Goal: Information Seeking & Learning: Learn about a topic

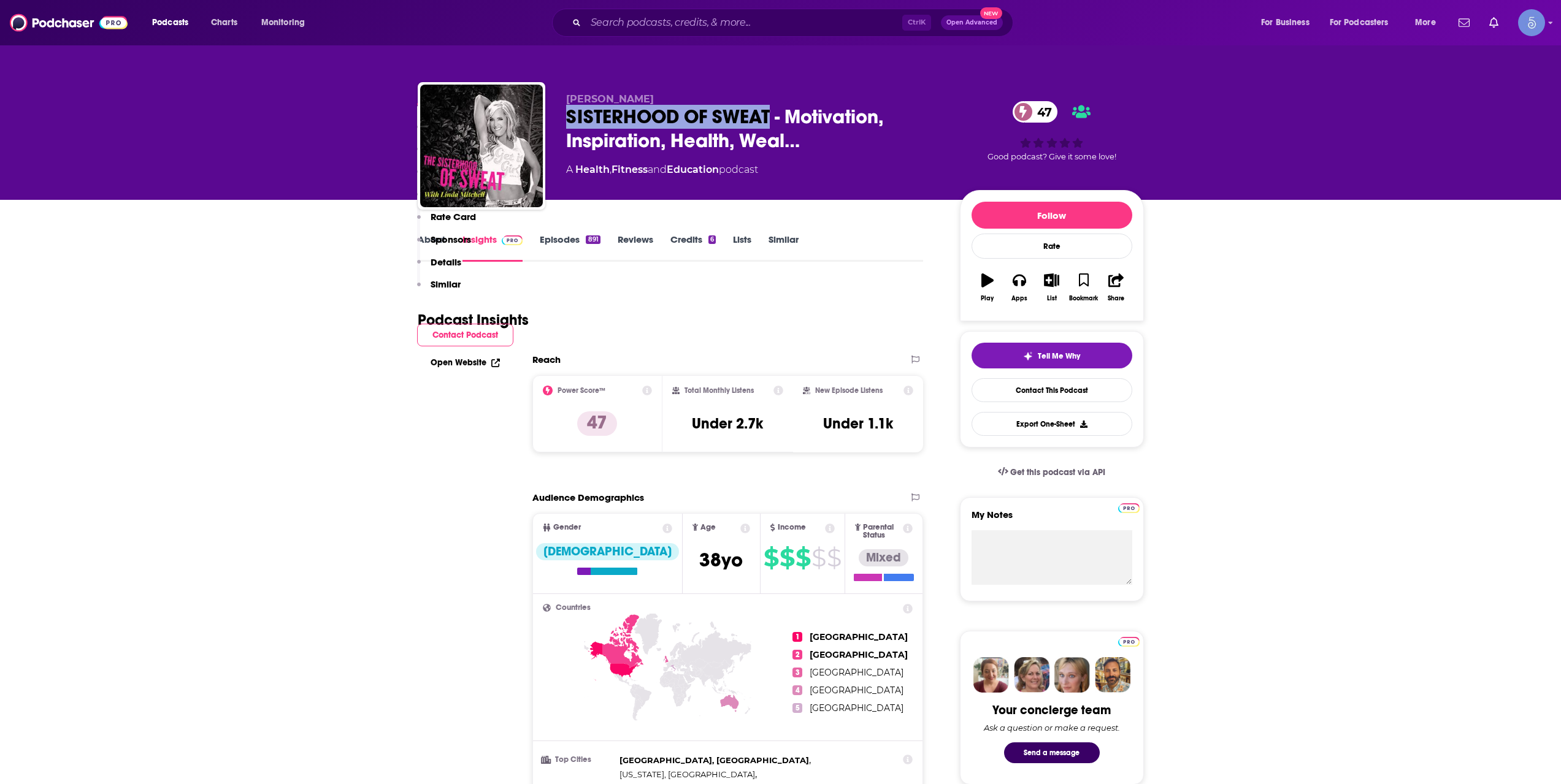
scroll to position [613, 0]
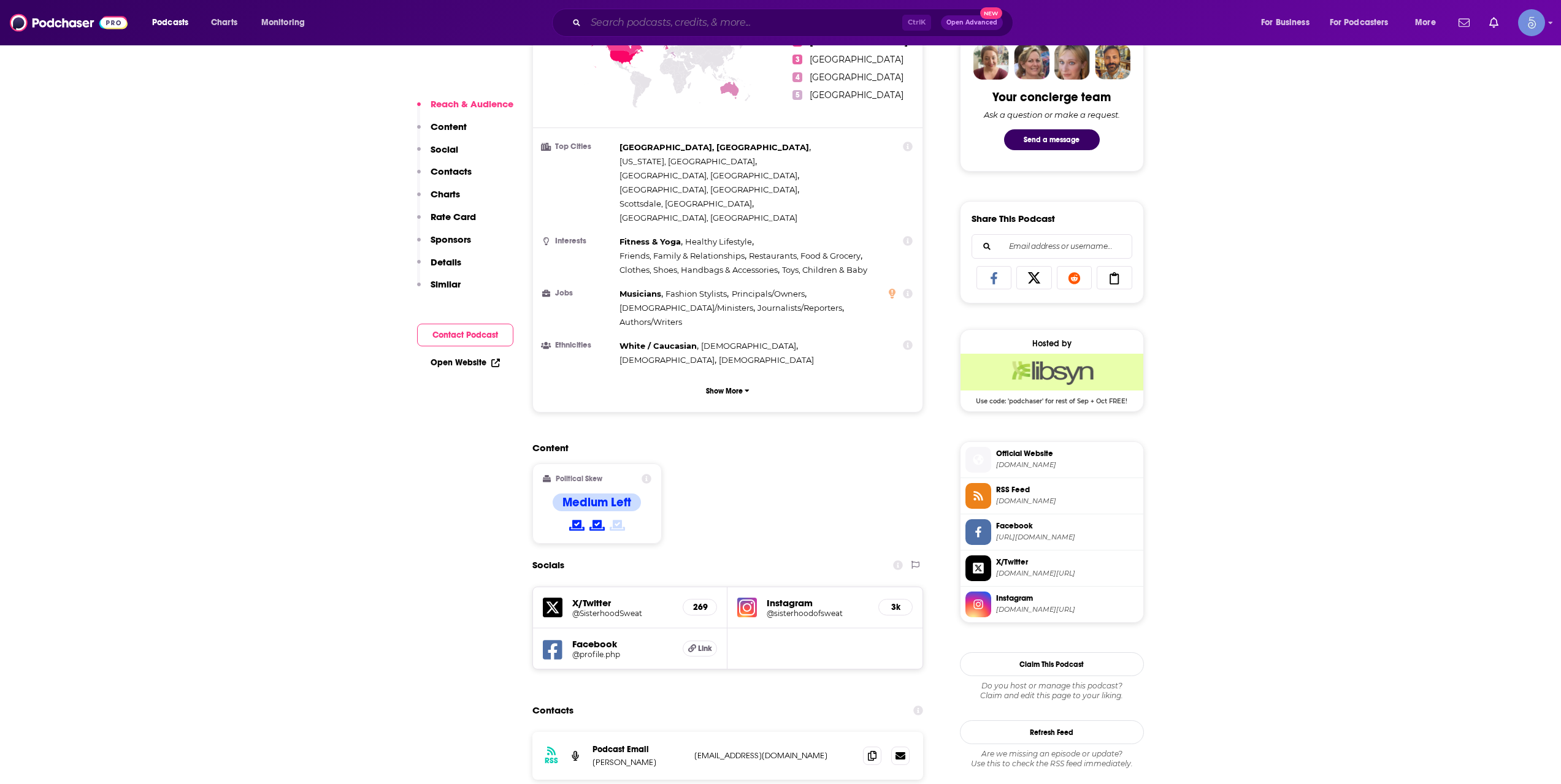
click at [671, 17] on input "Search podcasts, credits, & more..." at bounding box center [744, 23] width 317 height 19
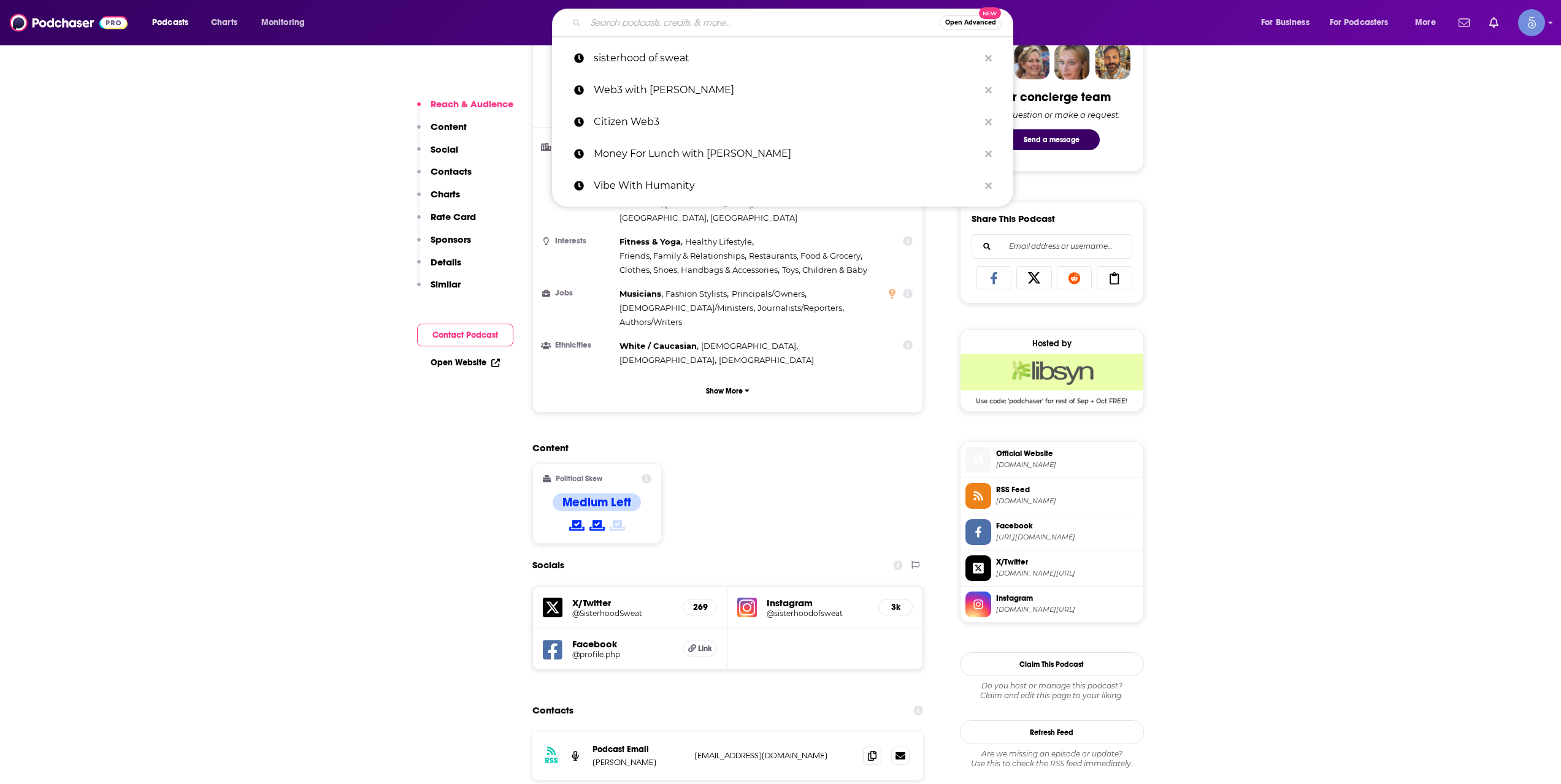
paste input "Grit, Grace, & Inspiration"
type input "Grit, Grace, & Inspiration"
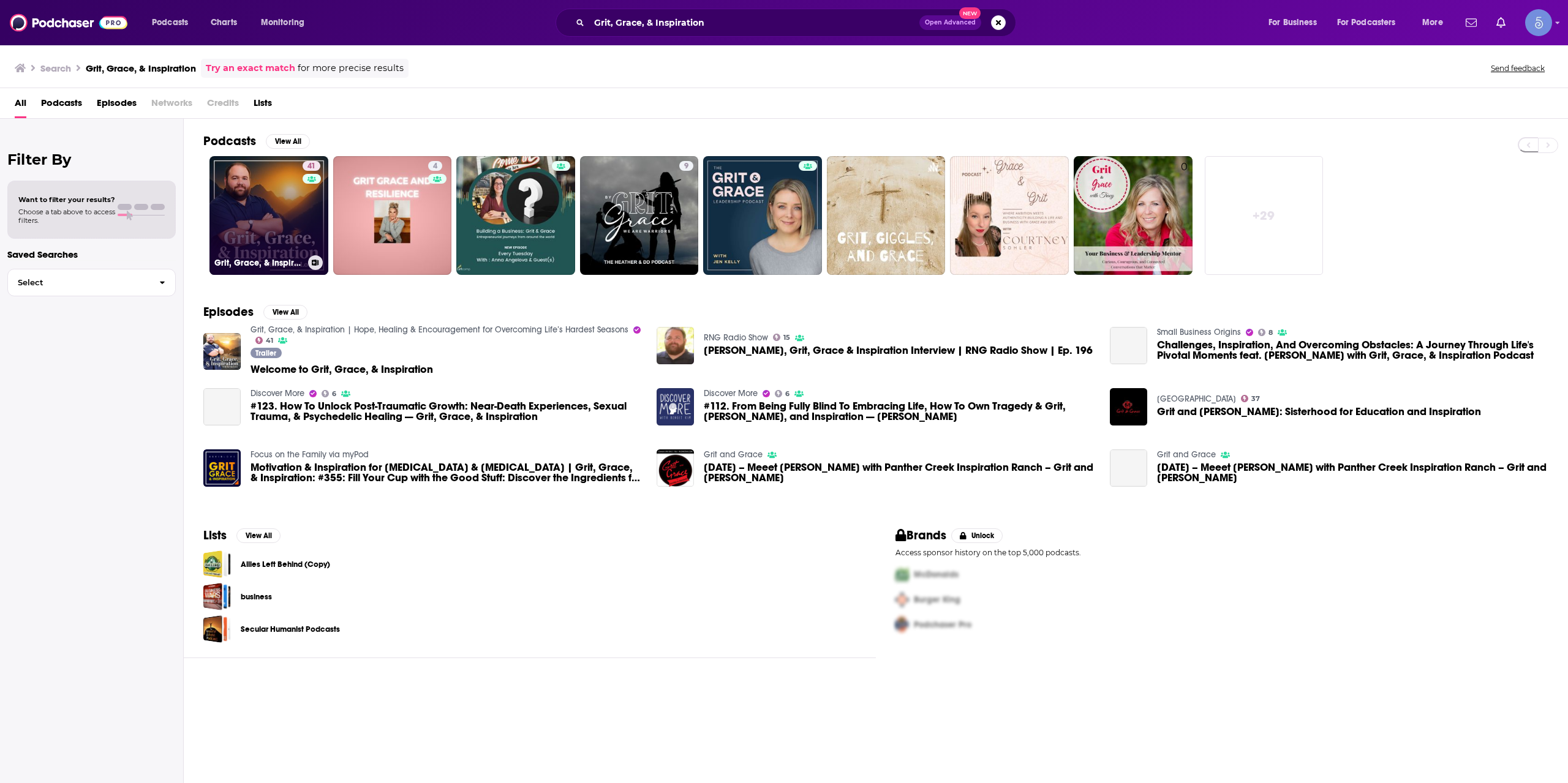
click at [285, 211] on link "41 Grit, Grace, & Inspiration | Hope, Healing & Encouragement for Overcoming Li…" at bounding box center [268, 216] width 119 height 119
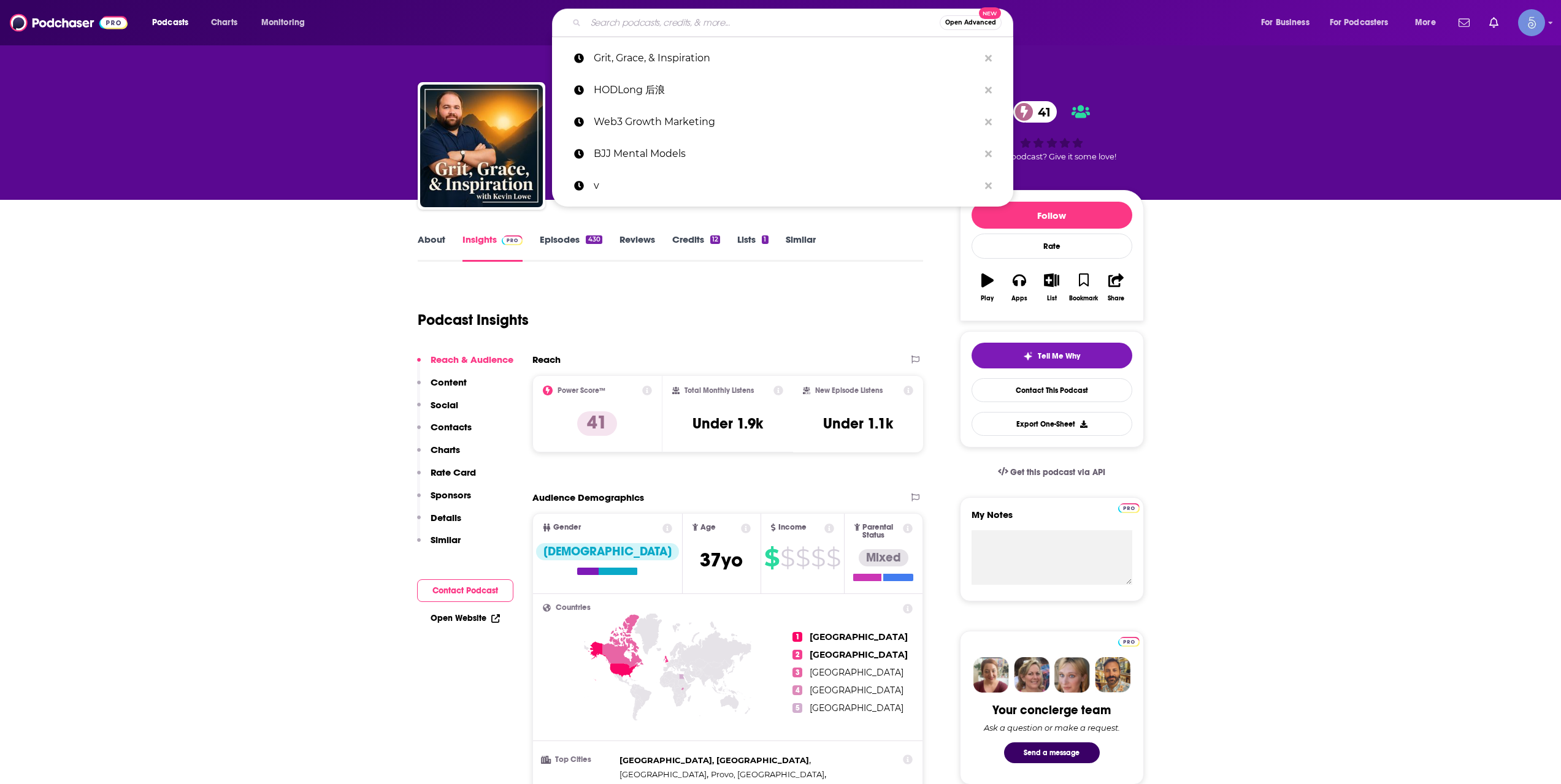
click at [610, 15] on input "Search podcasts, credits, & more..." at bounding box center [762, 23] width 354 height 19
paste input "Overcomers Approach"
type input "Overcomers Approach"
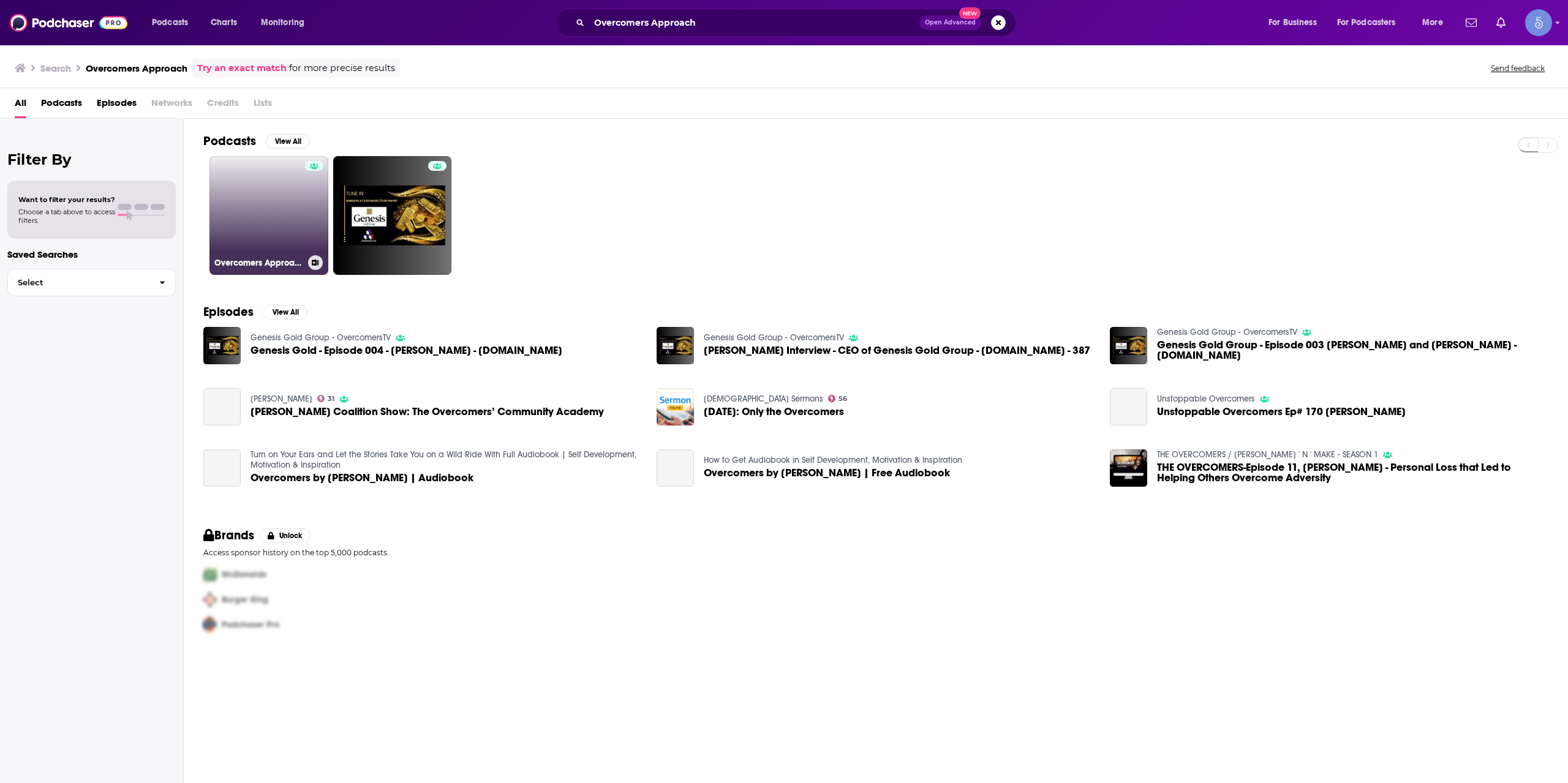
click at [286, 200] on link "Overcomers Approach" at bounding box center [268, 216] width 119 height 119
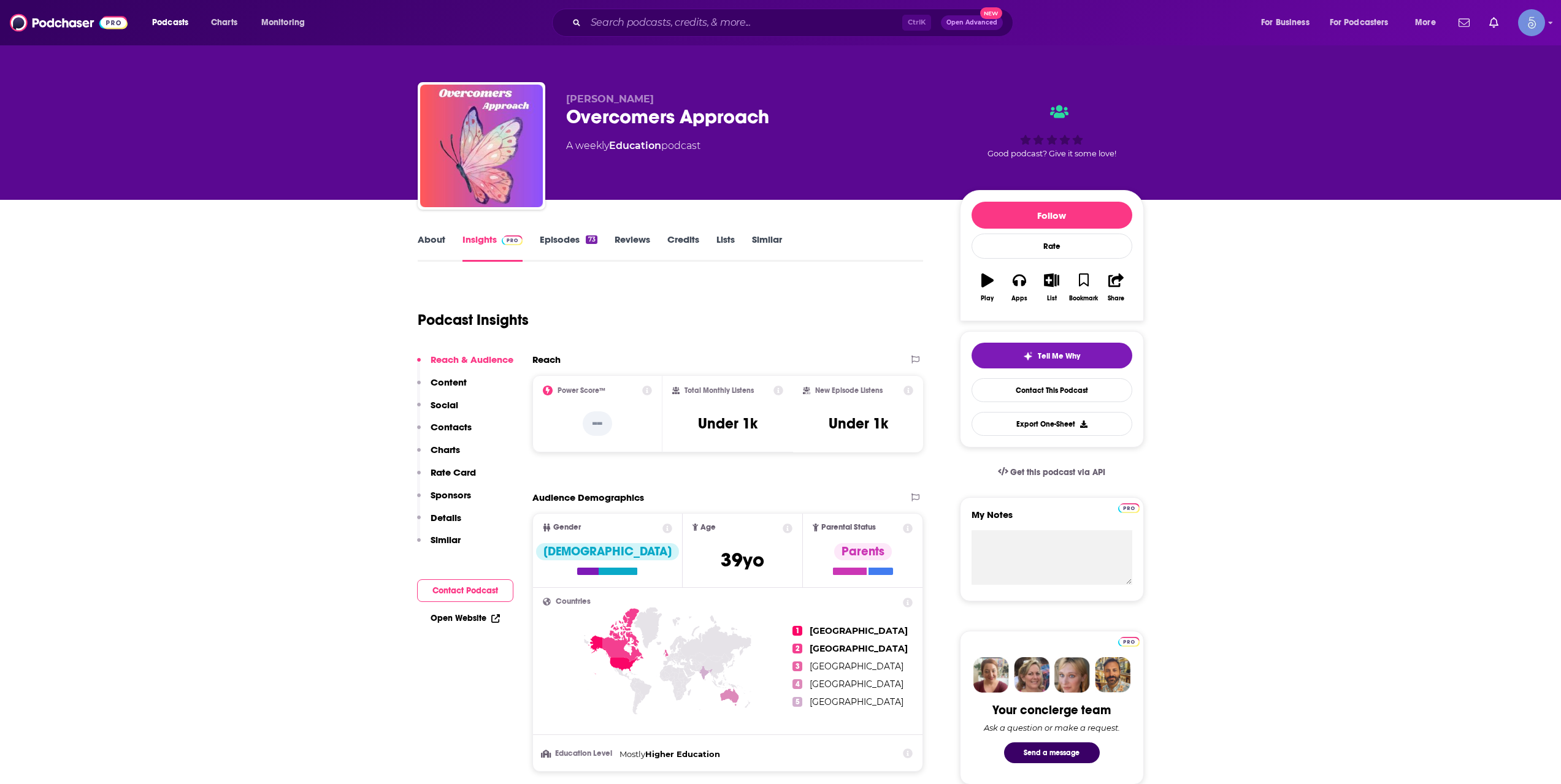
drag, startPoint x: 703, startPoint y: 11, endPoint x: 696, endPoint y: 17, distance: 9.2
click at [701, 13] on div "Ctrl K Open Advanced New" at bounding box center [783, 23] width 461 height 28
click at [696, 17] on input "Search podcasts, credits, & more..." at bounding box center [744, 23] width 317 height 19
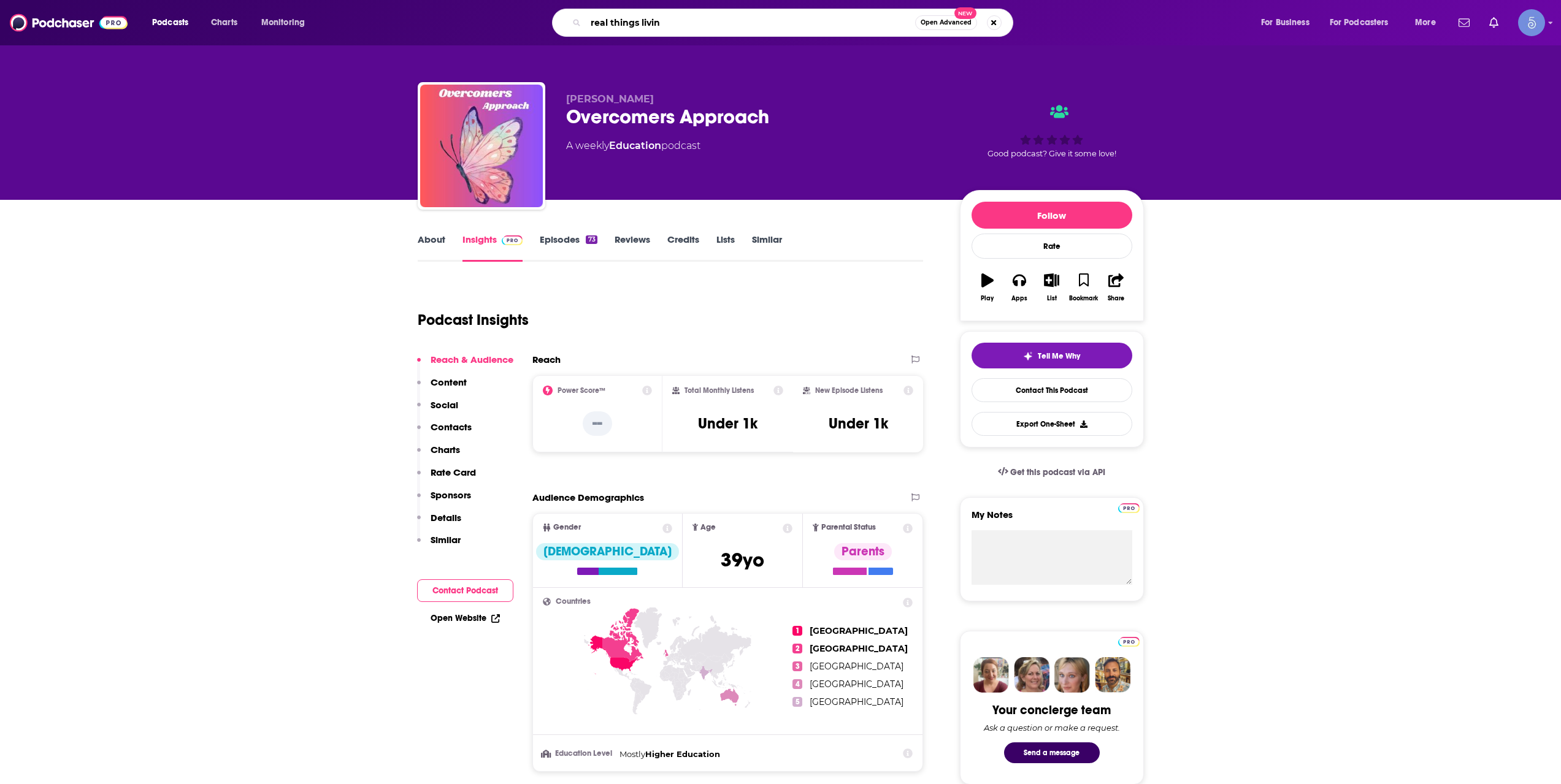
type input "real things living"
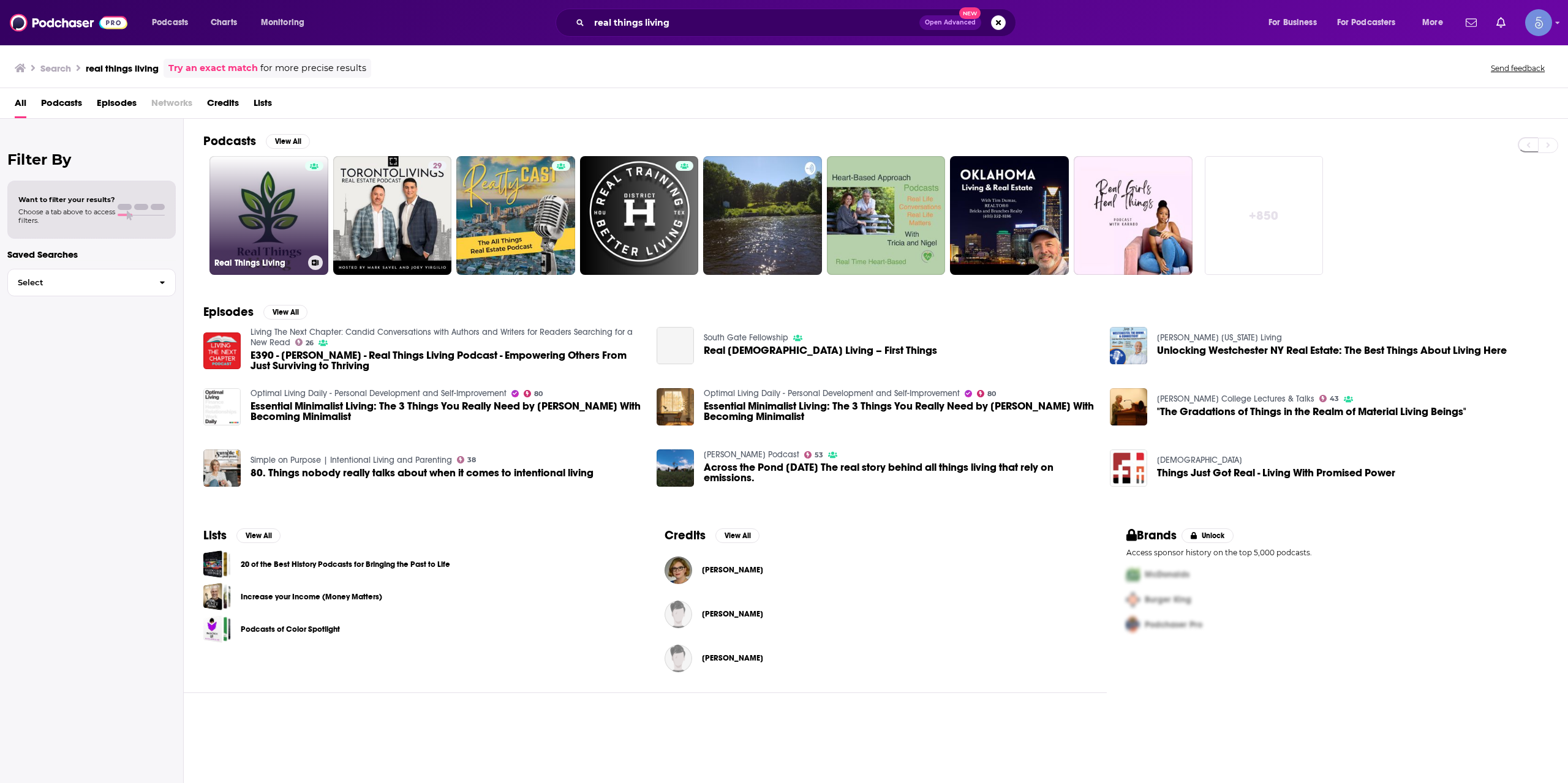
click at [289, 207] on link "Real Things Living" at bounding box center [268, 216] width 119 height 119
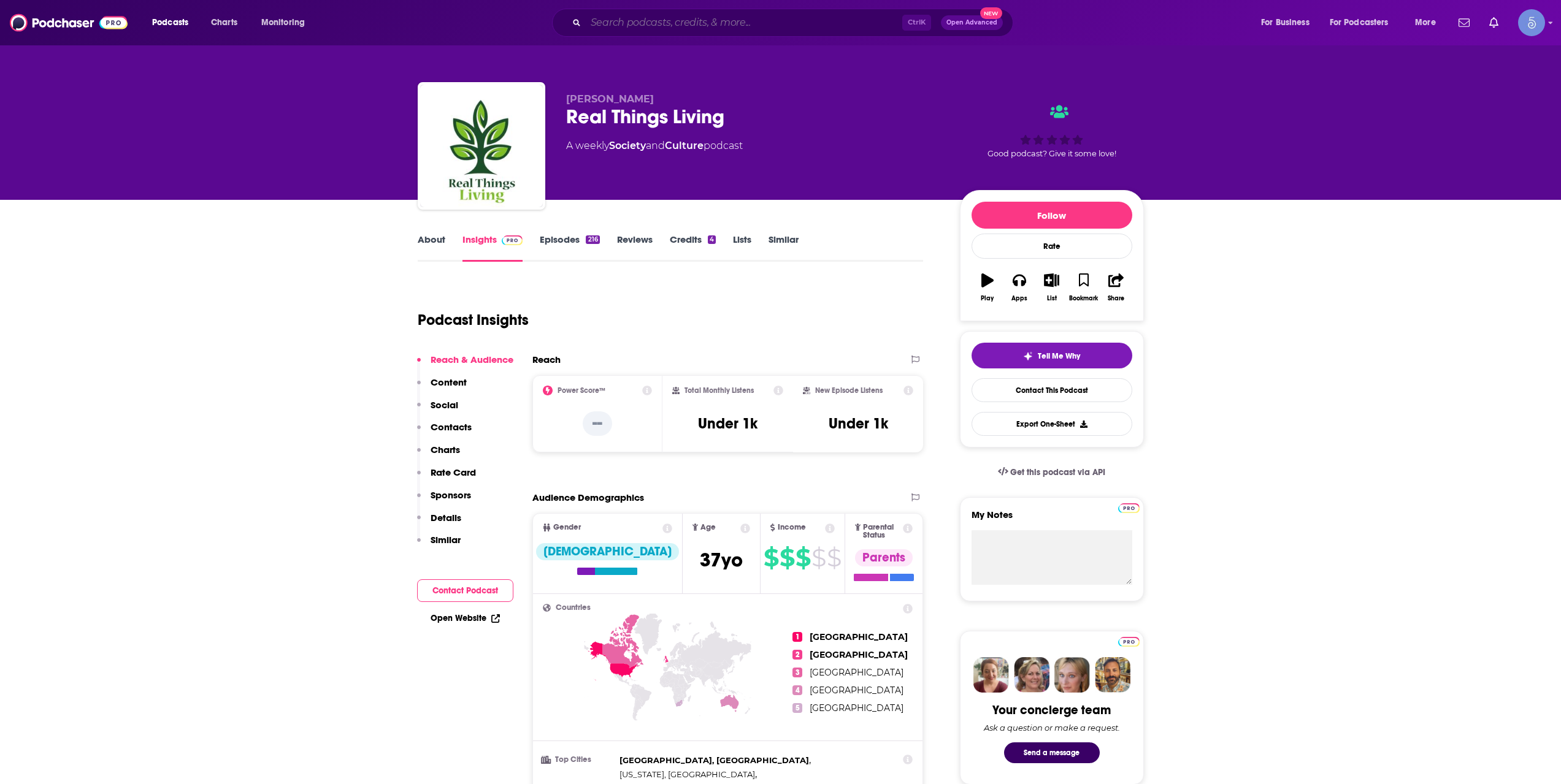
click at [652, 14] on input "Search podcasts, credits, & more..." at bounding box center [744, 23] width 317 height 19
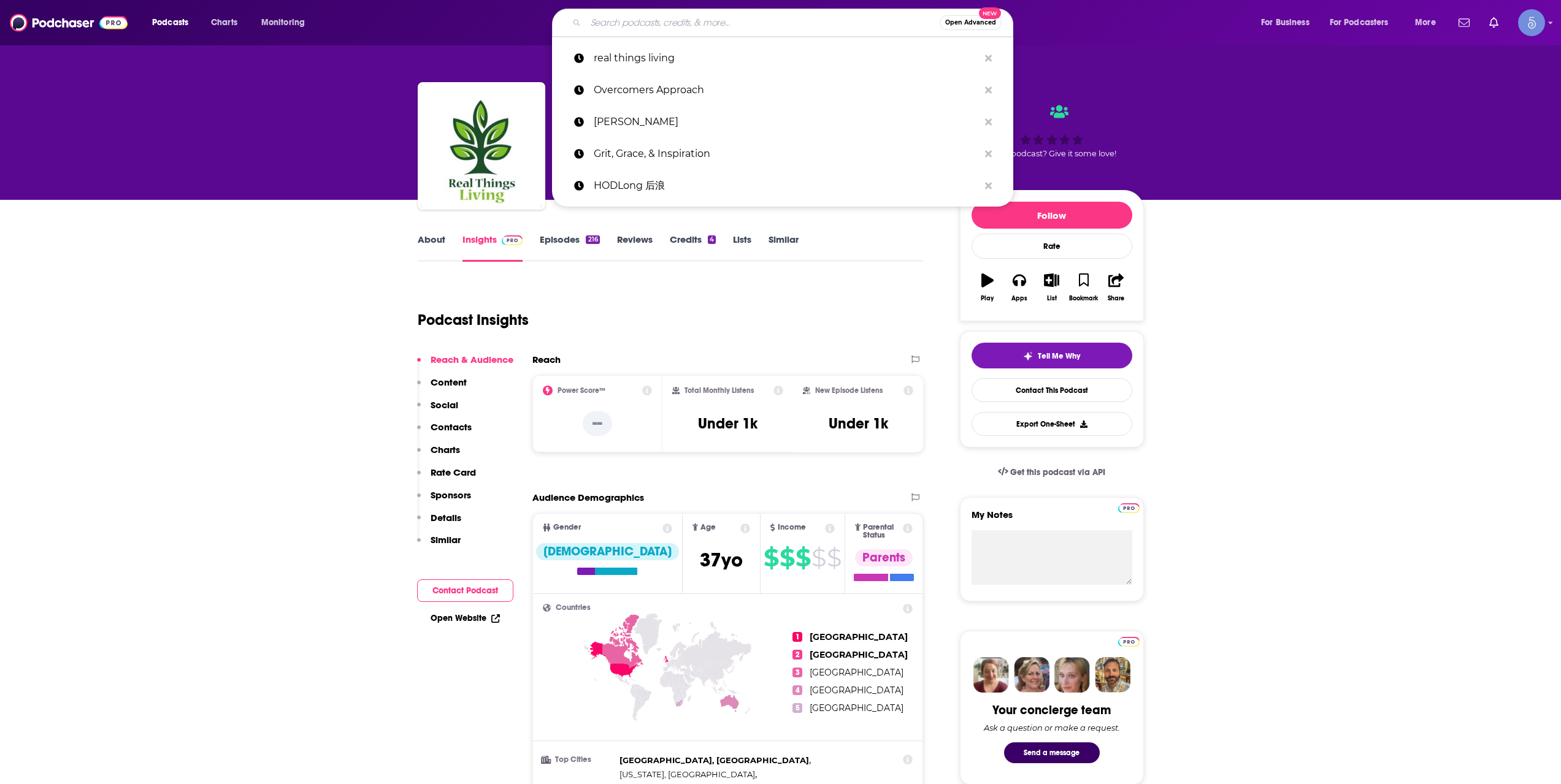
paste input "Persistence in Adversity with Dr. Adame"
type input "Persistence in Adversity with Dr. Adame"
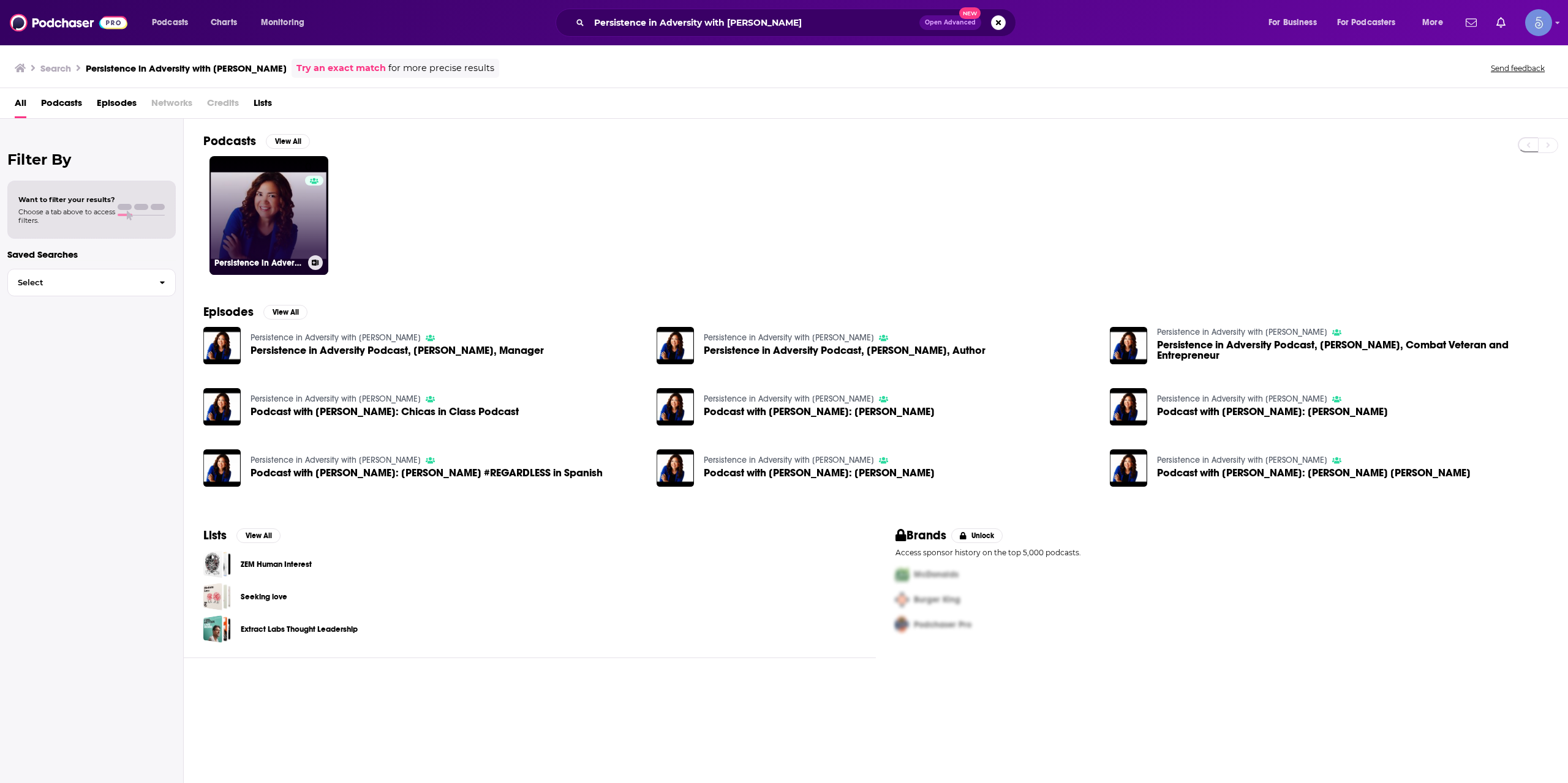
click at [272, 214] on link "0 Persistence in Adversity with Dr. Adame" at bounding box center [268, 216] width 119 height 119
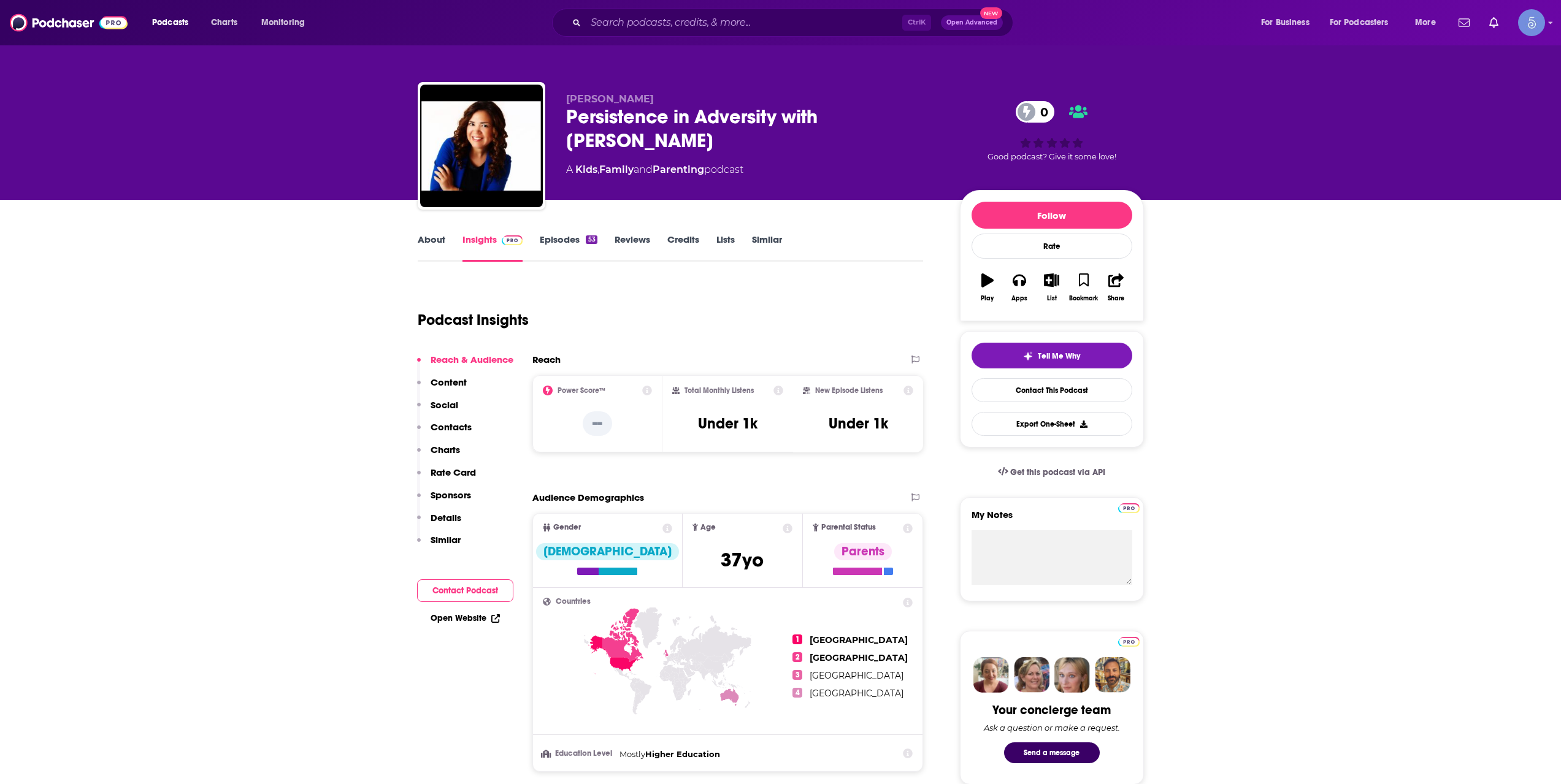
drag, startPoint x: 563, startPoint y: 16, endPoint x: 580, endPoint y: 19, distance: 17.3
click at [565, 16] on div "Ctrl K Open Advanced New" at bounding box center [783, 23] width 461 height 28
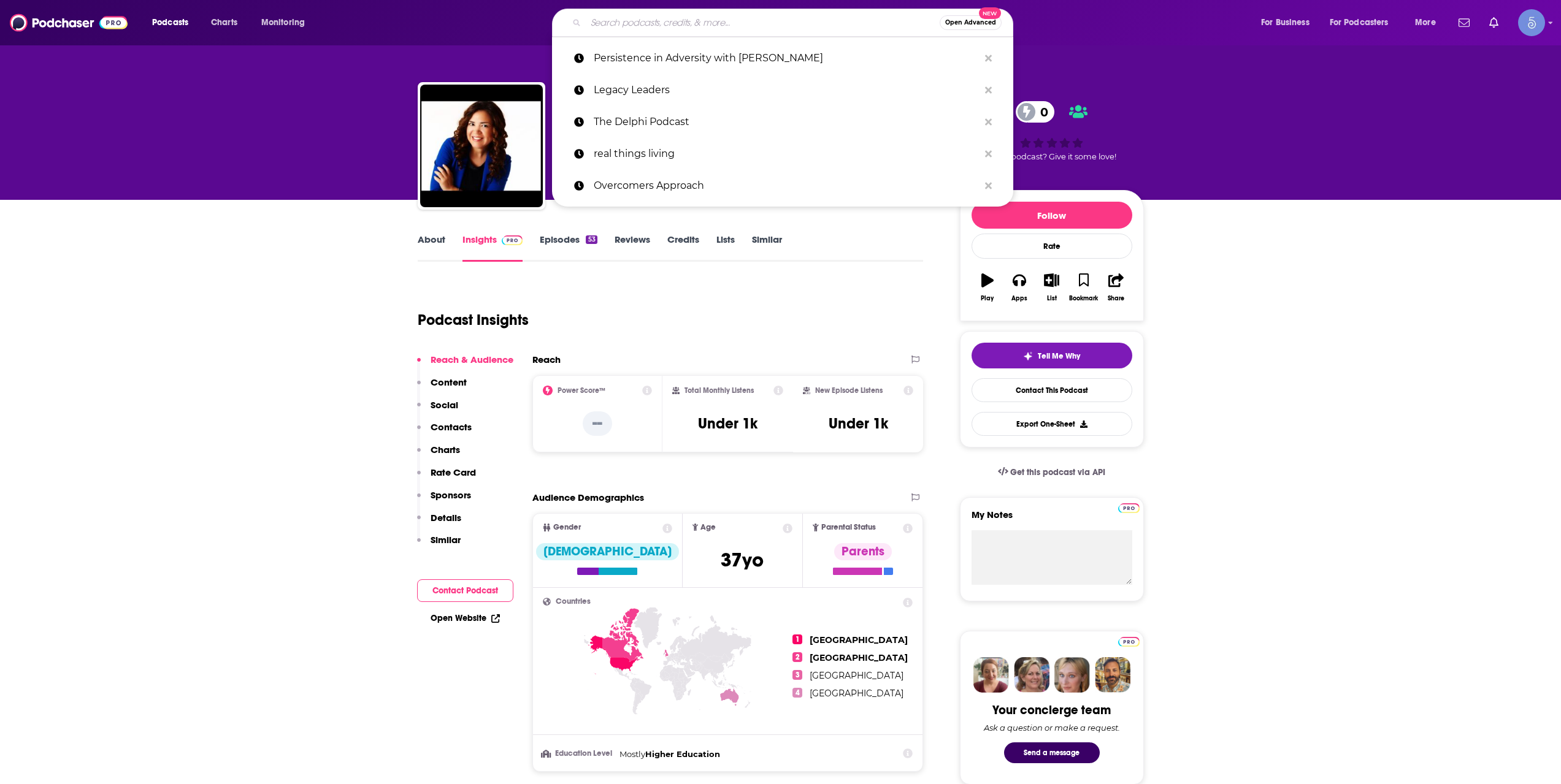
click at [658, 23] on input "Search podcasts, credits, & more..." at bounding box center [762, 23] width 354 height 19
paste input "EZ Conversations"
type input "EZ Conversations"
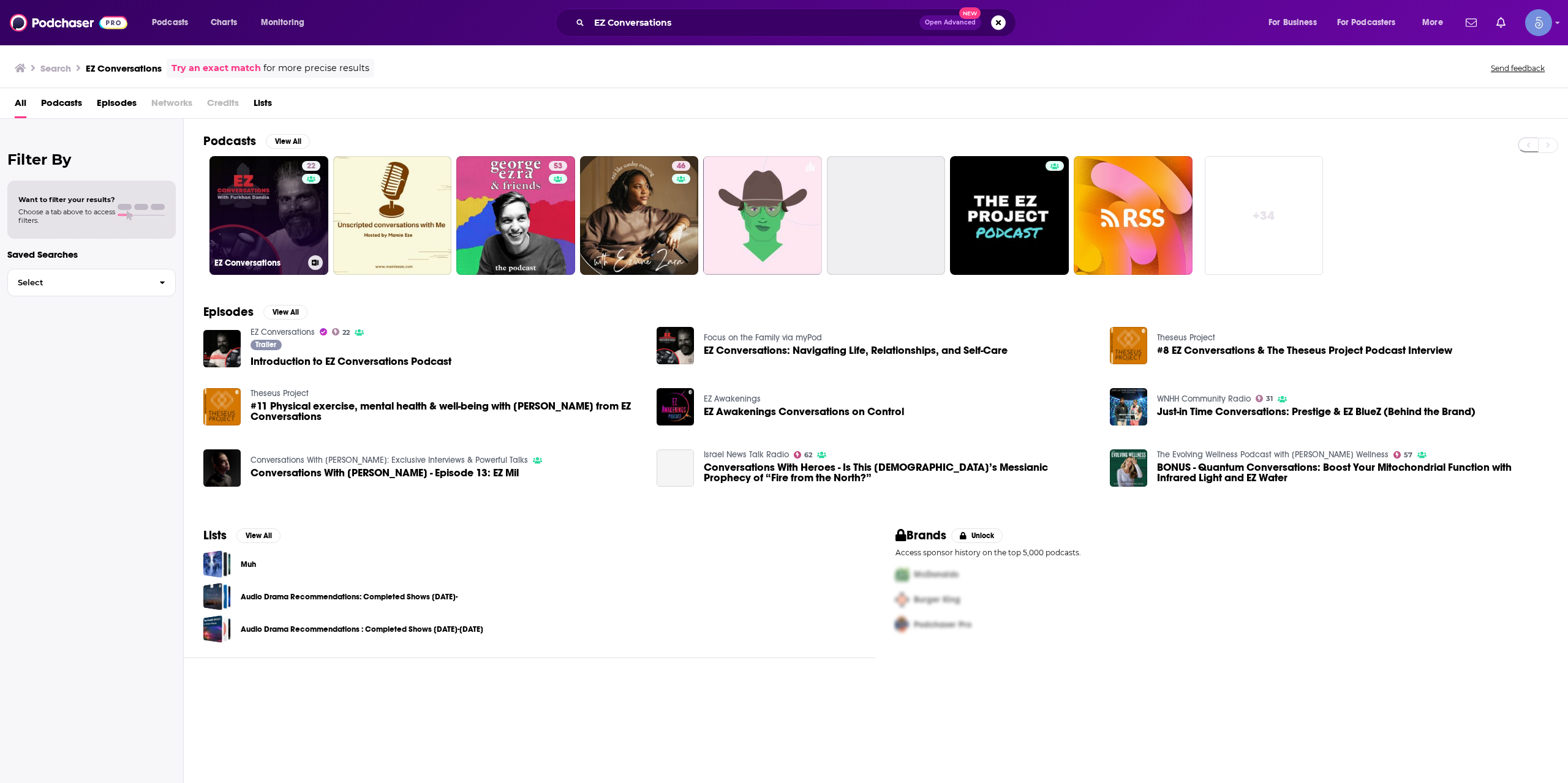
click at [254, 207] on link "22 EZ Conversations" at bounding box center [268, 216] width 119 height 119
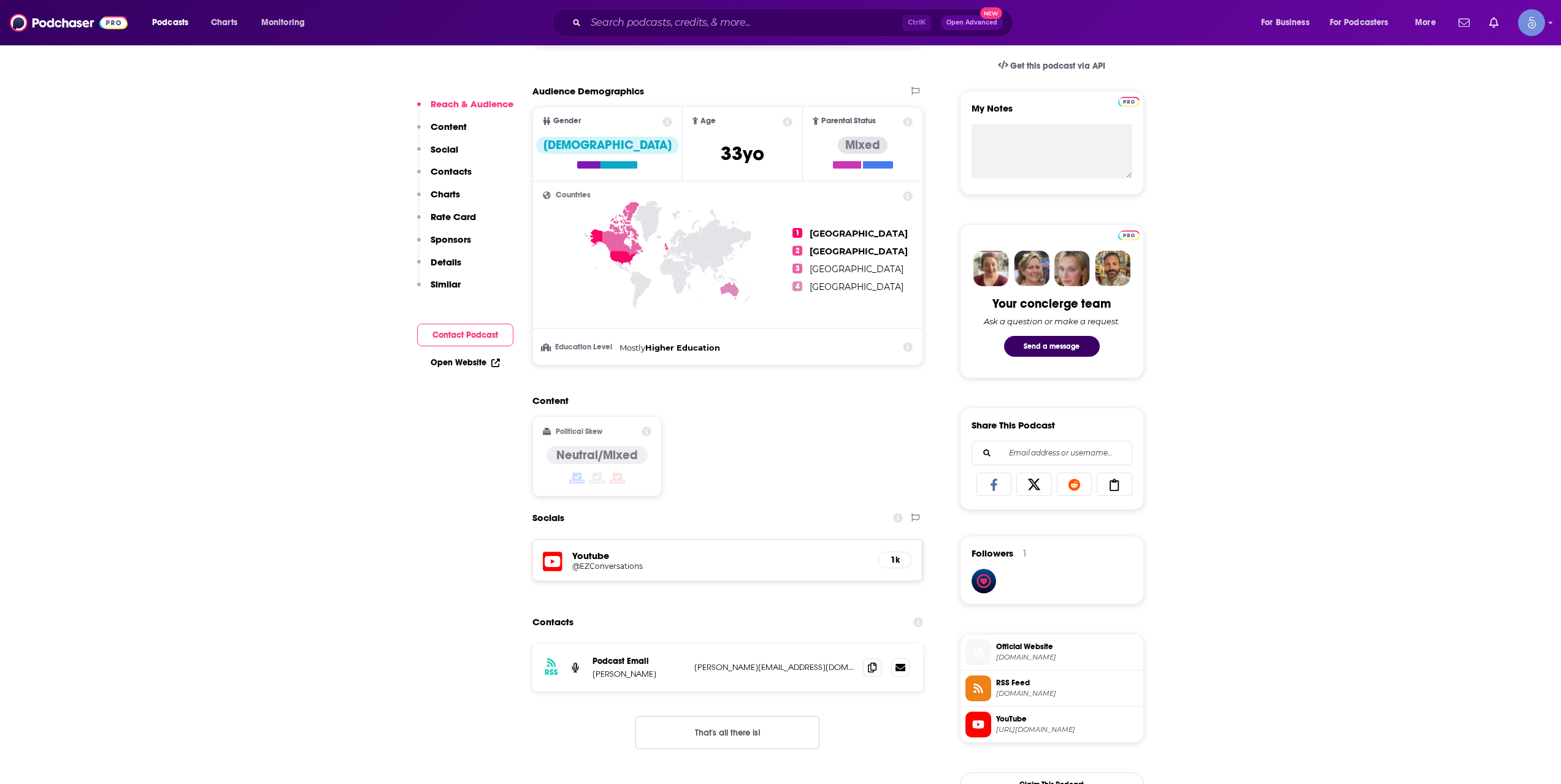
scroll to position [409, 0]
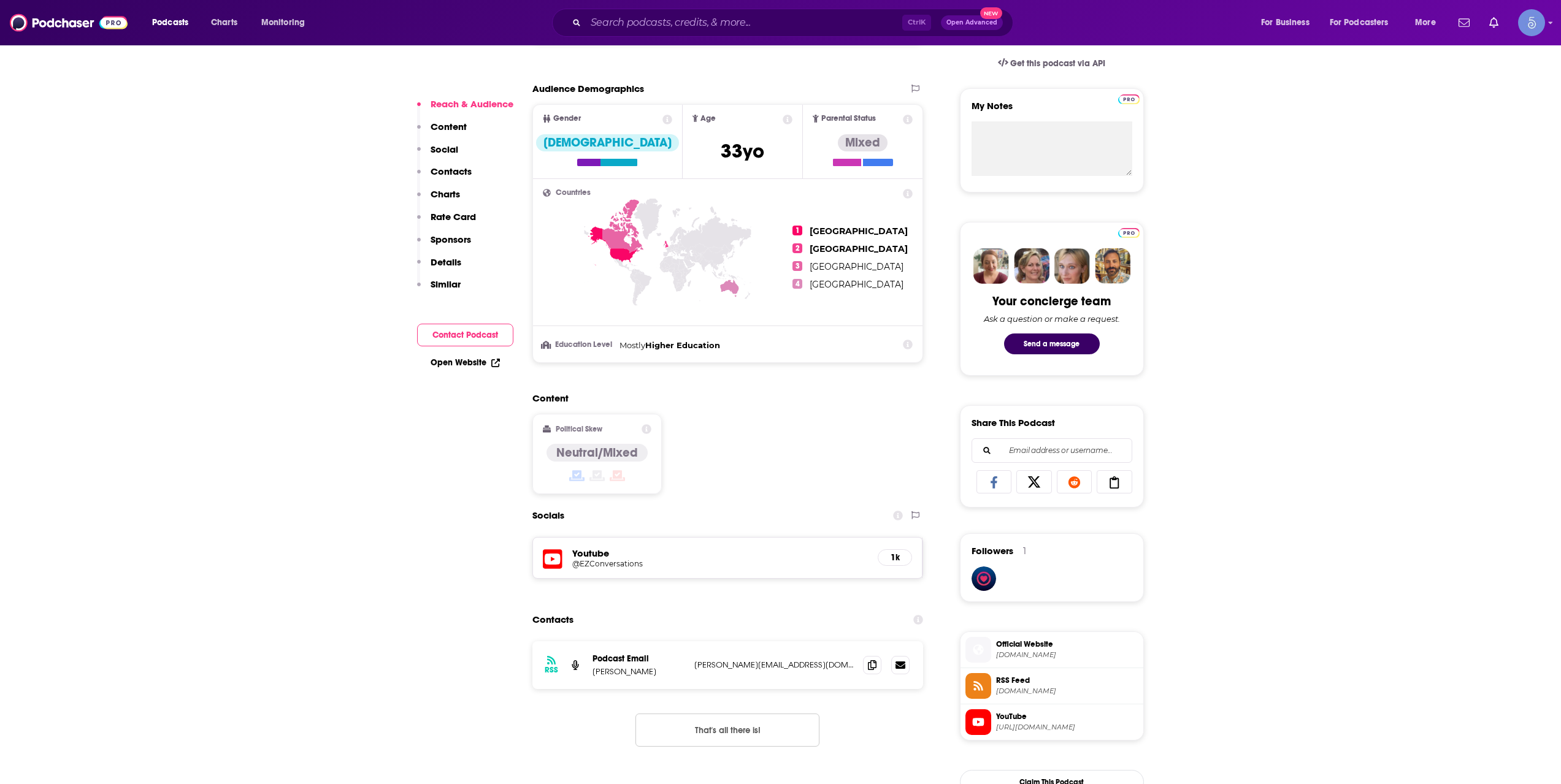
click at [605, 566] on h5 "@EZConversations" at bounding box center [671, 563] width 196 height 9
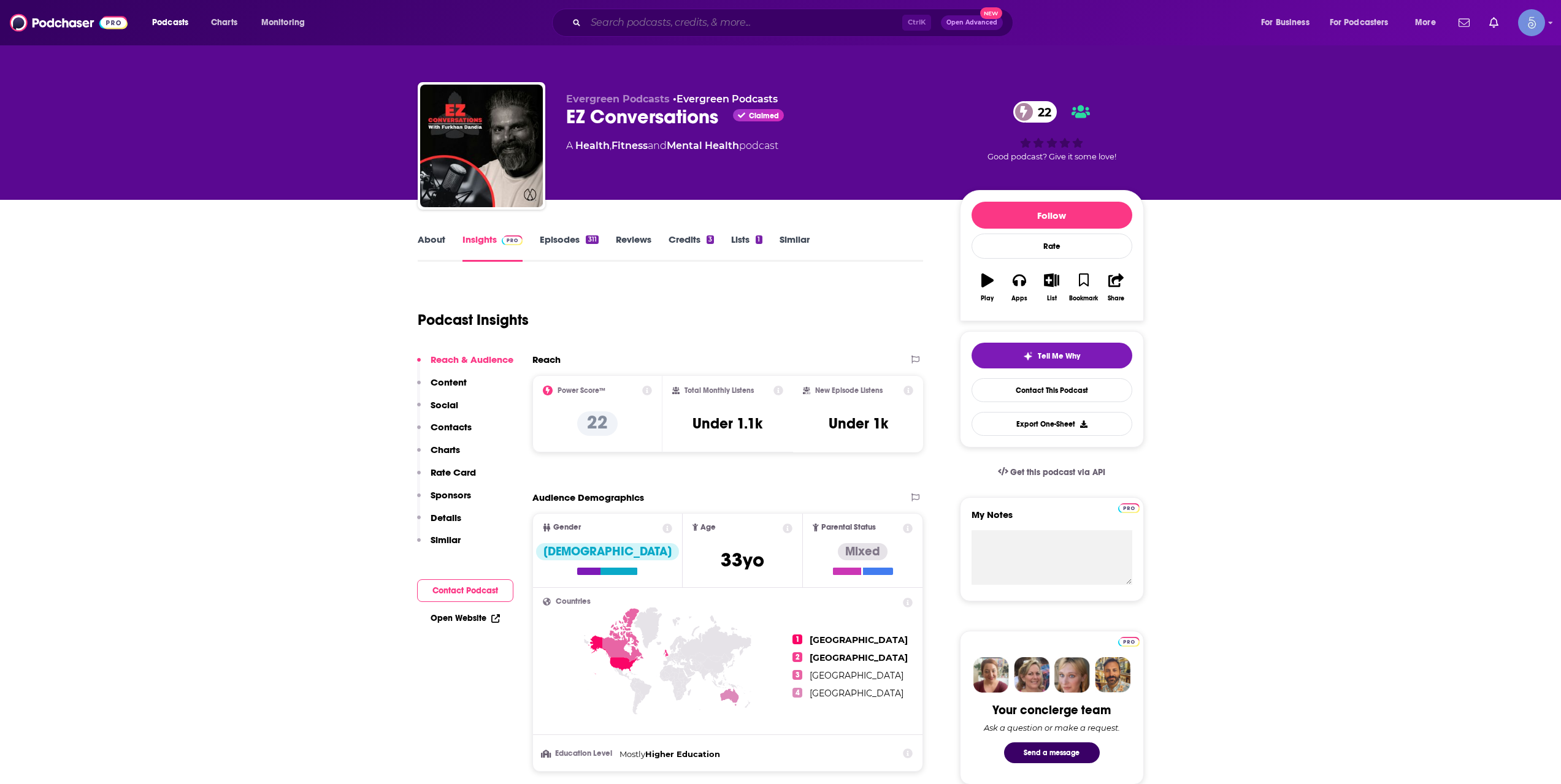
click at [621, 28] on input "Search podcasts, credits, & more..." at bounding box center [744, 23] width 317 height 19
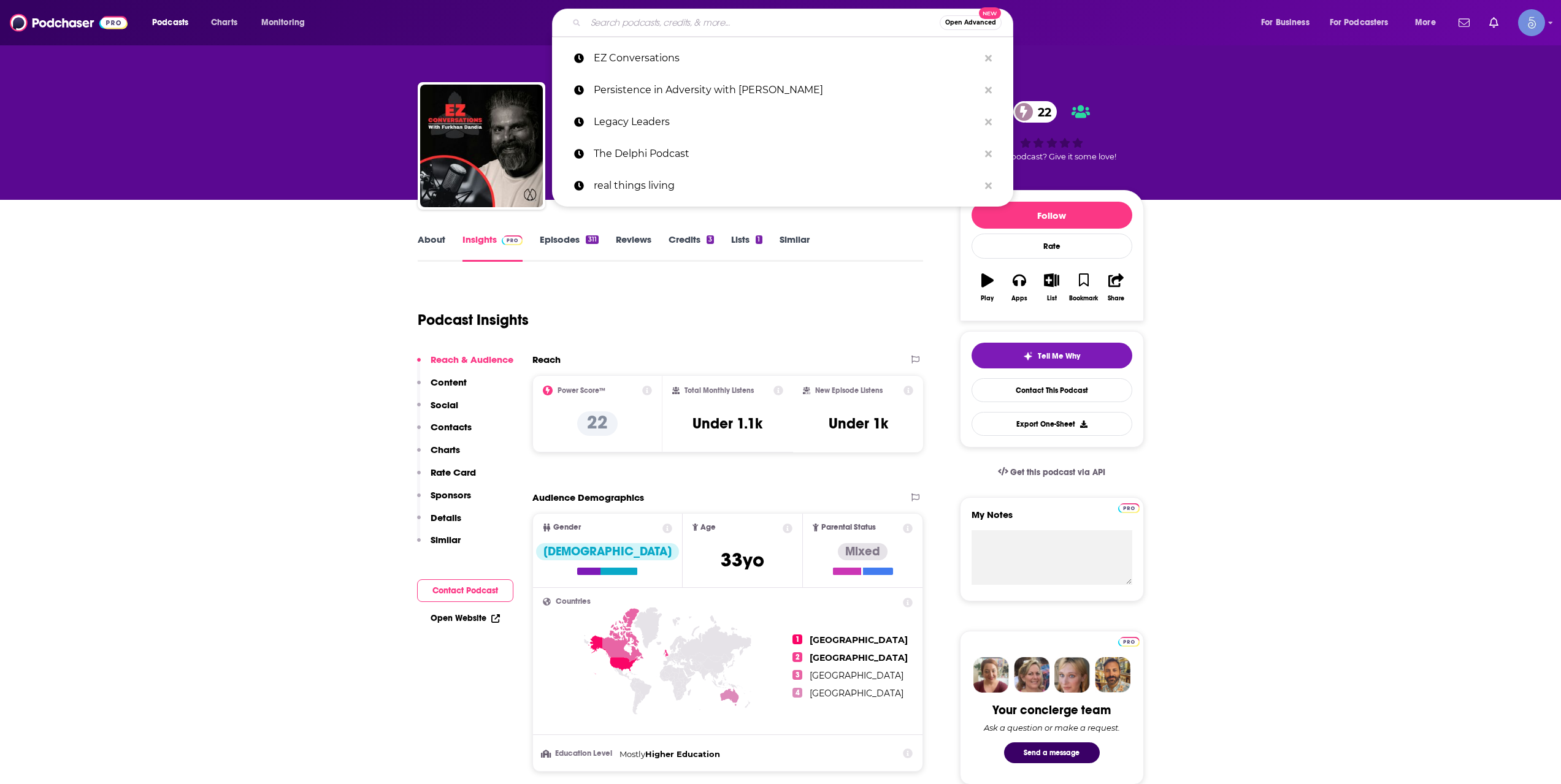
paste input "The Gratitude Podcast"
type input "The Gratitude Podcast"
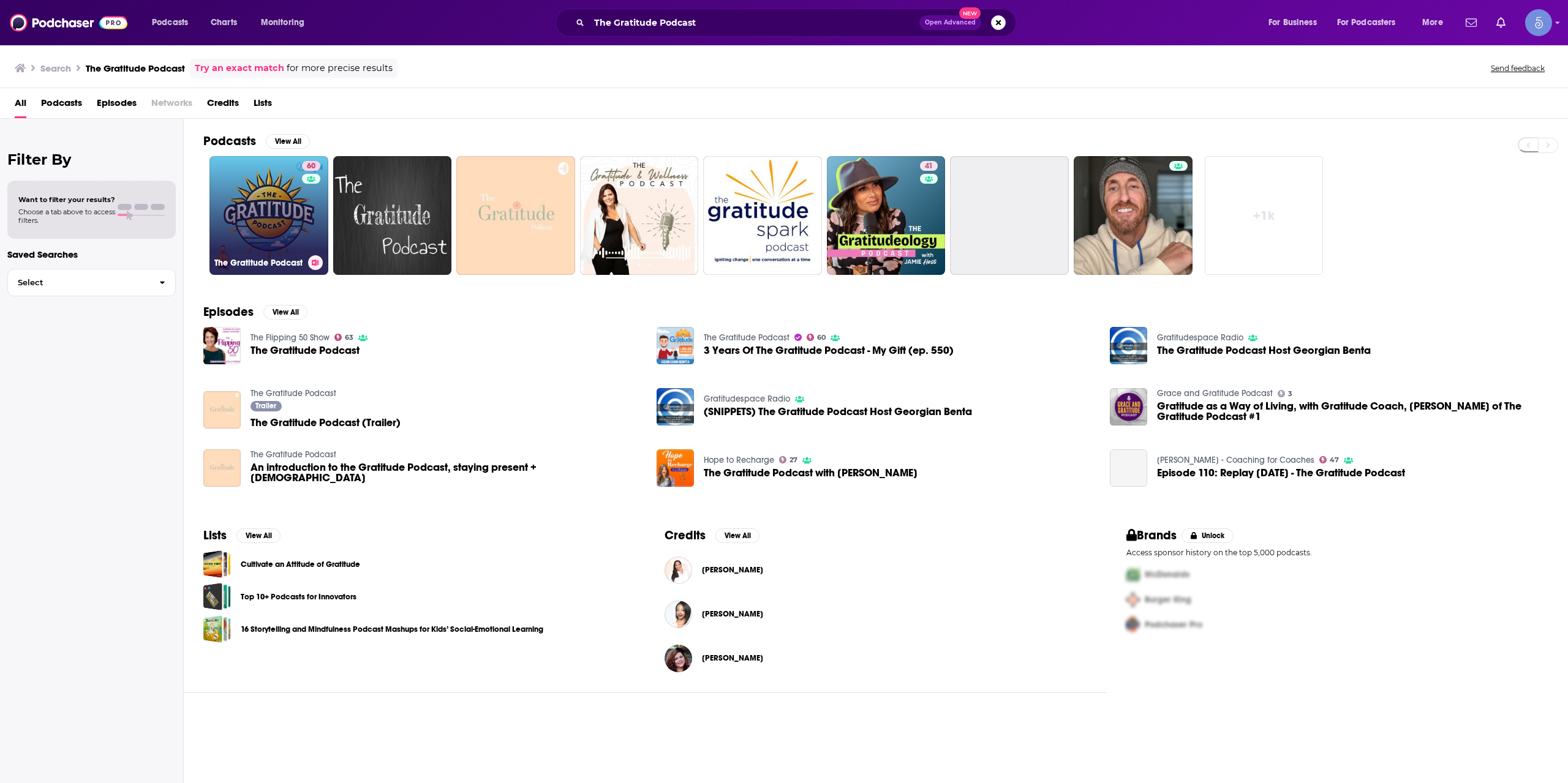
click at [289, 208] on link "60 The Gratitude Podcast" at bounding box center [268, 216] width 119 height 119
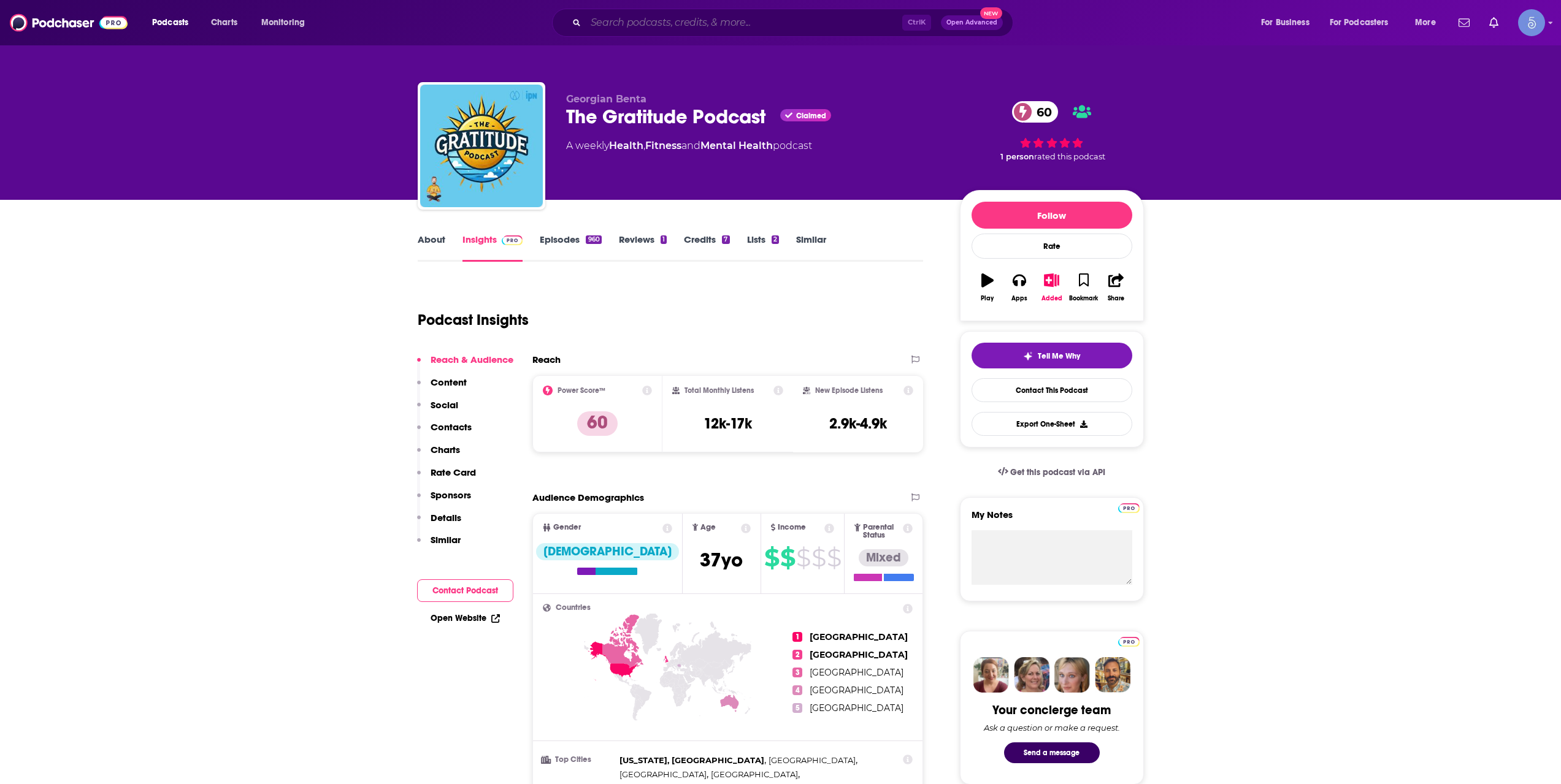
click at [690, 15] on input "Search podcasts, credits, & more..." at bounding box center [744, 23] width 317 height 19
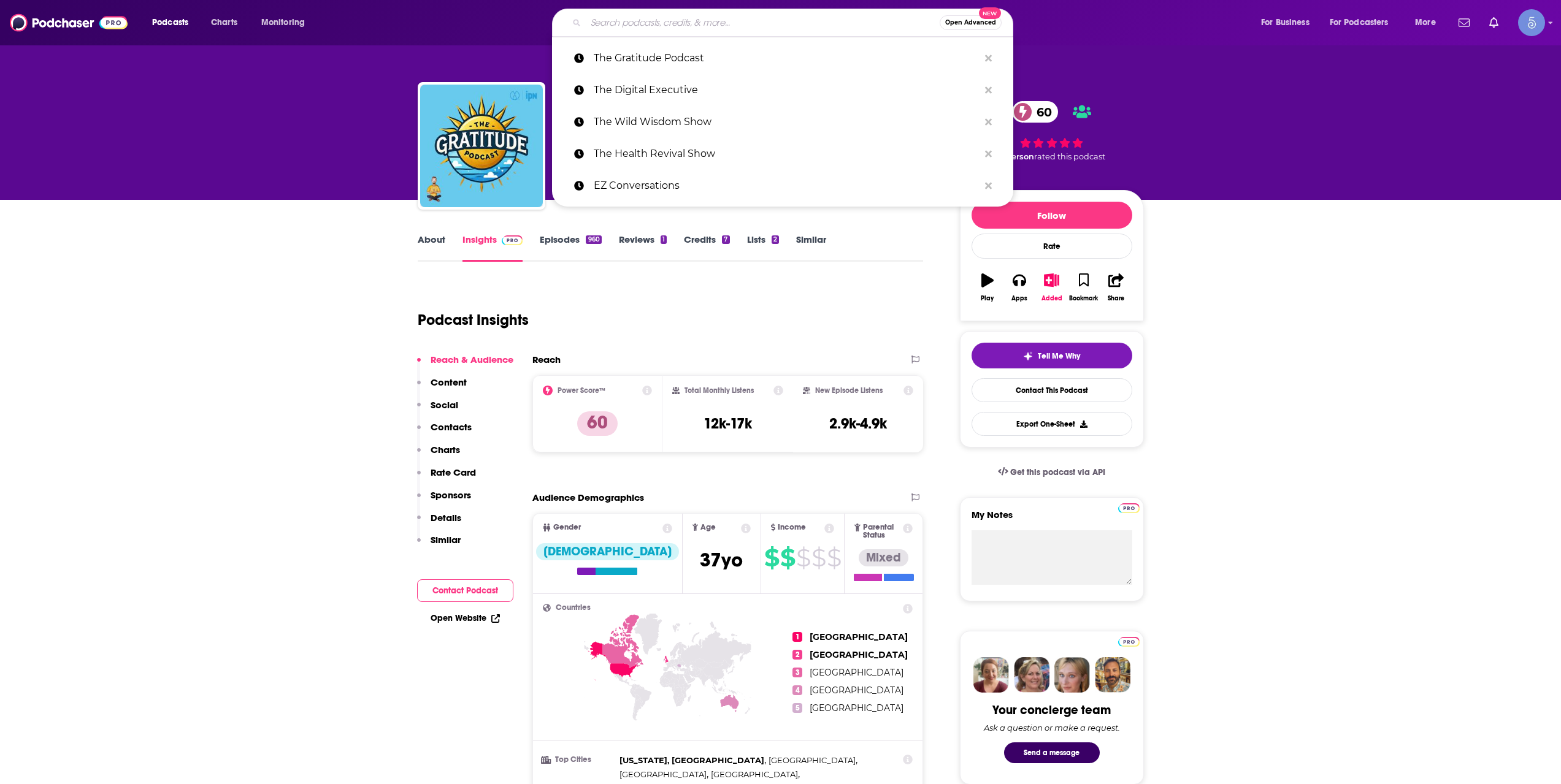
paste input "Stories that Empower"
type input "Stories that Empower"
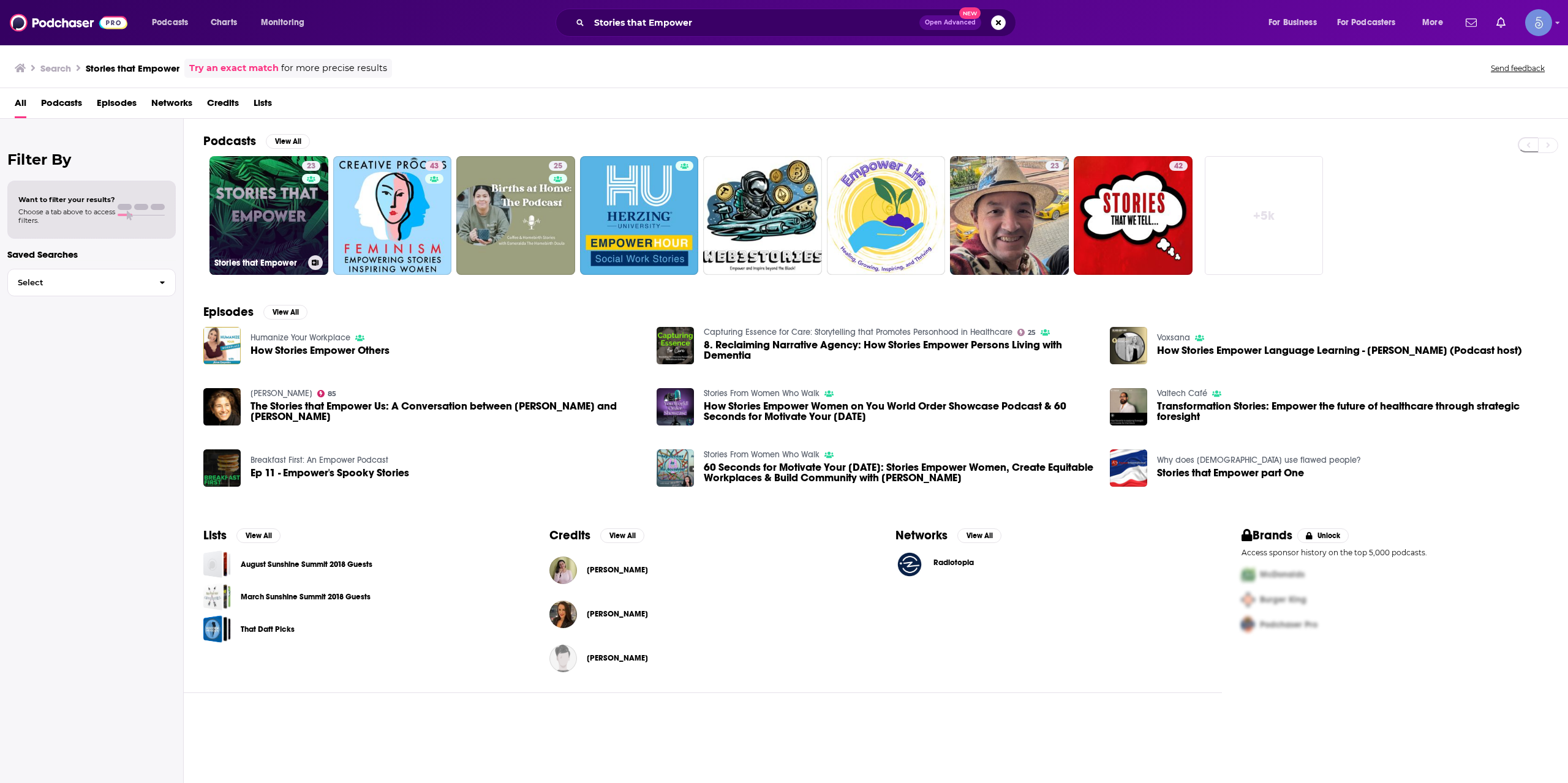
click at [302, 206] on div "23" at bounding box center [312, 208] width 21 height 94
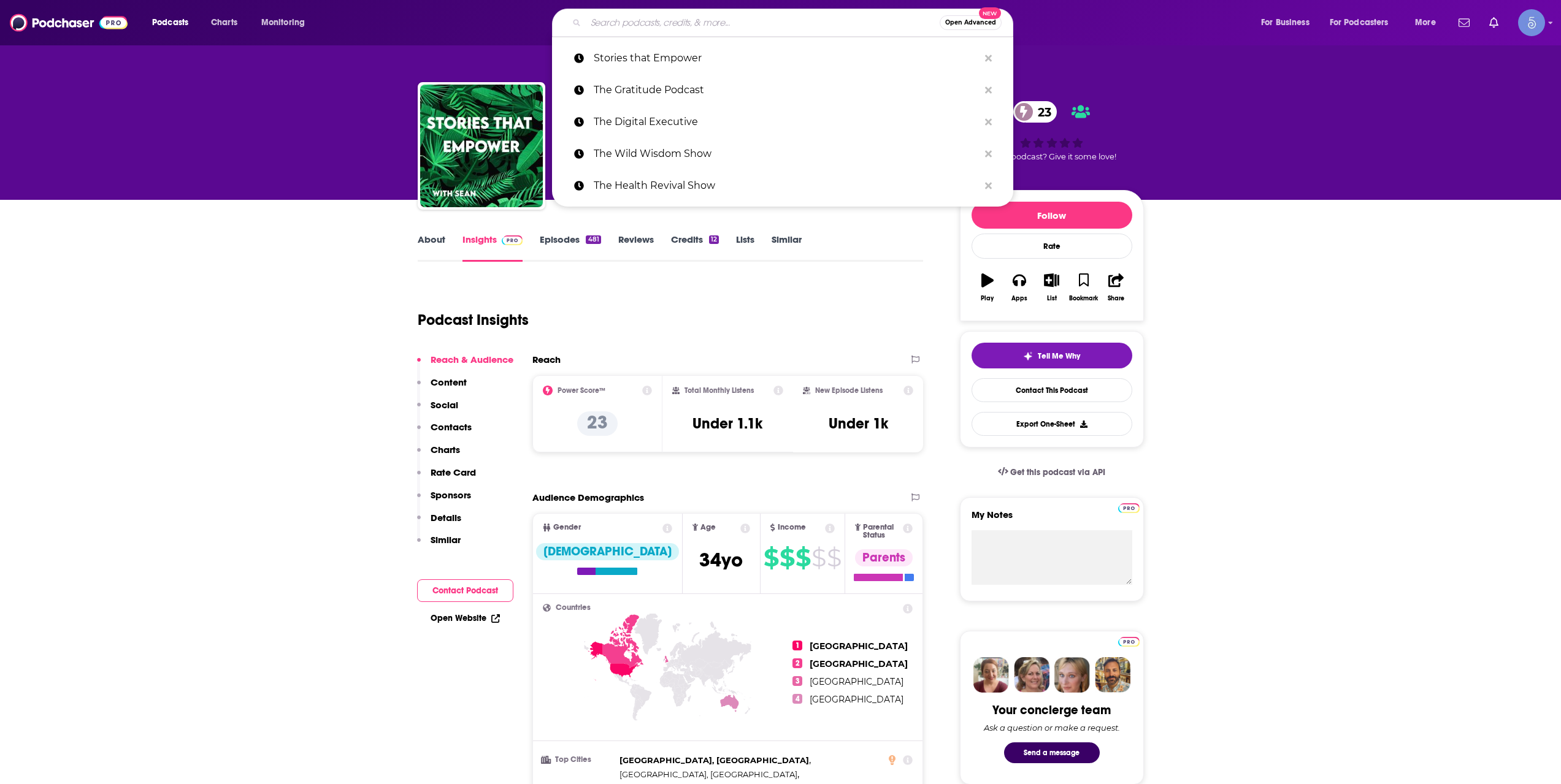
click at [673, 26] on input "Search podcasts, credits, & more..." at bounding box center [762, 23] width 354 height 19
paste input "Well, That F*cked Me Up"
type input "Well, That F*cked Me Up"
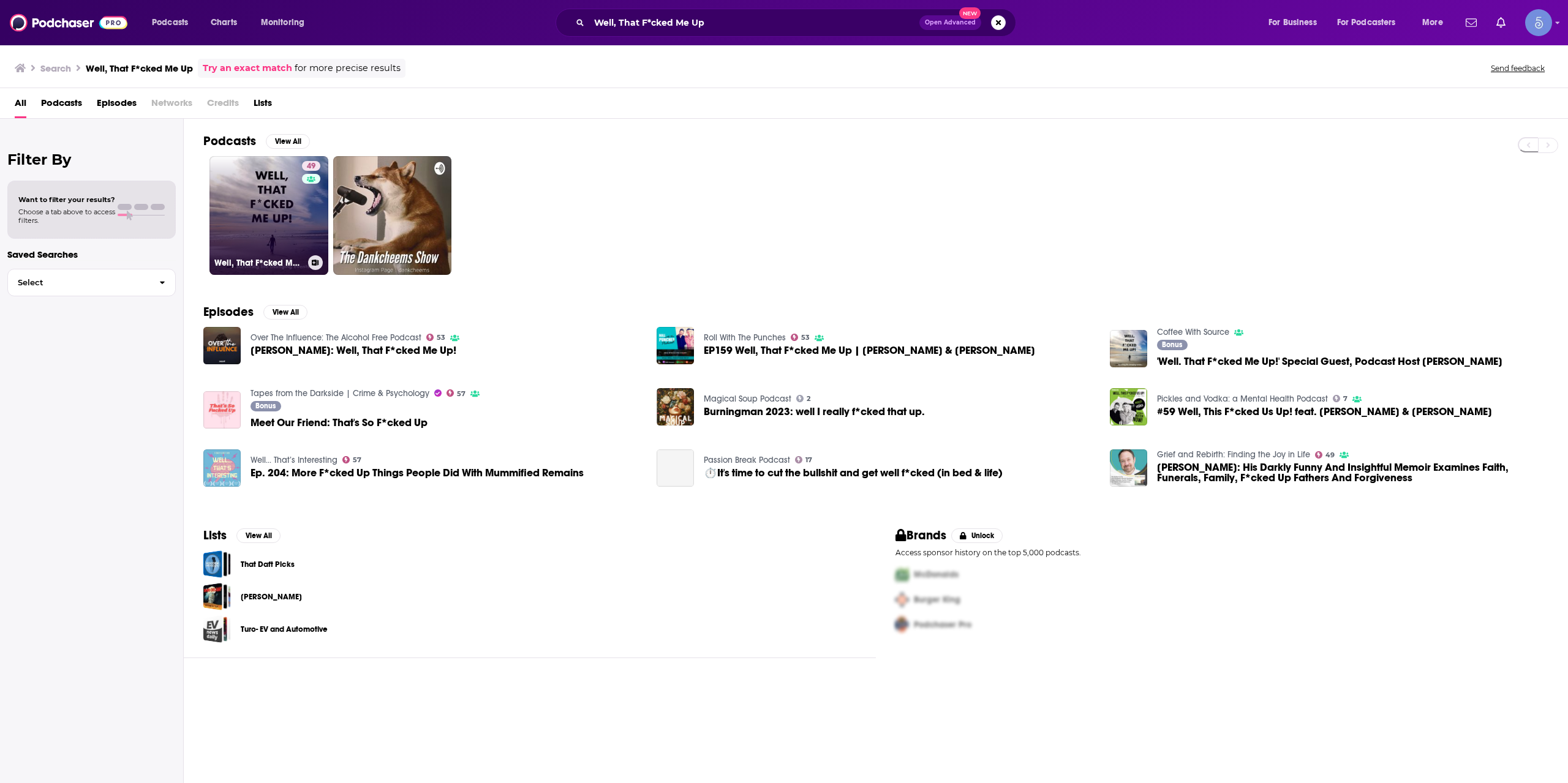
click at [281, 213] on link "49 Well, That F*cked Me Up! Surviving Life Changing Events." at bounding box center [268, 216] width 119 height 119
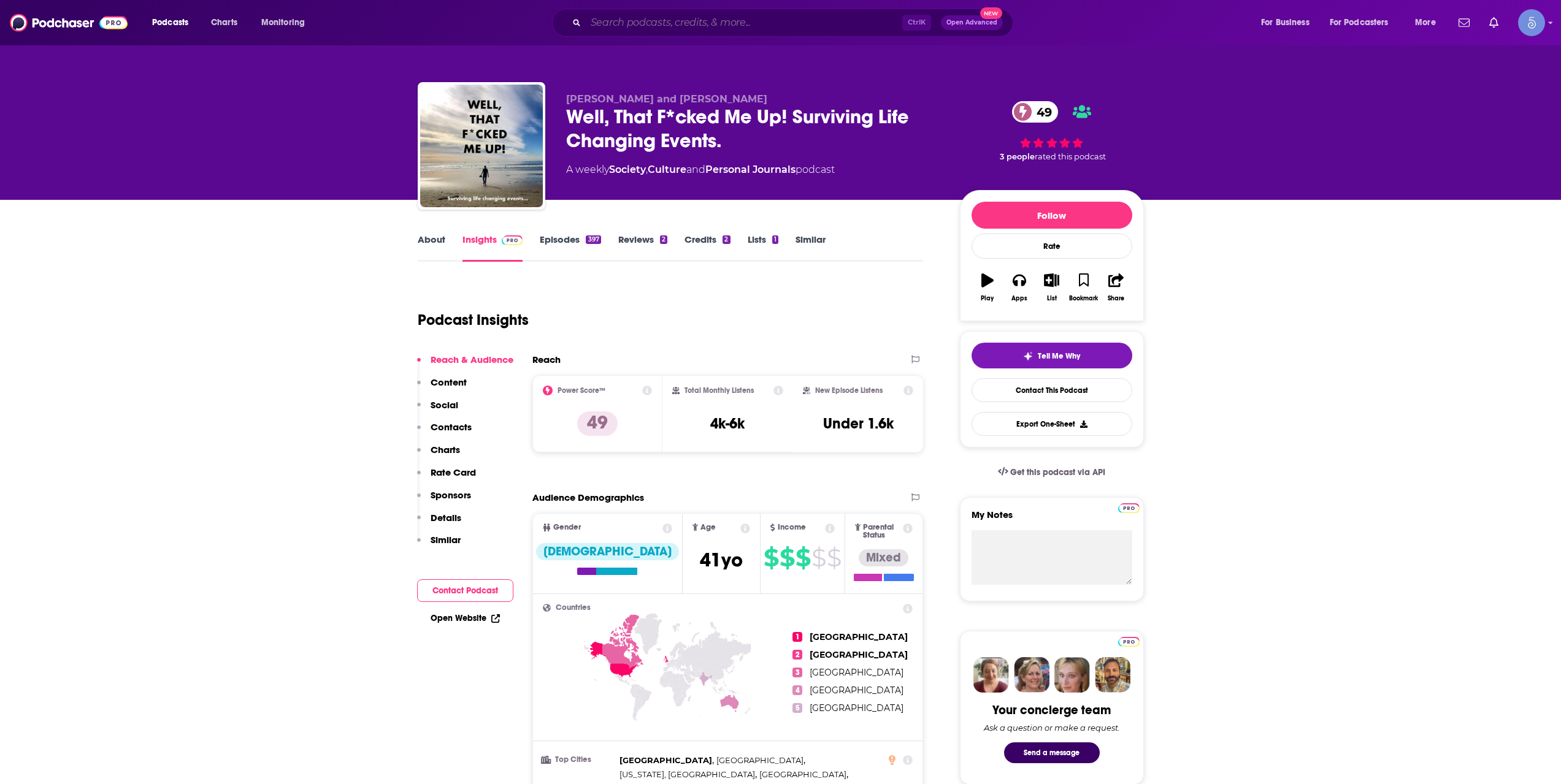
click at [618, 22] on input "Search podcasts, credits, & more..." at bounding box center [744, 23] width 317 height 19
paste input "They Just Get it"
type input "They Just Get it"
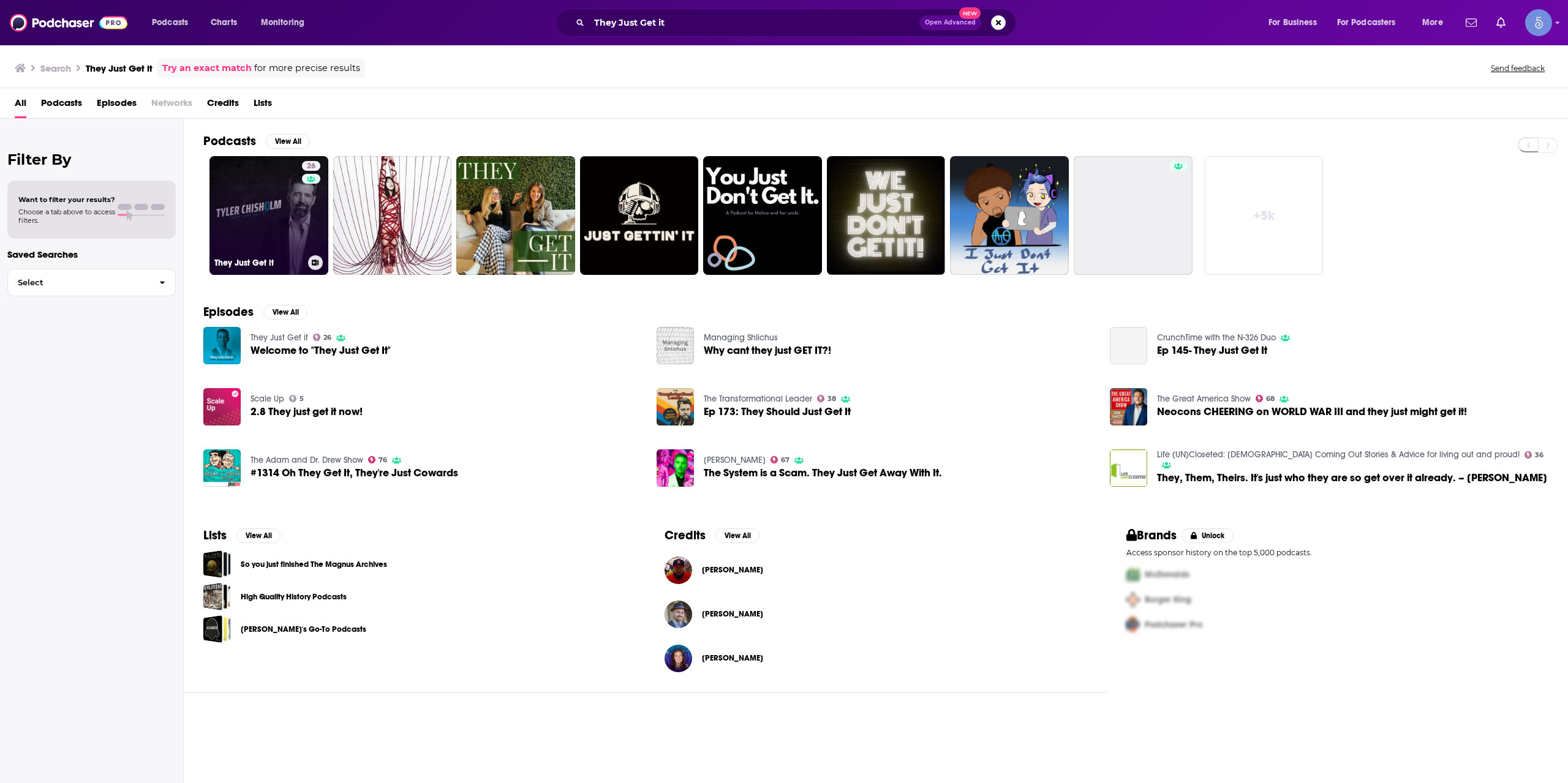
click at [256, 216] on link "26 They Just Get it" at bounding box center [268, 216] width 119 height 119
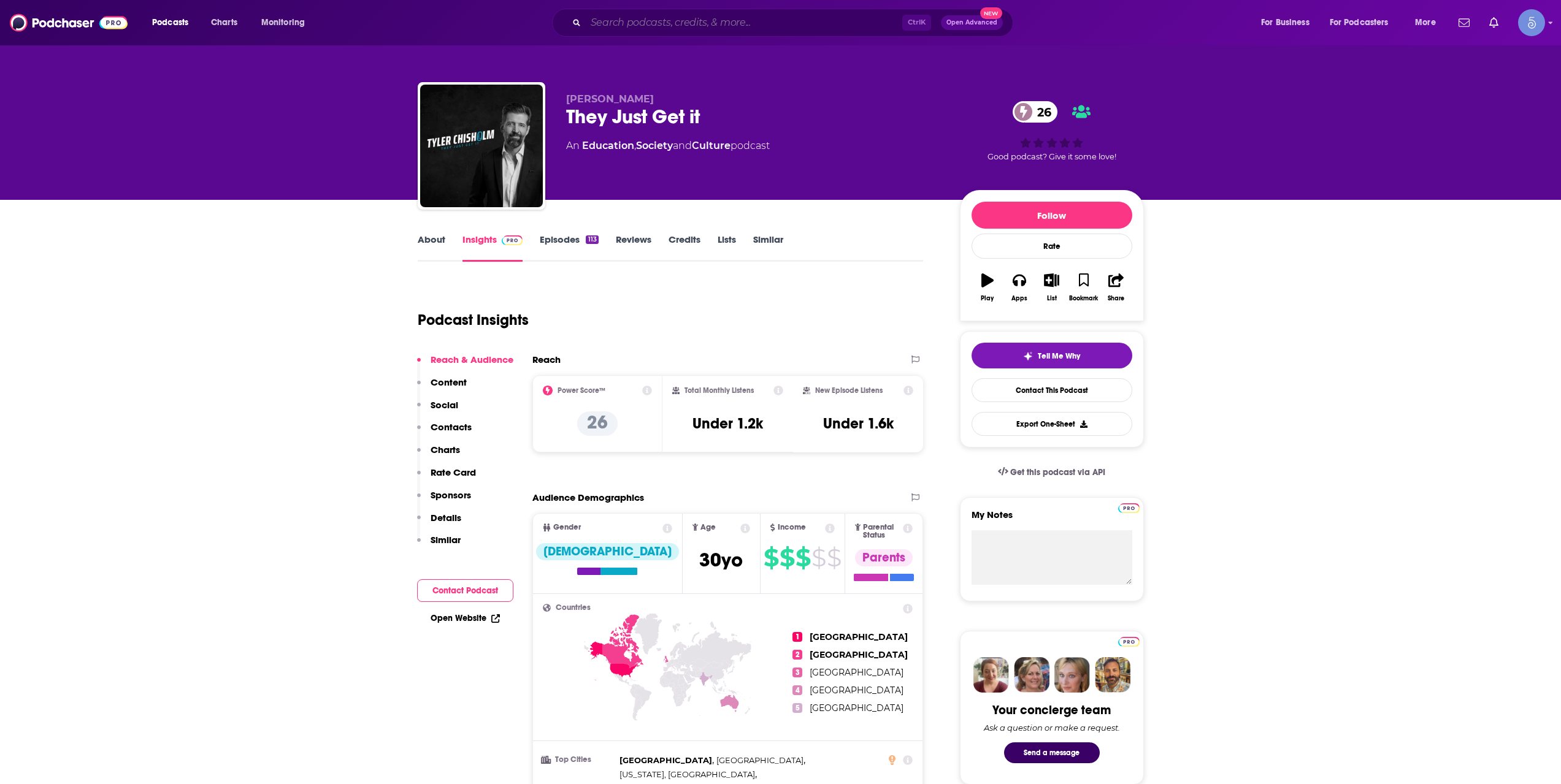
click at [615, 26] on input "Search podcasts, credits, & more..." at bounding box center [744, 23] width 317 height 19
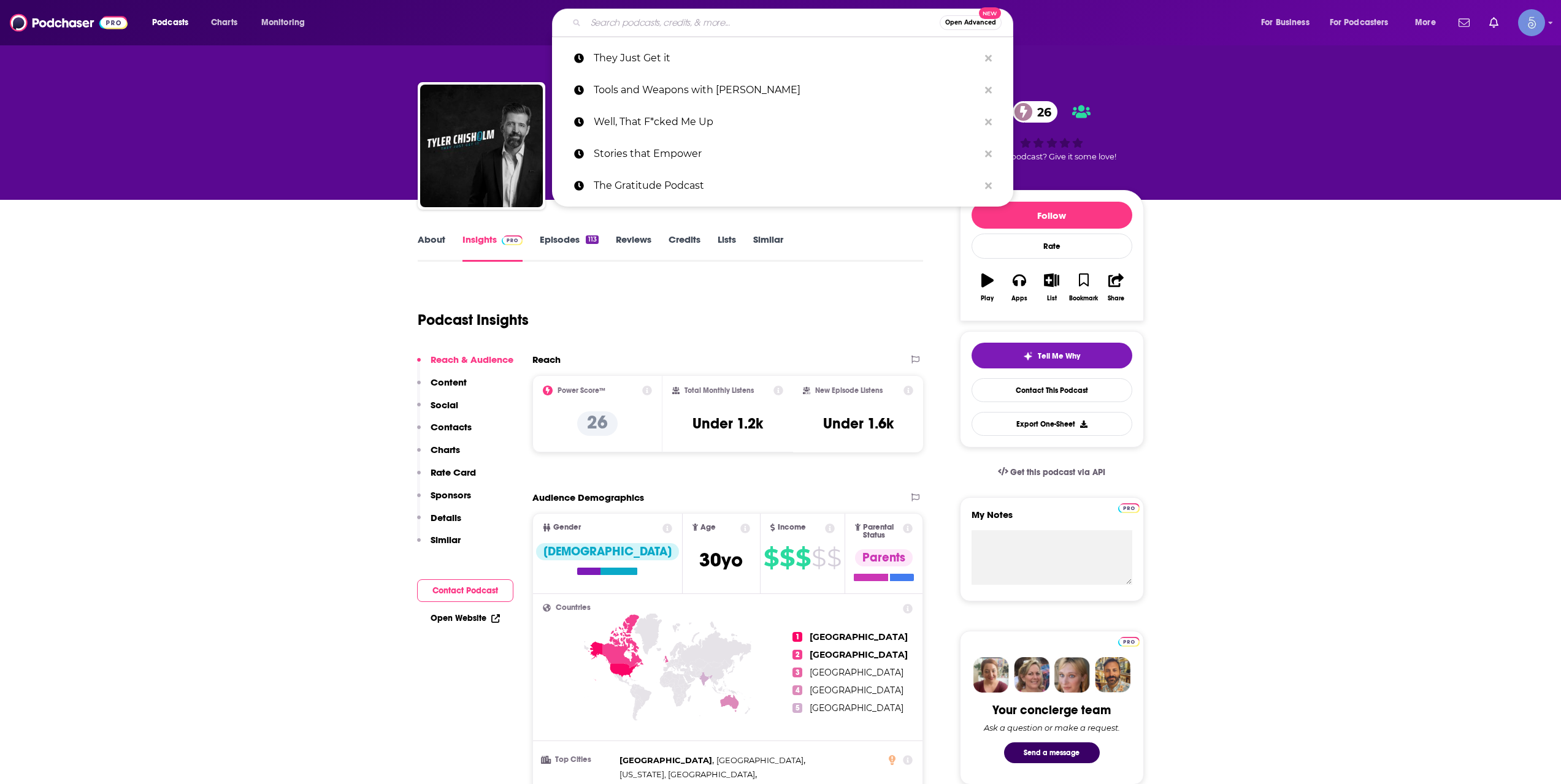
paste input "In Studio with Kimberly Lovi"
type input "In Studio with Kimberly Lovi"
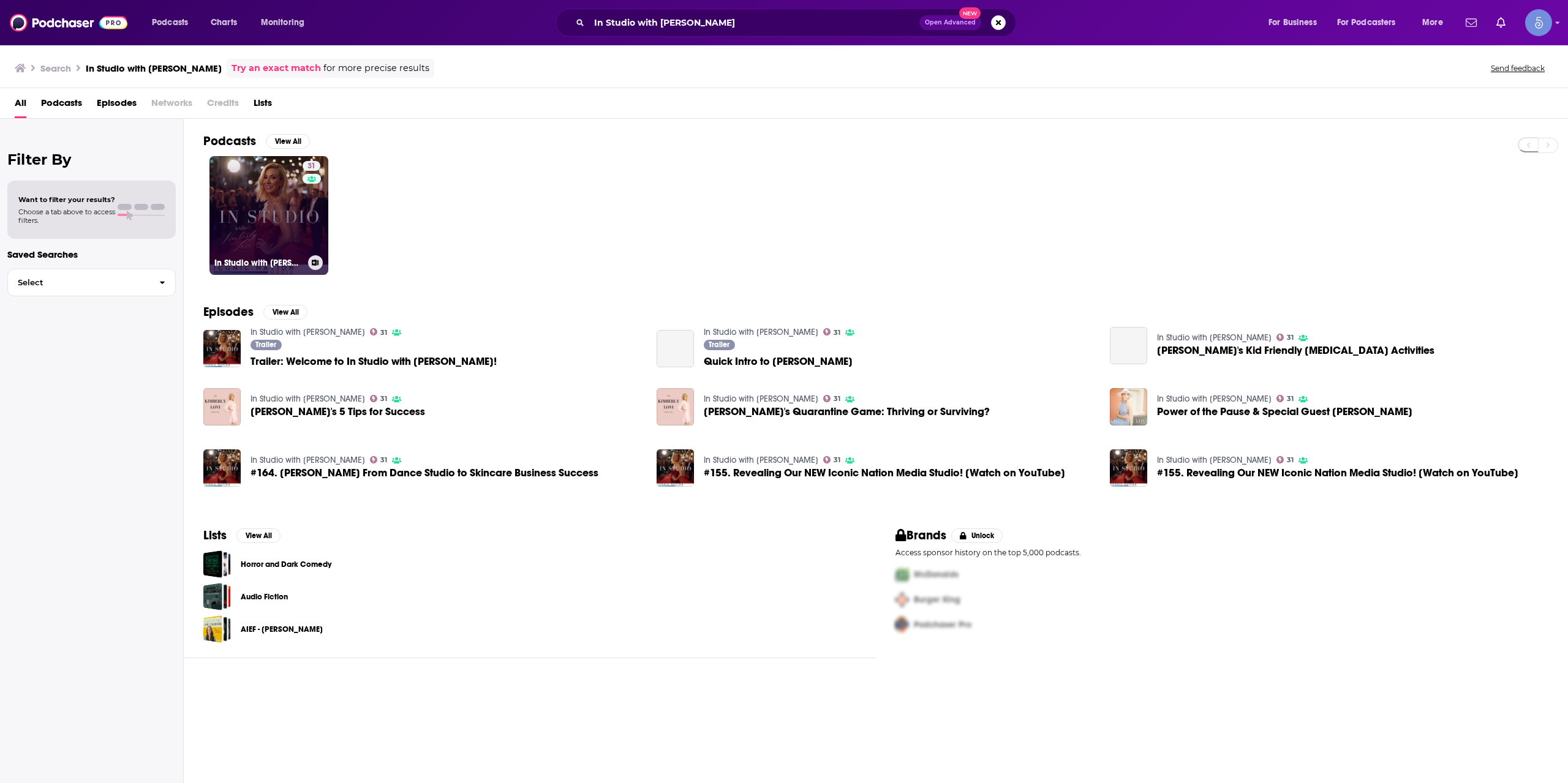
click at [274, 206] on link "31 In Studio with Kimberly Lovi" at bounding box center [268, 216] width 119 height 119
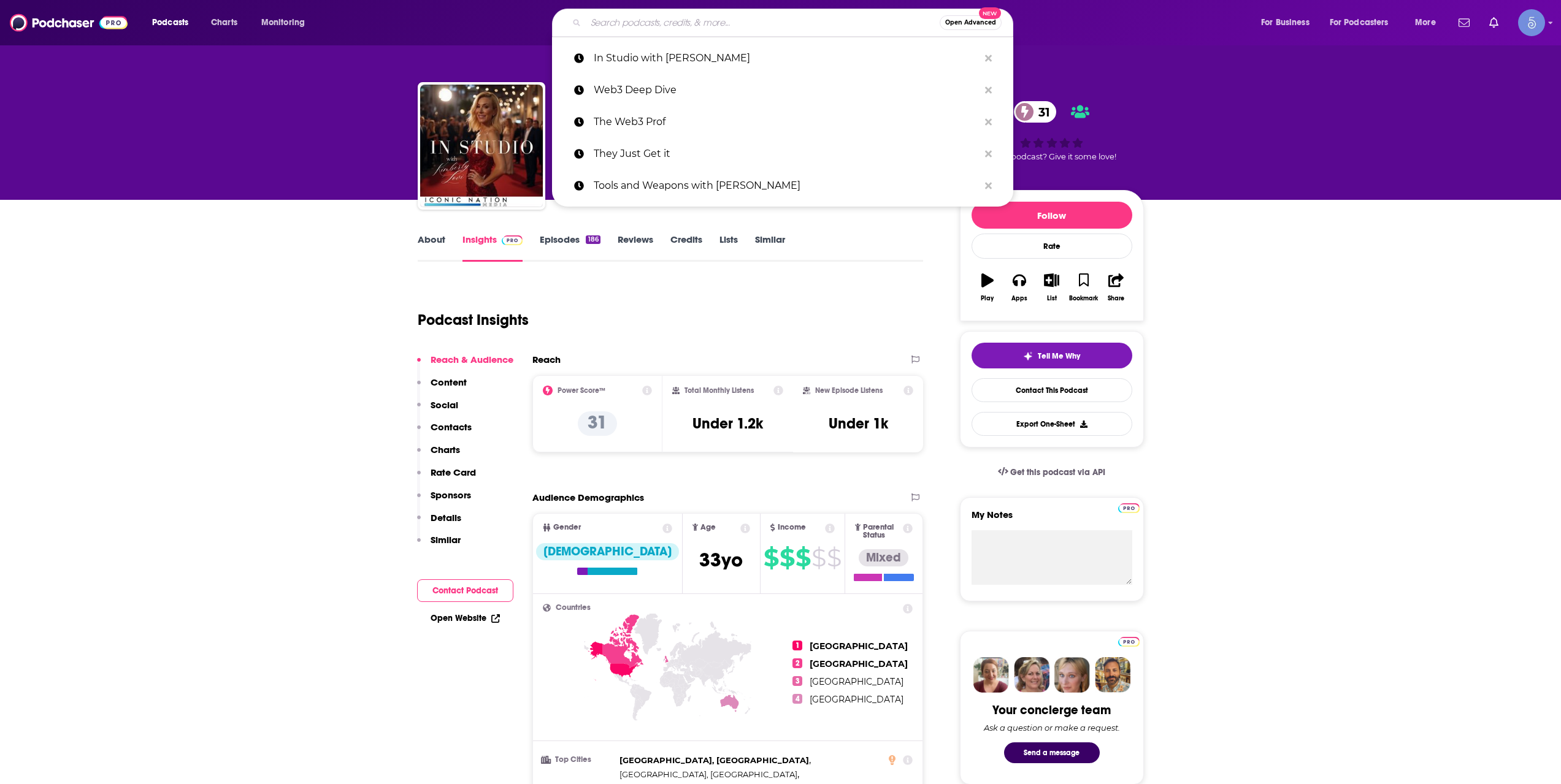
click at [718, 31] on input "Search podcasts, credits, & more..." at bounding box center [762, 23] width 354 height 19
paste input "So Whats Your Story"
type input "So Whats Your Story"
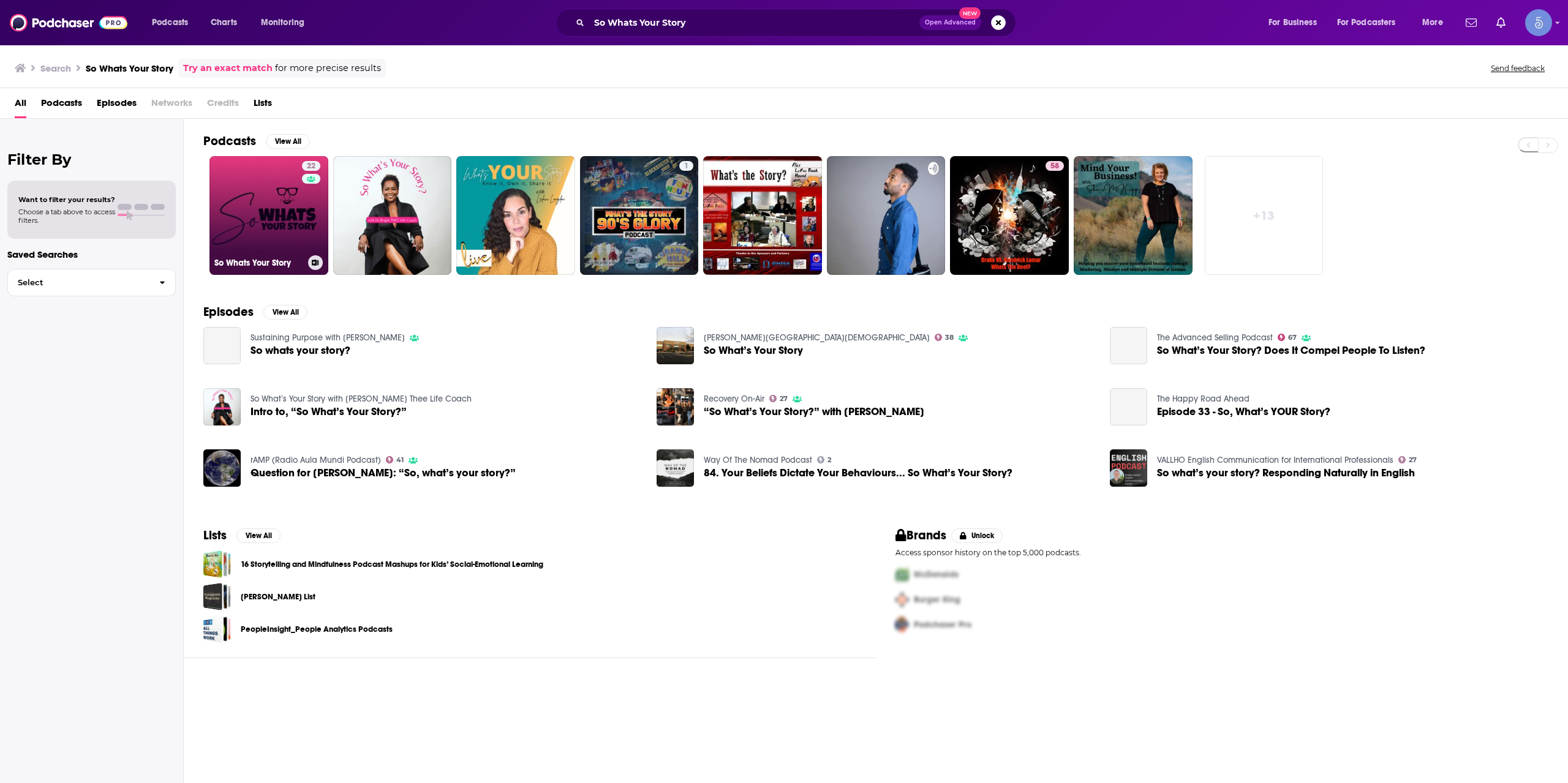
click at [292, 199] on link "22 So Whats Your Story" at bounding box center [268, 216] width 119 height 119
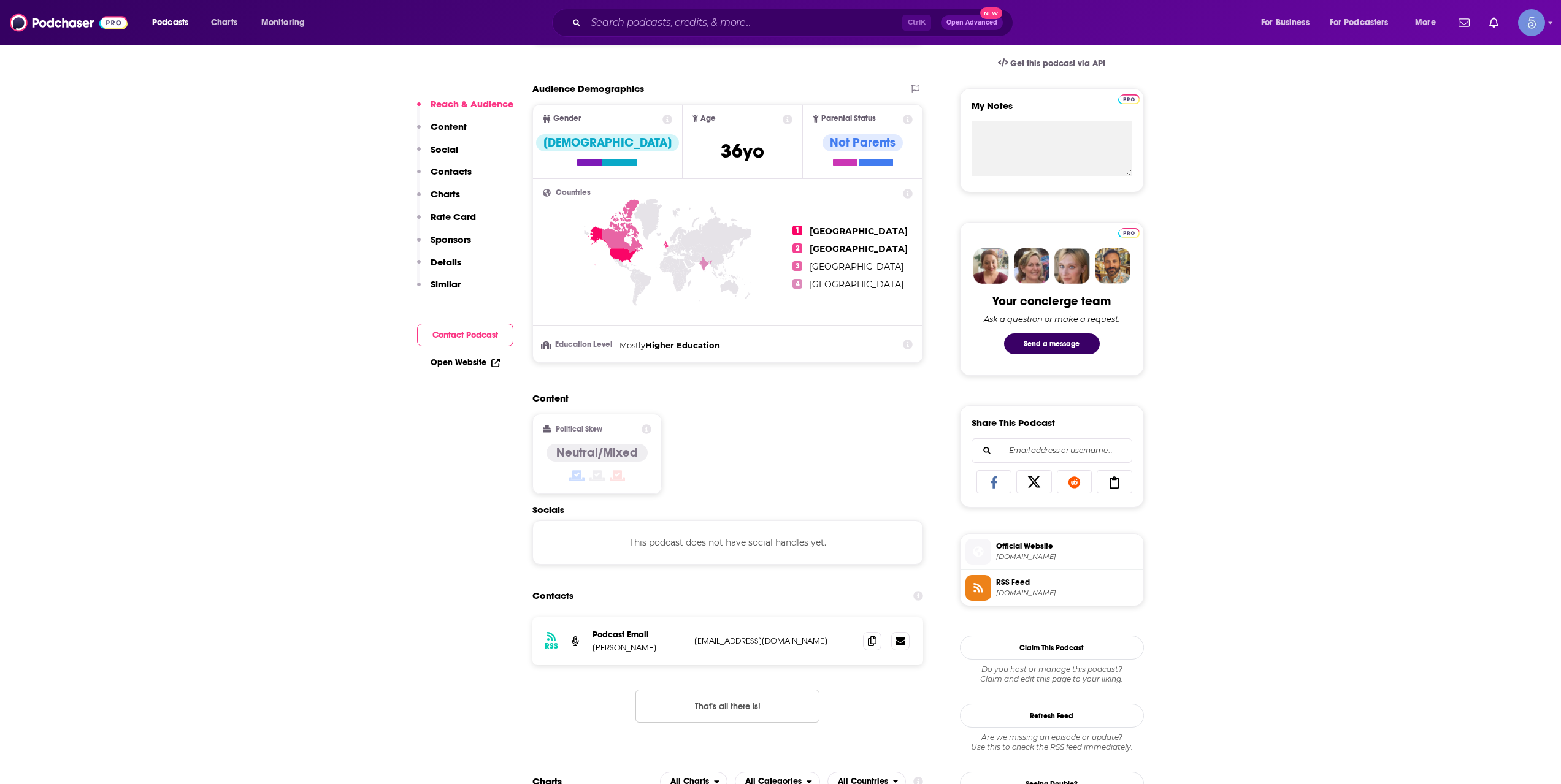
scroll to position [613, 0]
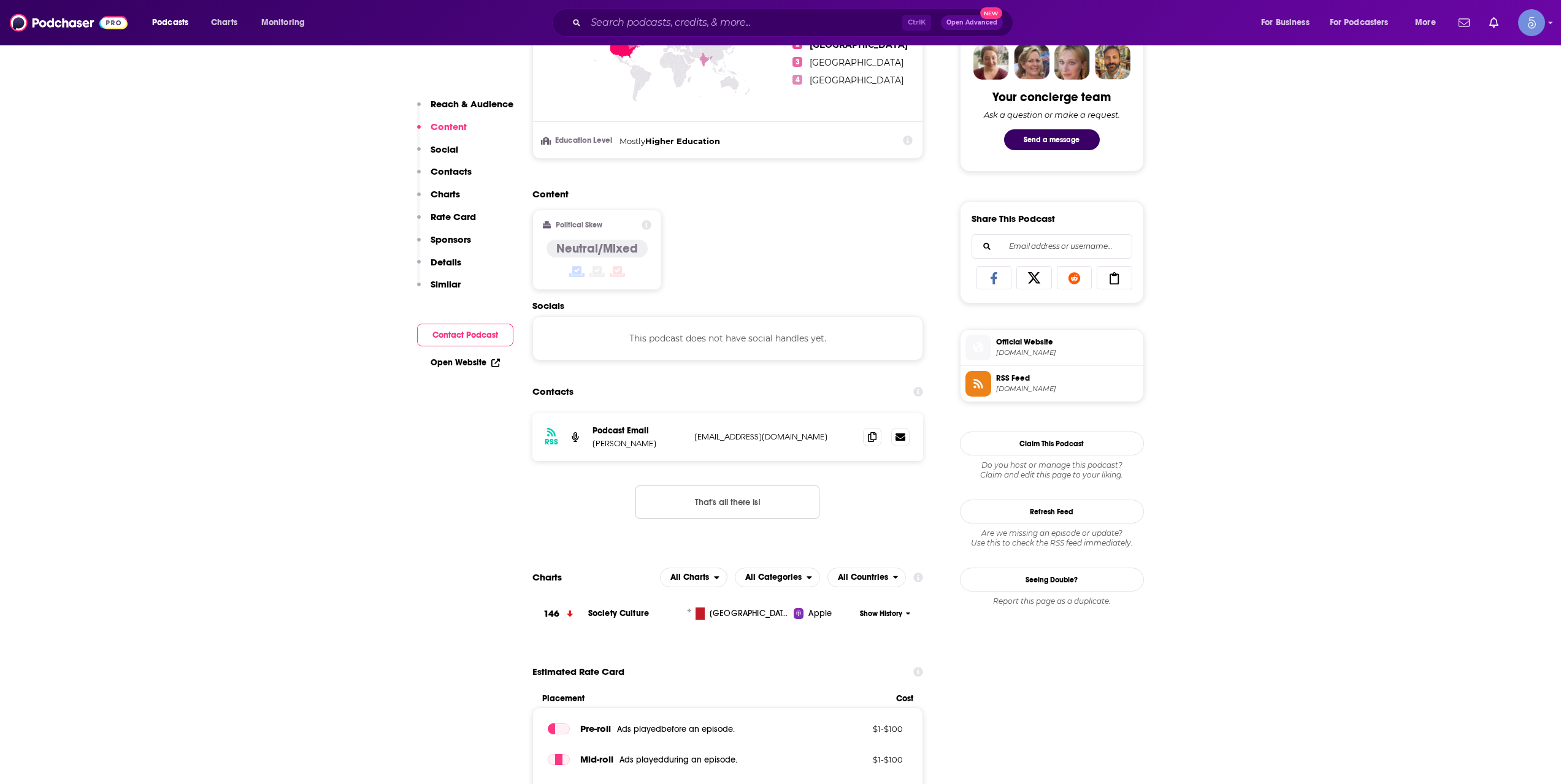
click at [666, 9] on div "Ctrl K Open Advanced New" at bounding box center [783, 23] width 461 height 28
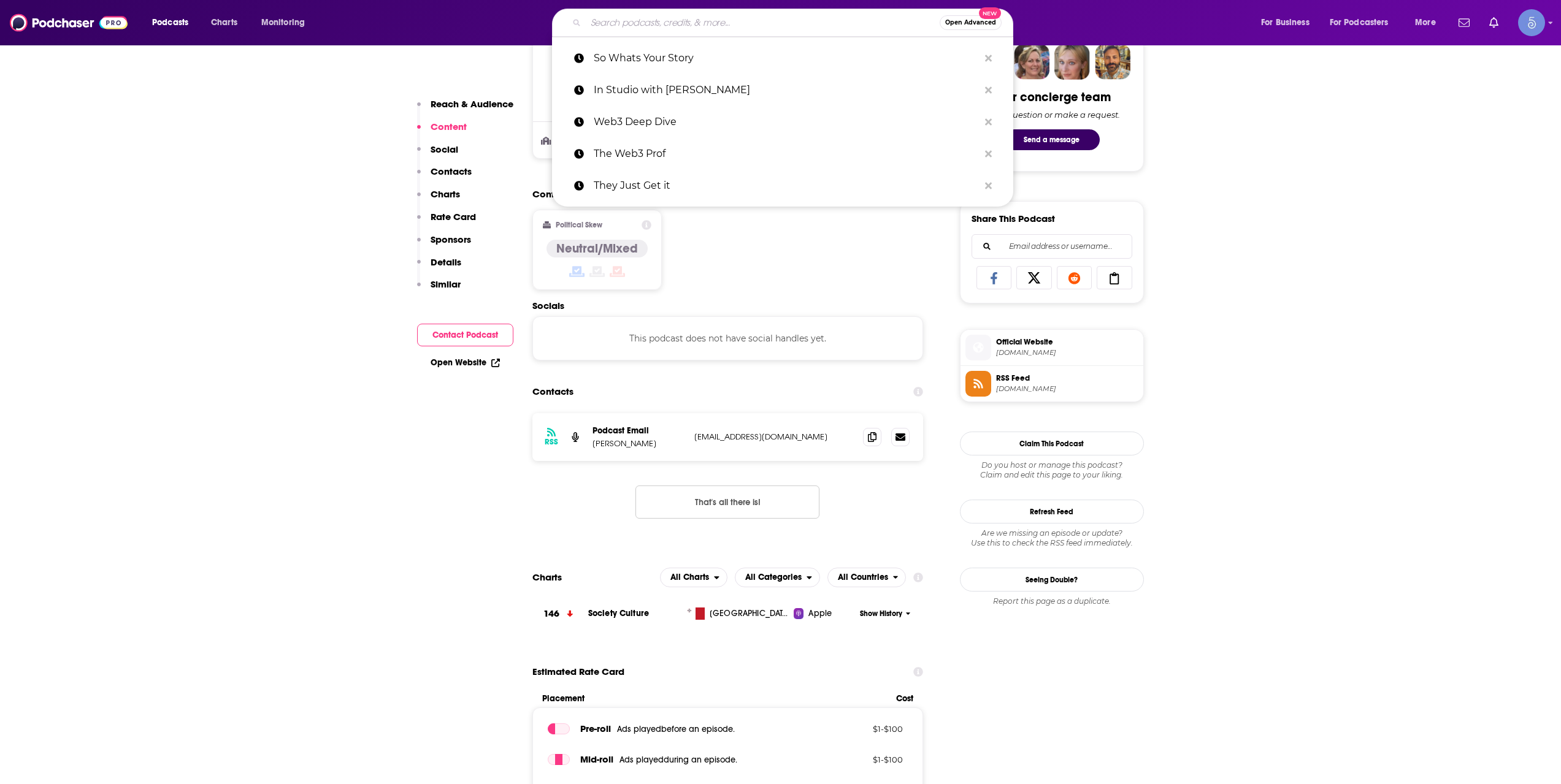
click at [677, 26] on input "Search podcasts, credits, & more..." at bounding box center [762, 23] width 354 height 19
paste input "Life Without Baggage"
type input "Life Without Baggage"
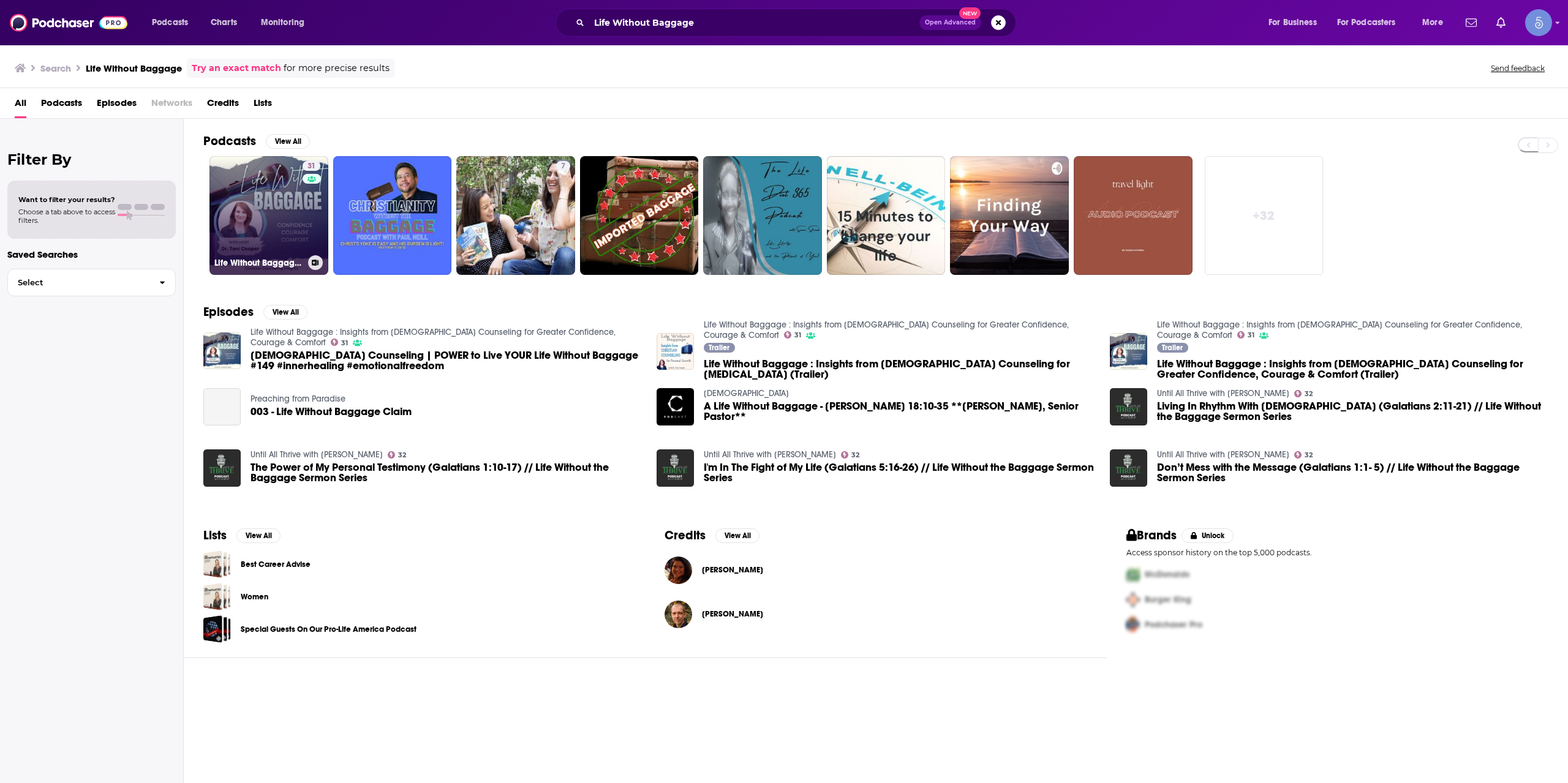
click at [301, 227] on link "31 Life Without Baggage : Insights from Christian Counseling for Greater Confid…" at bounding box center [268, 216] width 119 height 119
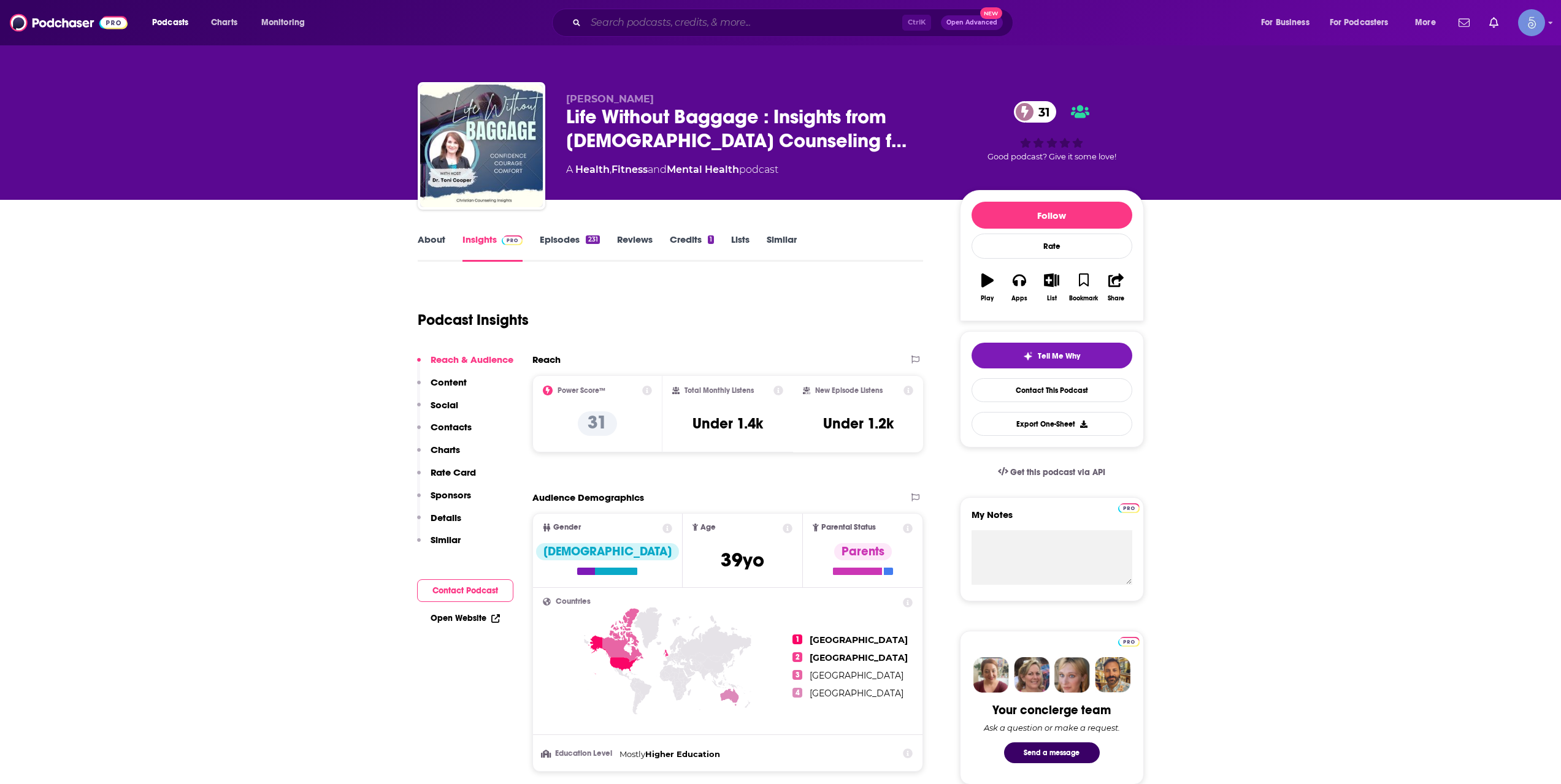
click at [681, 24] on input "Search podcasts, credits, & more..." at bounding box center [744, 23] width 317 height 19
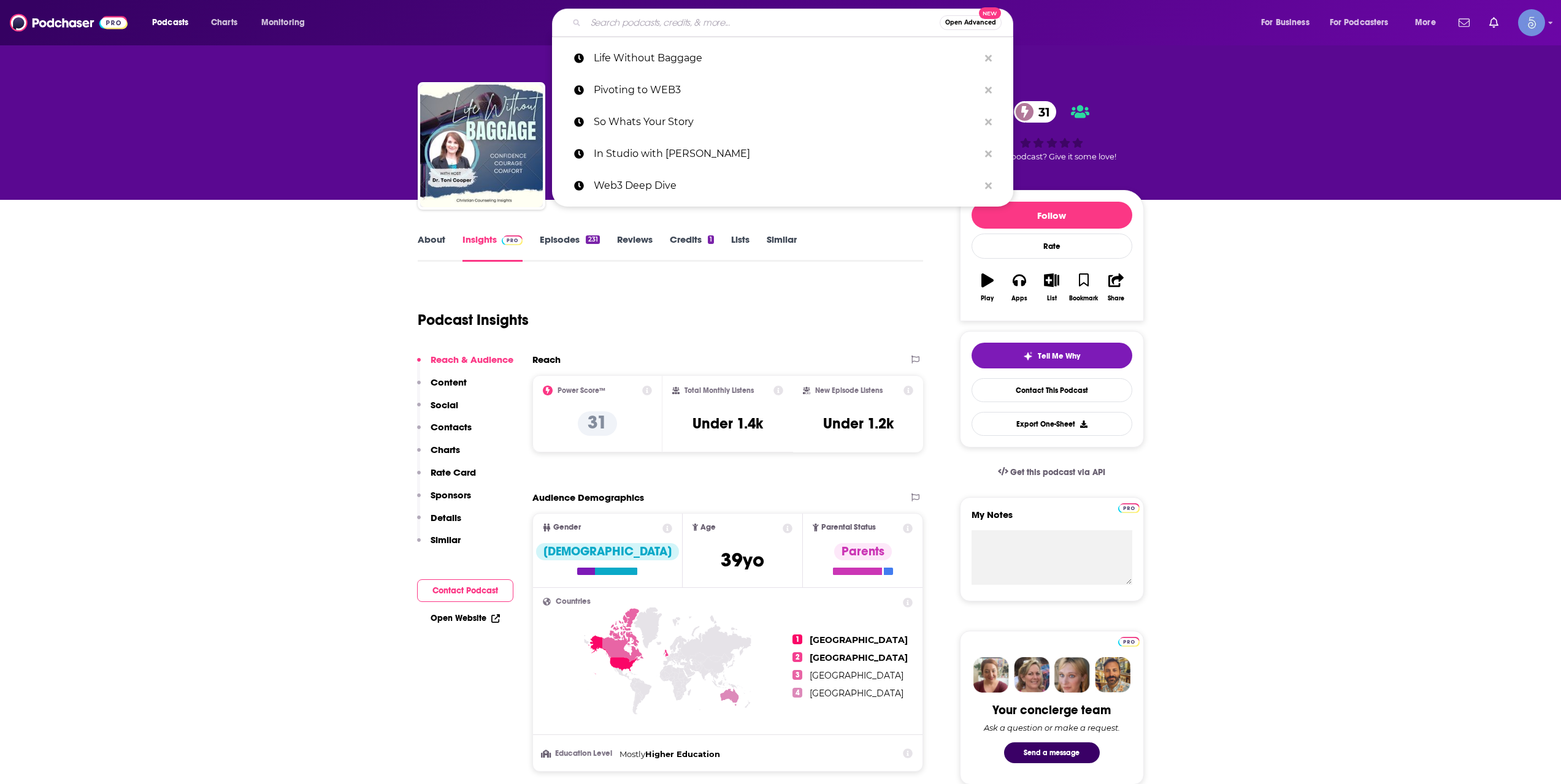
paste input "Fortitude"
type input "Fortitude"
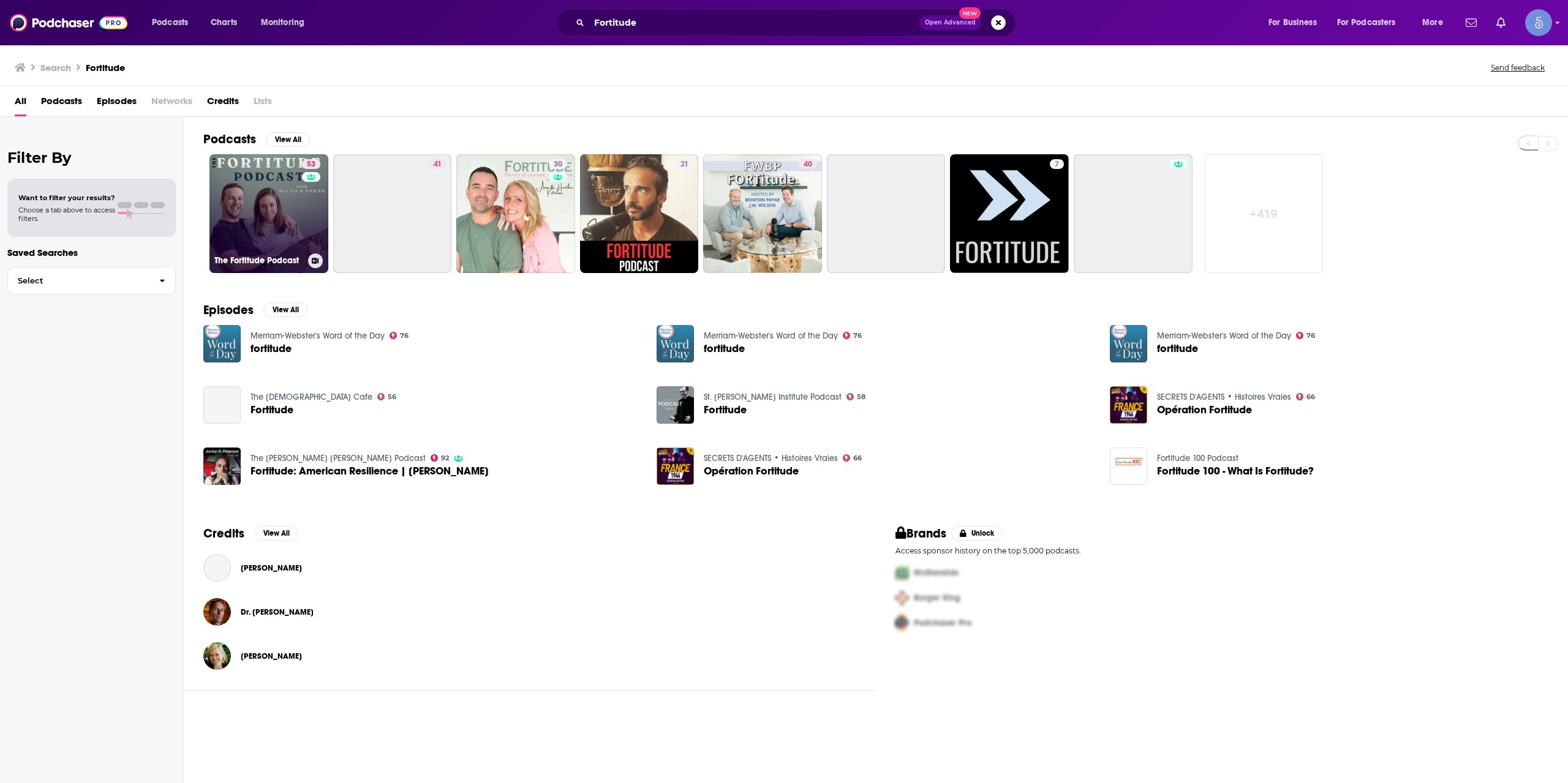
click at [273, 189] on link "53 The Fortitude Podcast" at bounding box center [268, 213] width 119 height 119
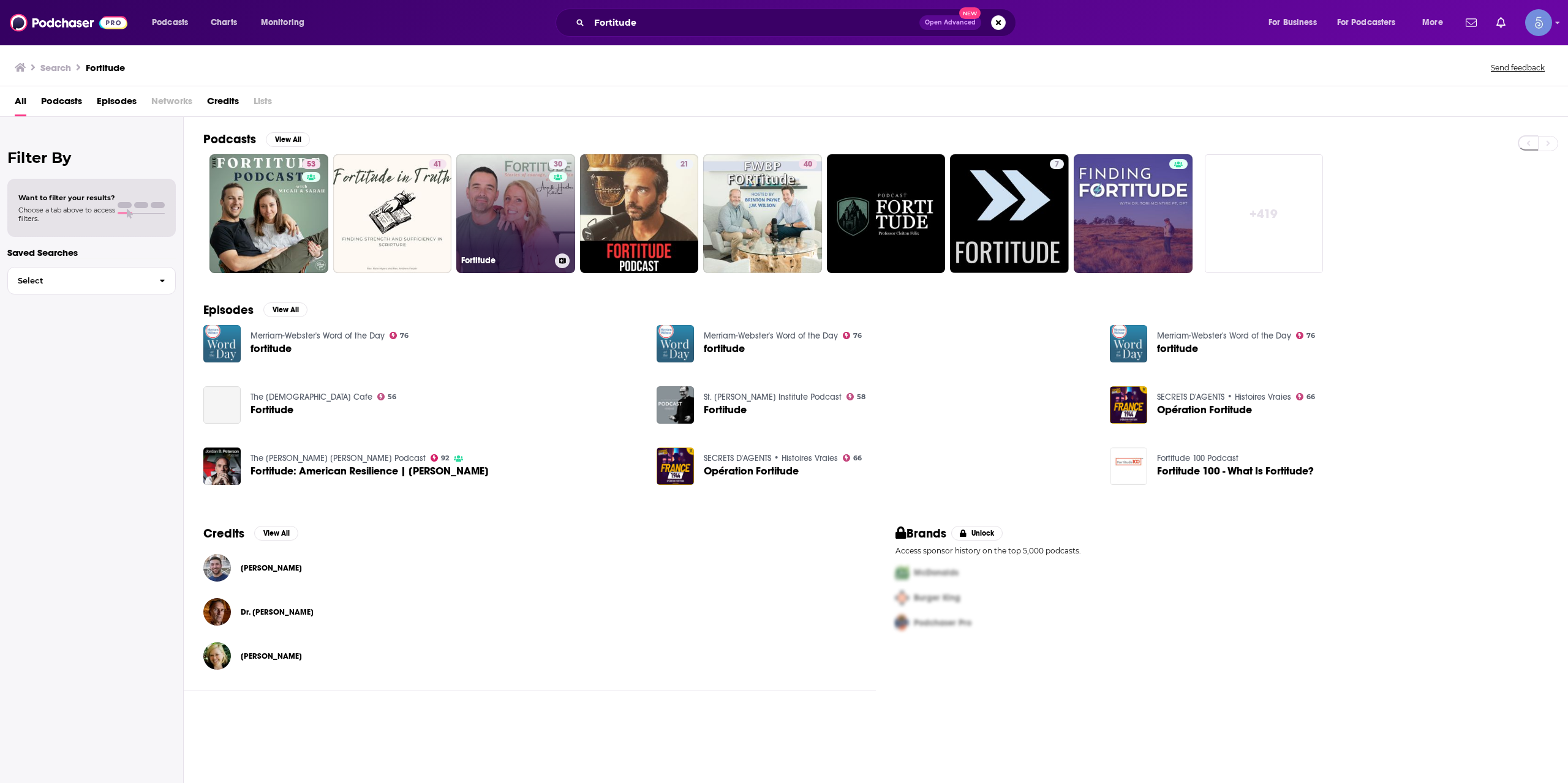
click at [549, 246] on div "30" at bounding box center [559, 206] width 21 height 94
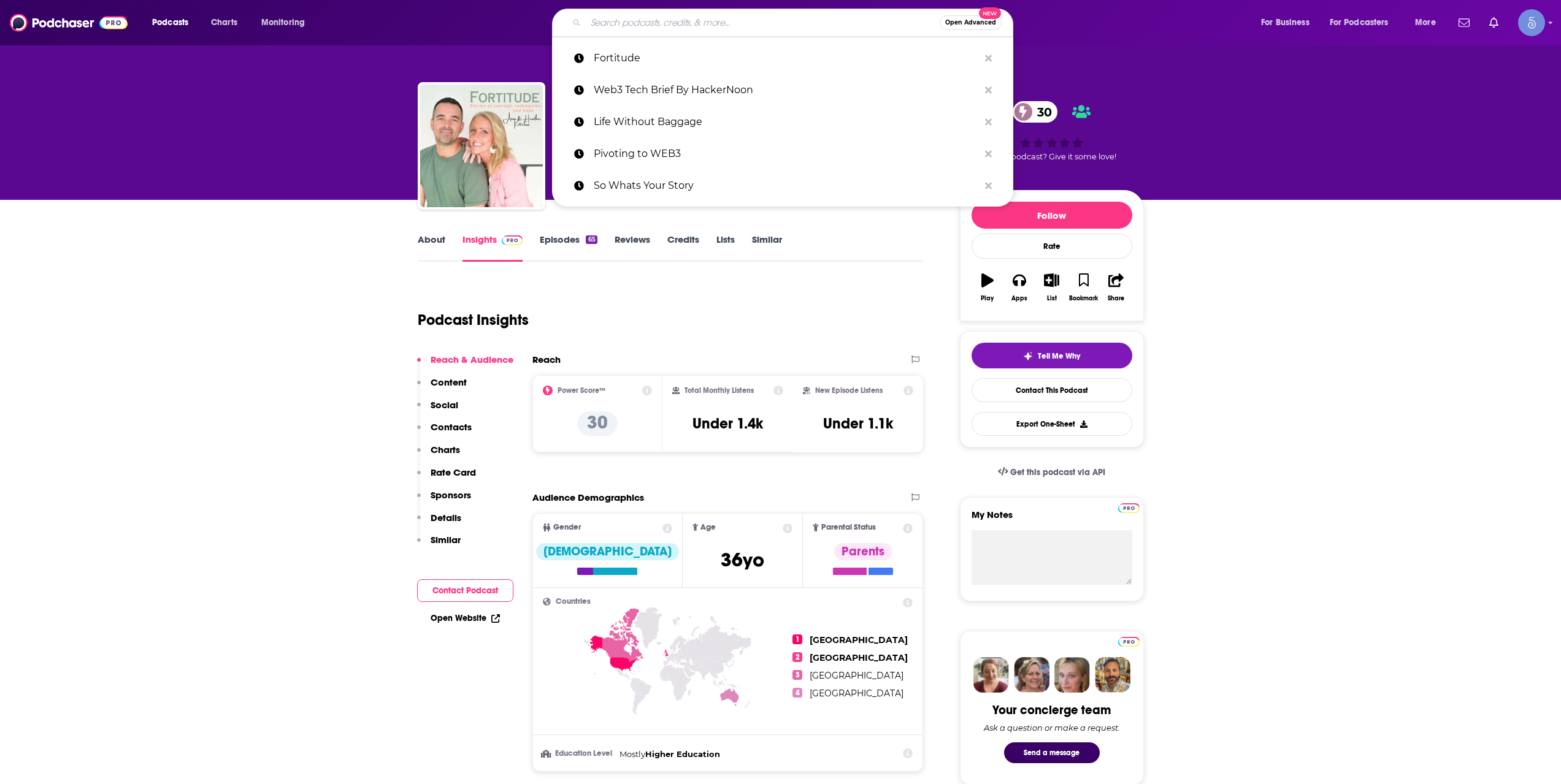
click at [640, 28] on input "Search podcasts, credits, & more..." at bounding box center [762, 23] width 354 height 19
paste input "Soaring Through Adversity"
type input "Soaring Through Adversity"
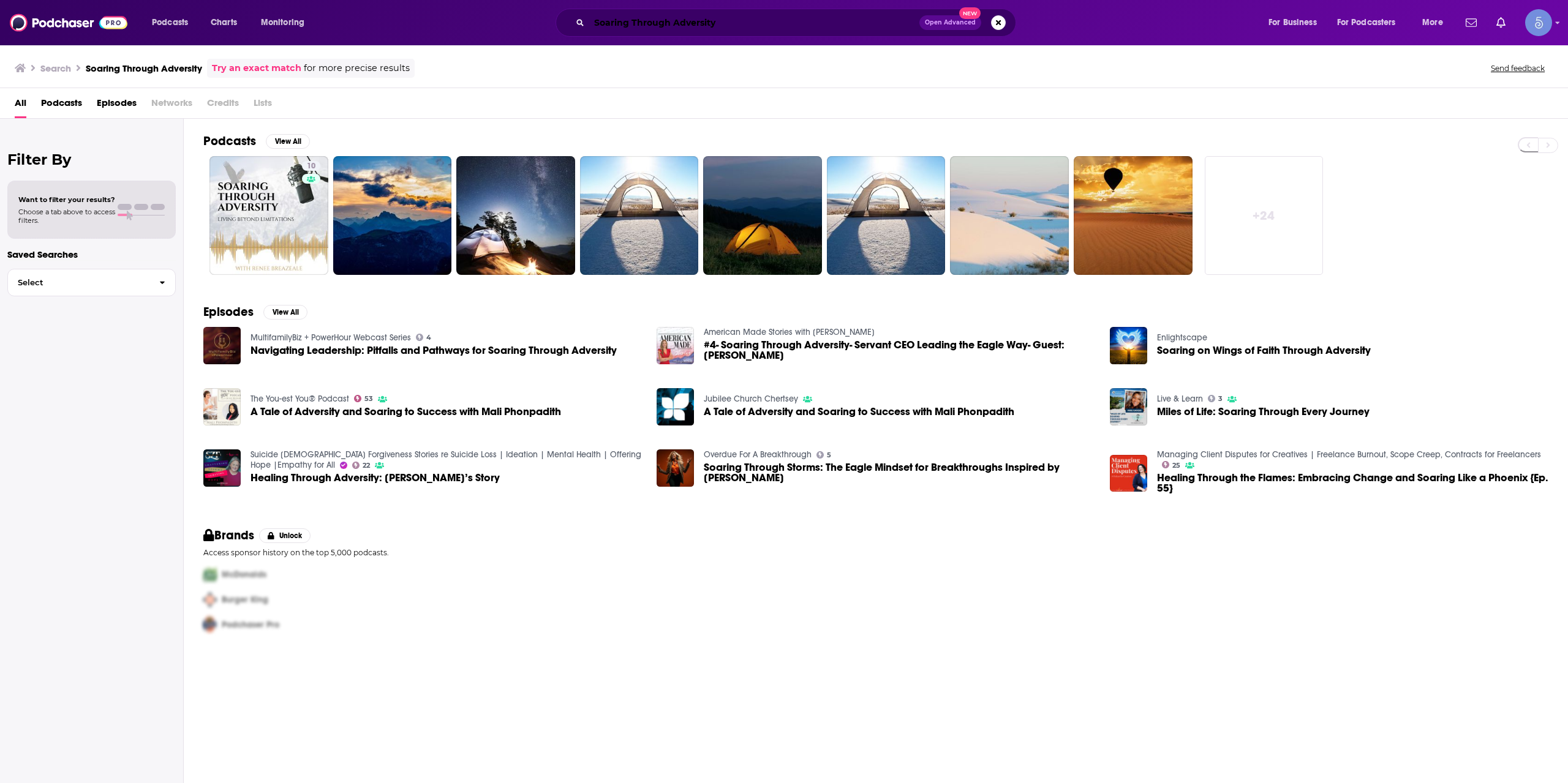
click at [599, 15] on input "Soaring Through Adversity" at bounding box center [754, 23] width 330 height 19
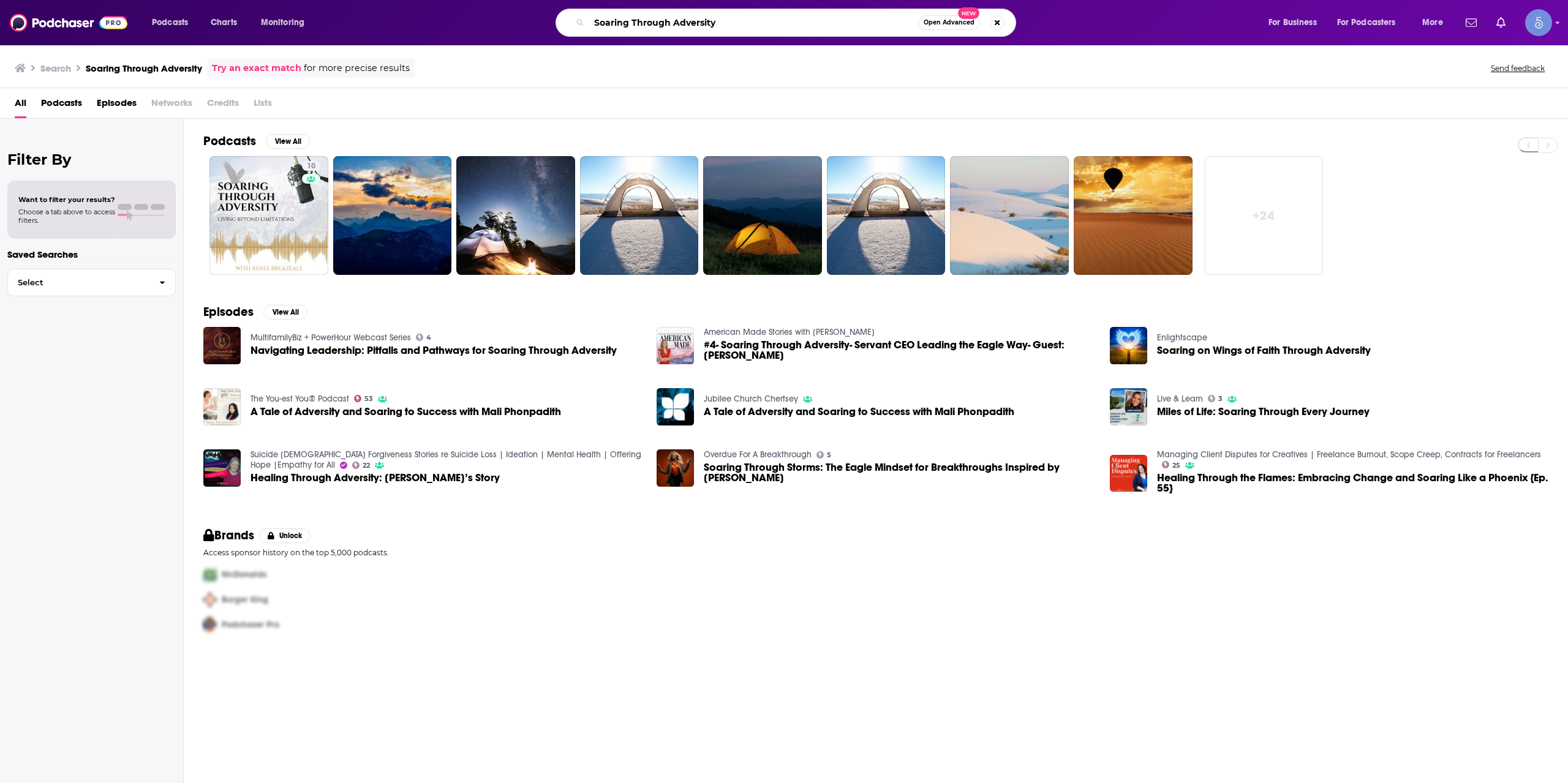
click at [599, 15] on input "Soaring Through Adversity" at bounding box center [754, 23] width 329 height 19
paste input "Flip Your Mindset"
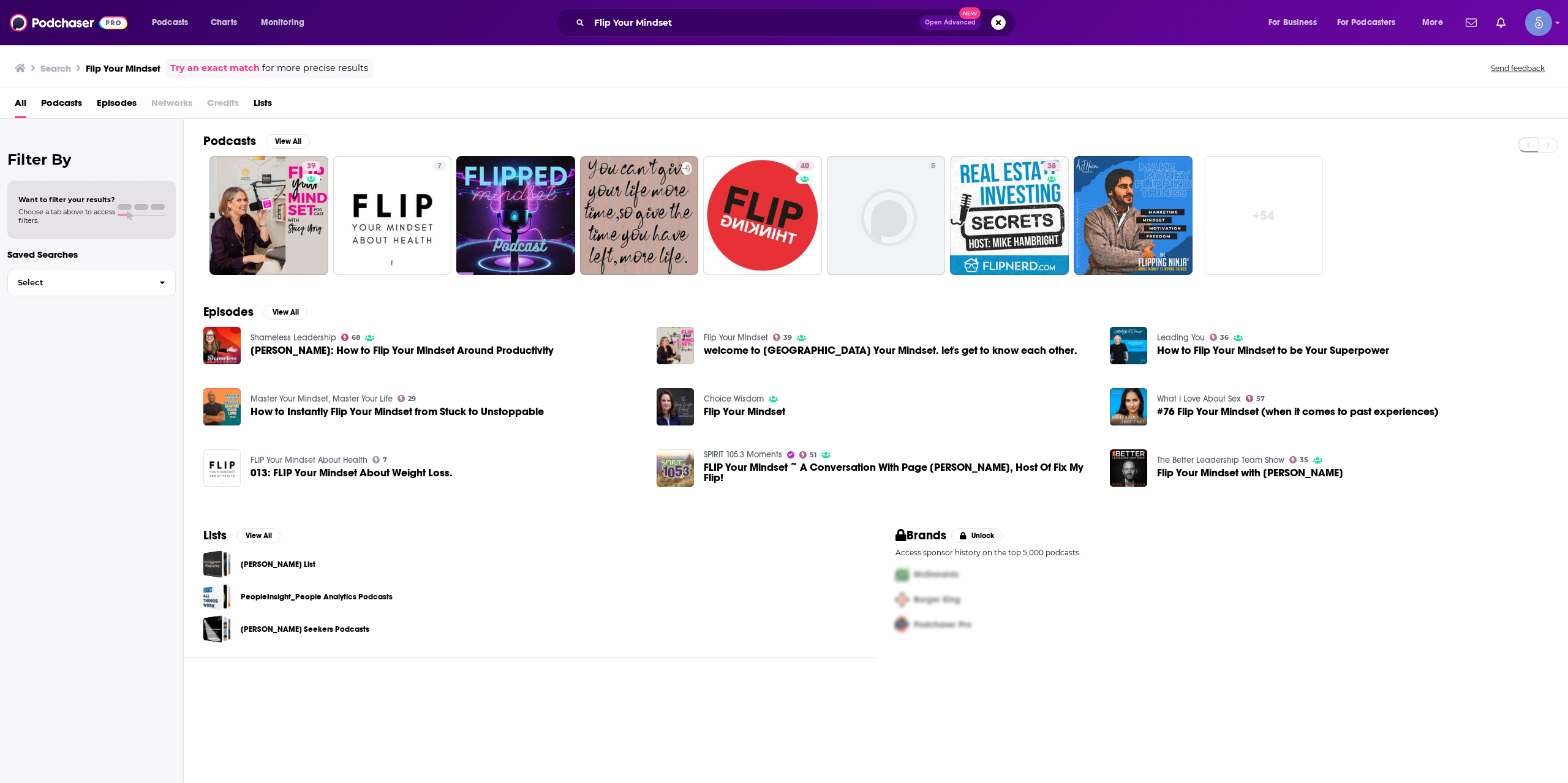
click at [745, 44] on div "Podcasts Charts Monitoring Flip Your Mindset Open Advanced New For Business For…" at bounding box center [784, 23] width 1568 height 45
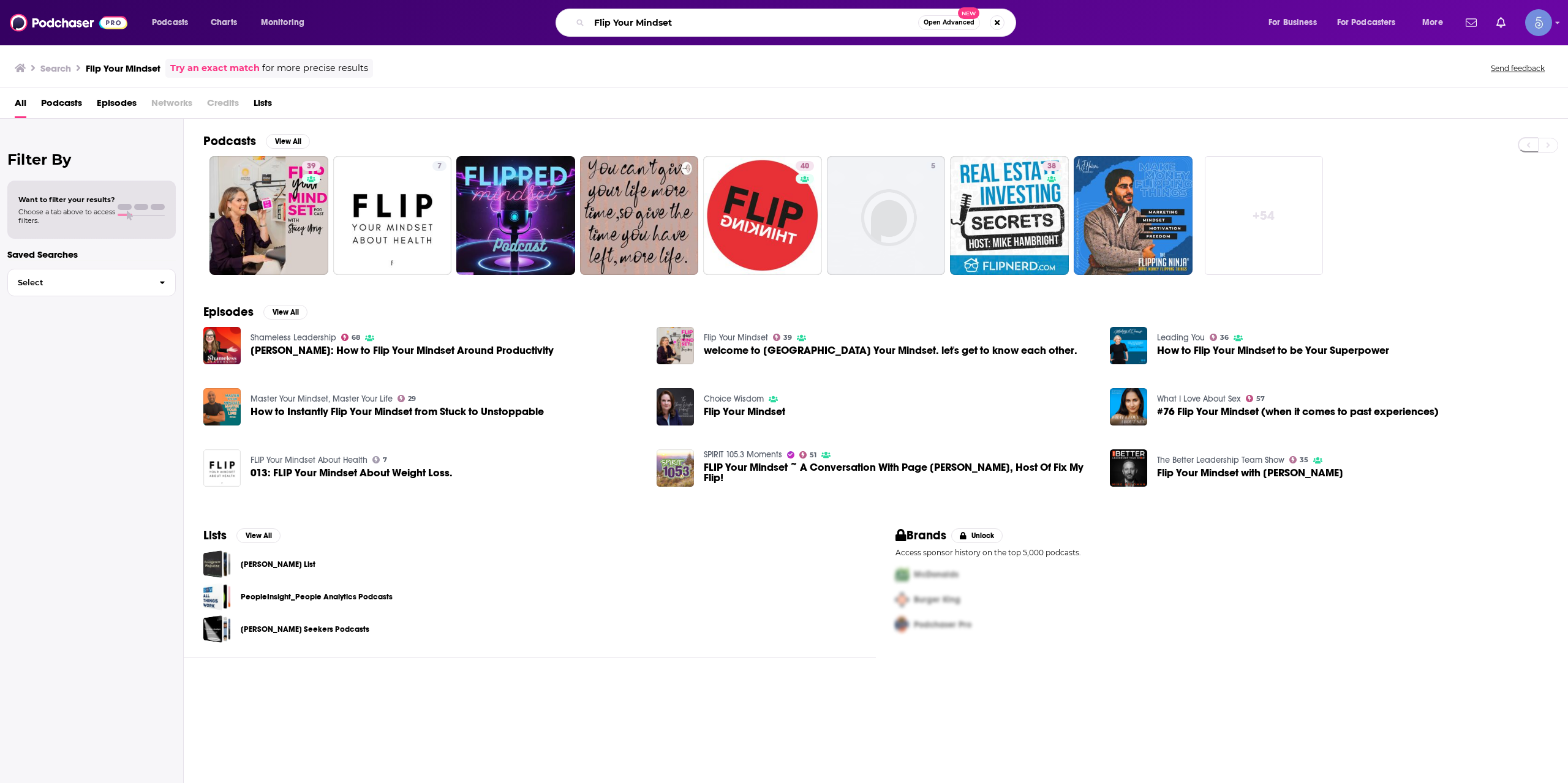
click at [752, 14] on input "Flip Your Mindset" at bounding box center [754, 23] width 329 height 19
click at [753, 14] on input "Flip Your Mindset" at bounding box center [754, 23] width 329 height 19
paste input "The Sharon Fitzmaurice Podcas"
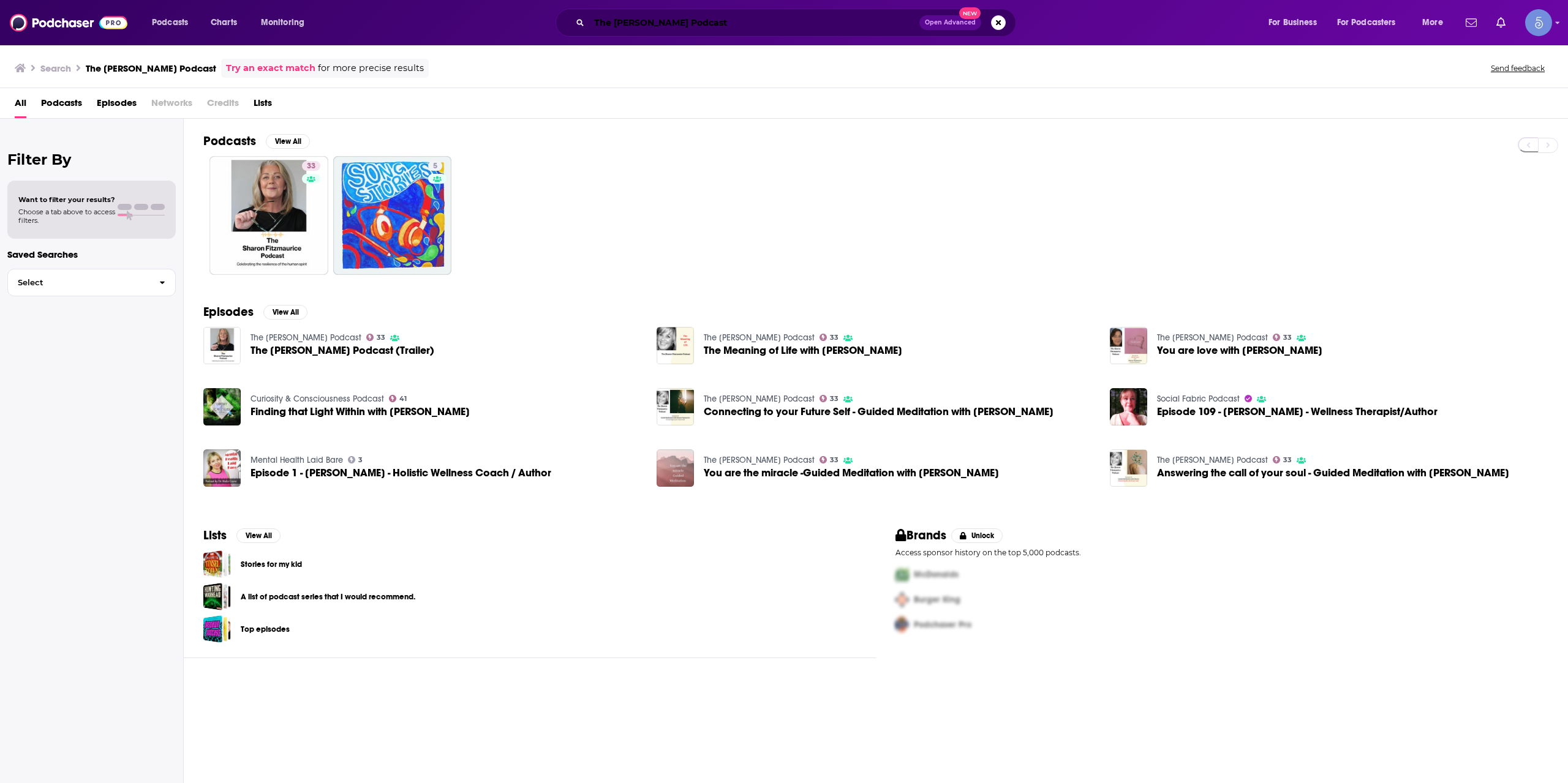
click at [682, 22] on input "The Sharon Fitzmaurice Podcast" at bounding box center [754, 23] width 330 height 19
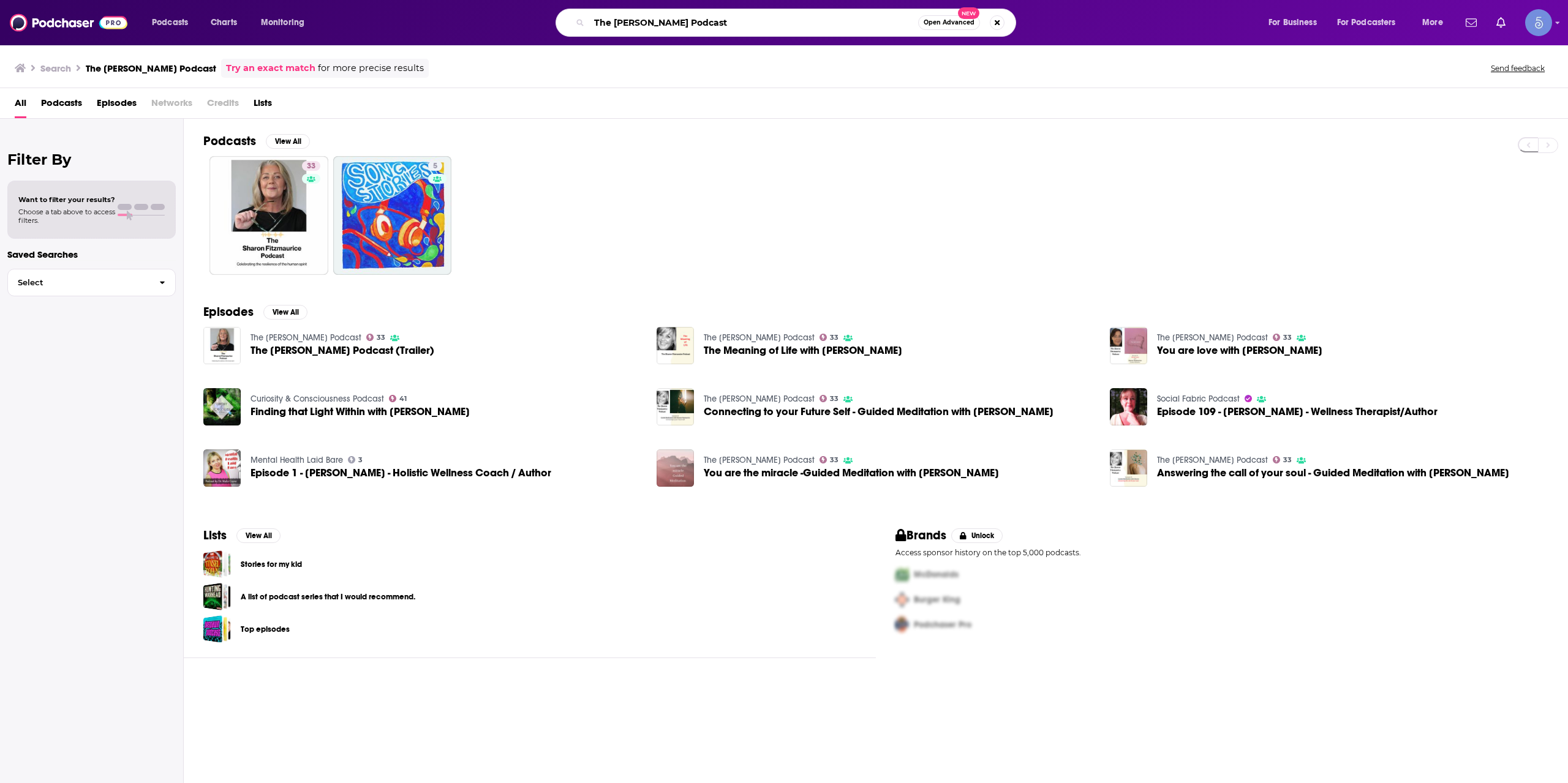
click at [682, 22] on input "The Sharon Fitzmaurice Podcast" at bounding box center [754, 23] width 329 height 19
paste input "Living to 100 Club"
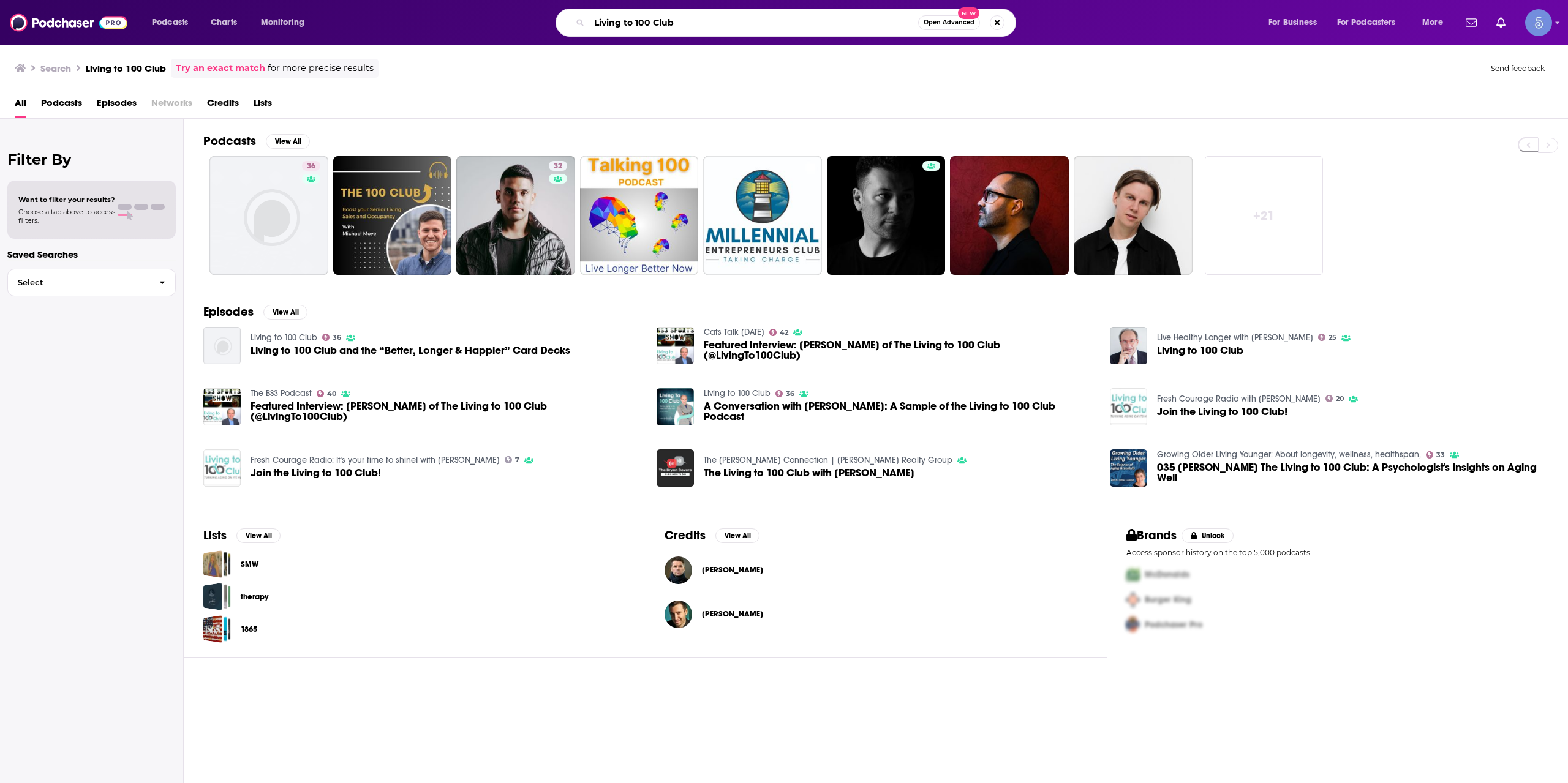
click at [634, 28] on input "Living to 100 Club" at bounding box center [754, 23] width 329 height 19
paste input "Built Not Born"
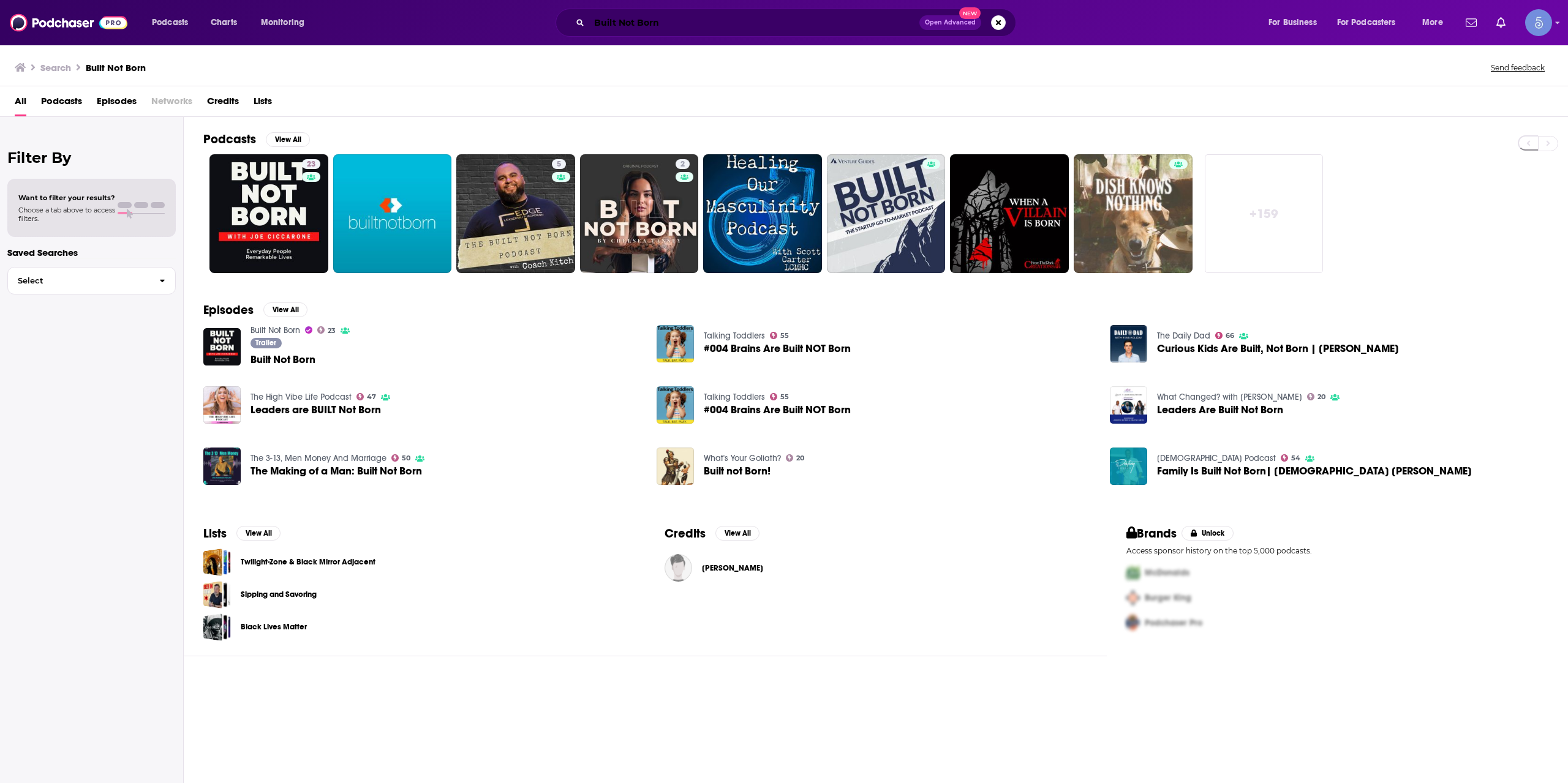
click at [660, 20] on input "Built Not Born" at bounding box center [754, 23] width 330 height 19
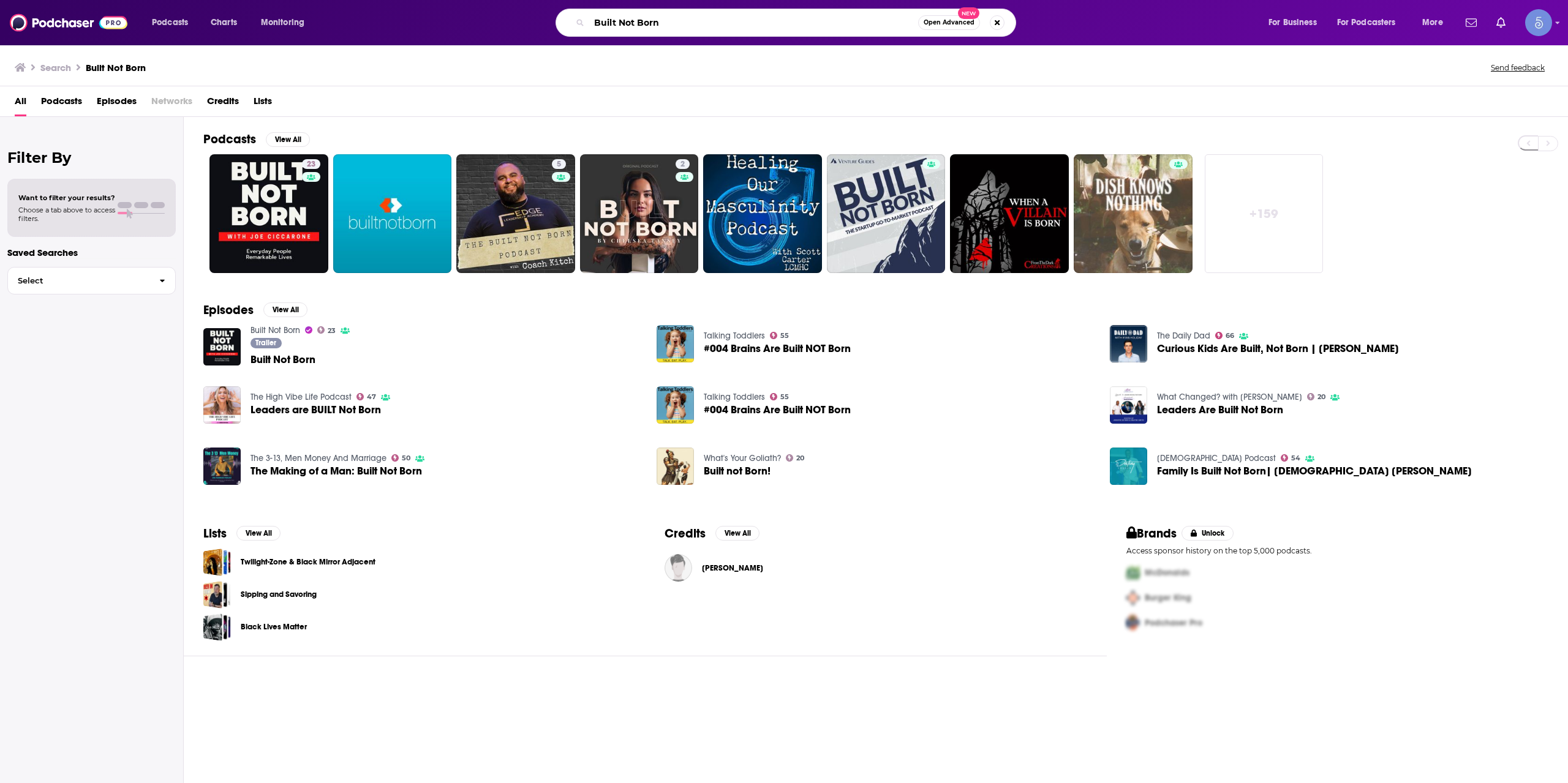
click at [660, 20] on input "Built Not Born" at bounding box center [754, 23] width 329 height 19
paste input "Motivational Quotes and Inspirational Life Stories"
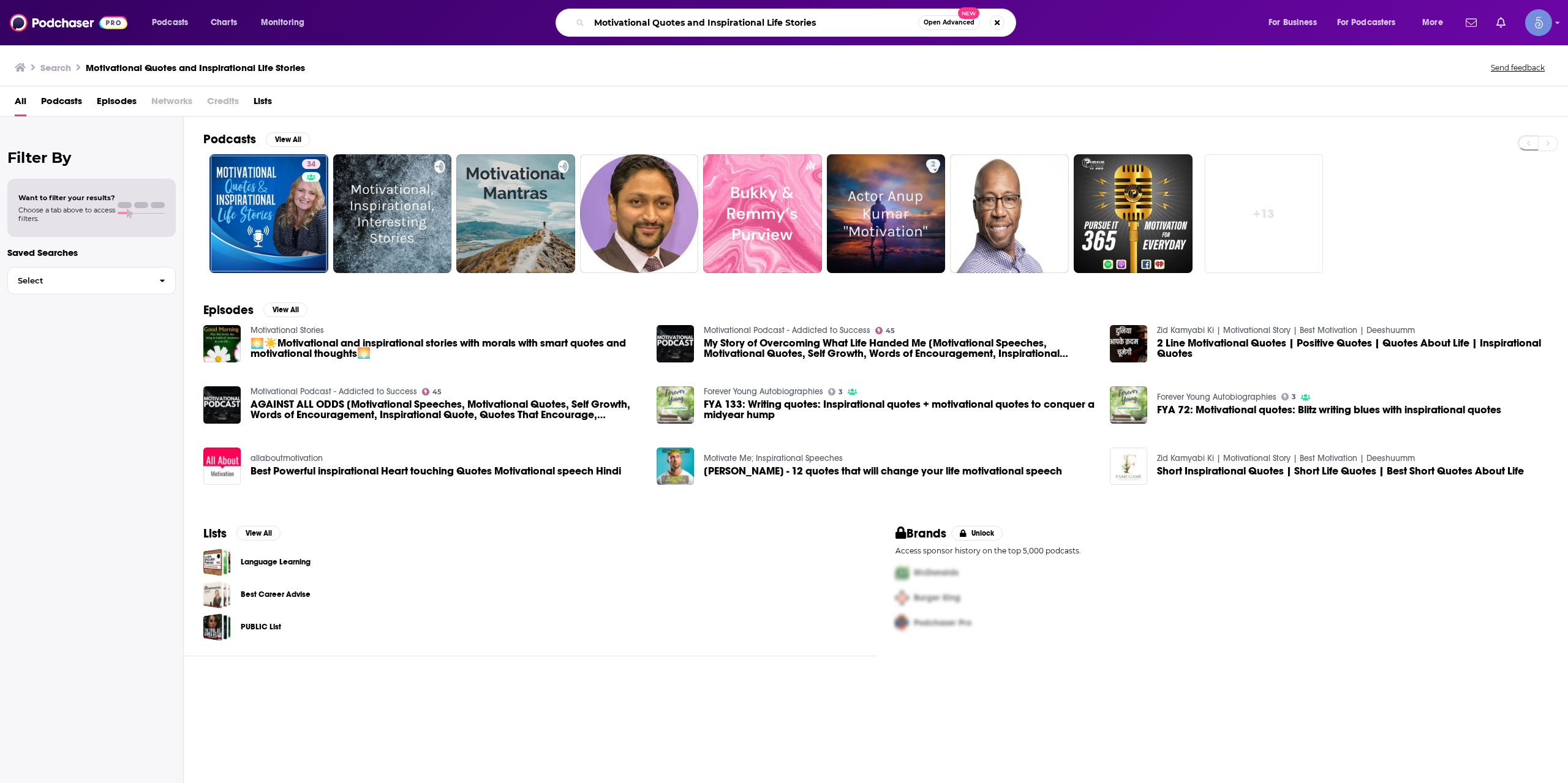
click at [604, 14] on input "Motivational Quotes and Inspirational Life Stories" at bounding box center [754, 23] width 329 height 19
click at [604, 13] on input "Motivational Quotes and Inspirational Life Stories" at bounding box center [754, 23] width 329 height 19
paste input "The Everyday Millionaire"
type input "The Everyday Millionaire"
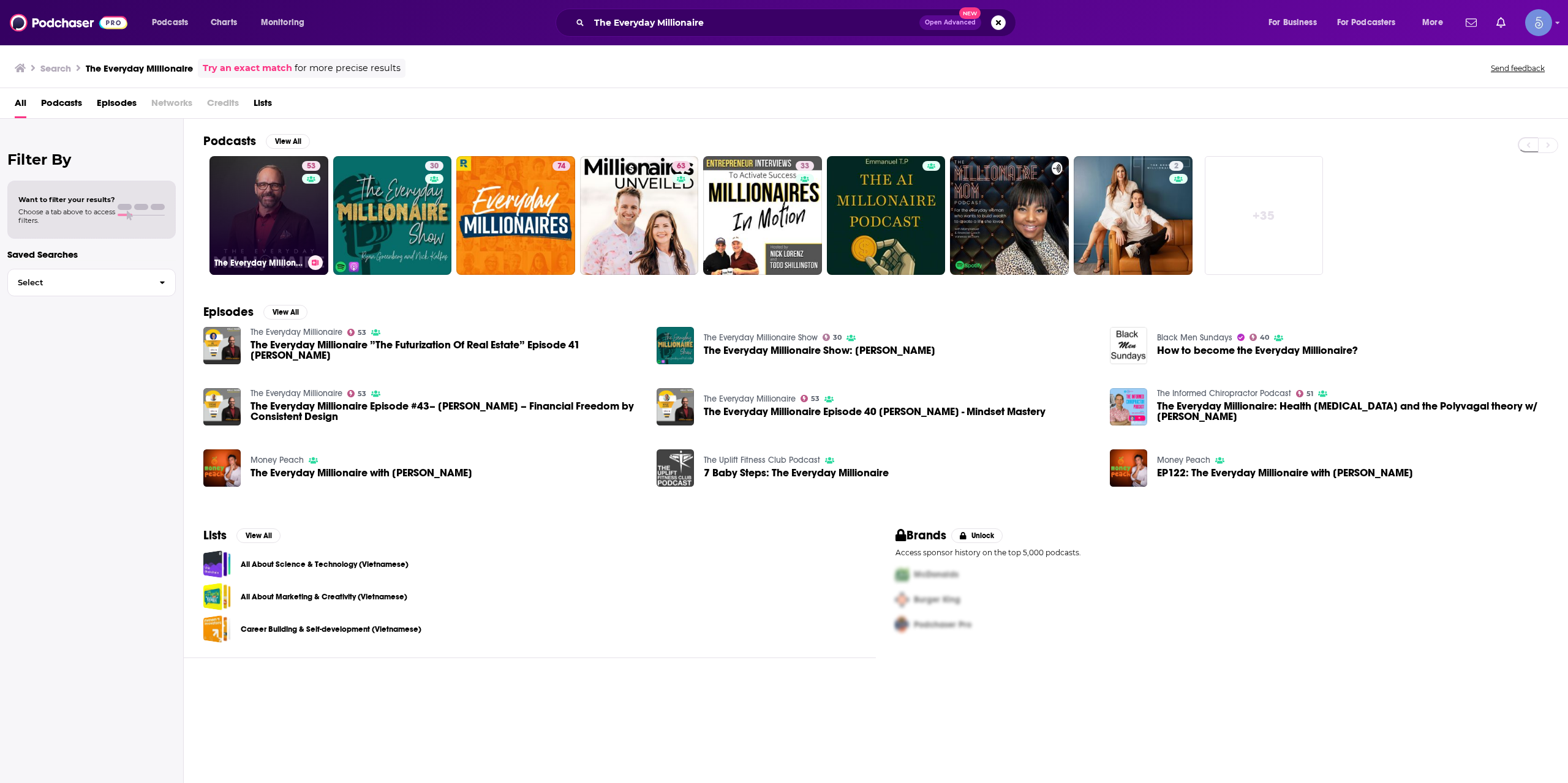
click at [275, 203] on link "53 The Everyday Millionaire" at bounding box center [268, 216] width 119 height 119
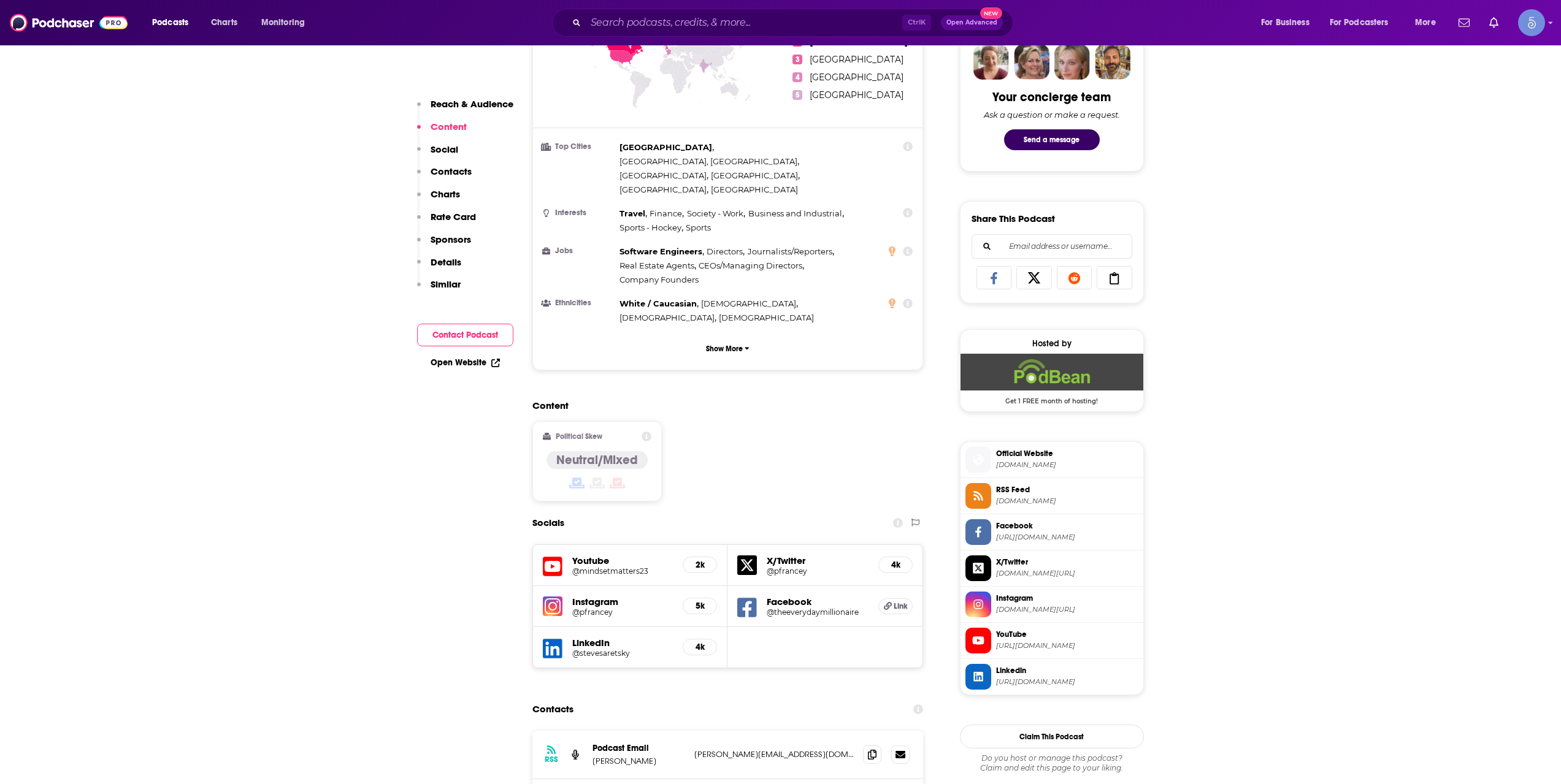
scroll to position [817, 0]
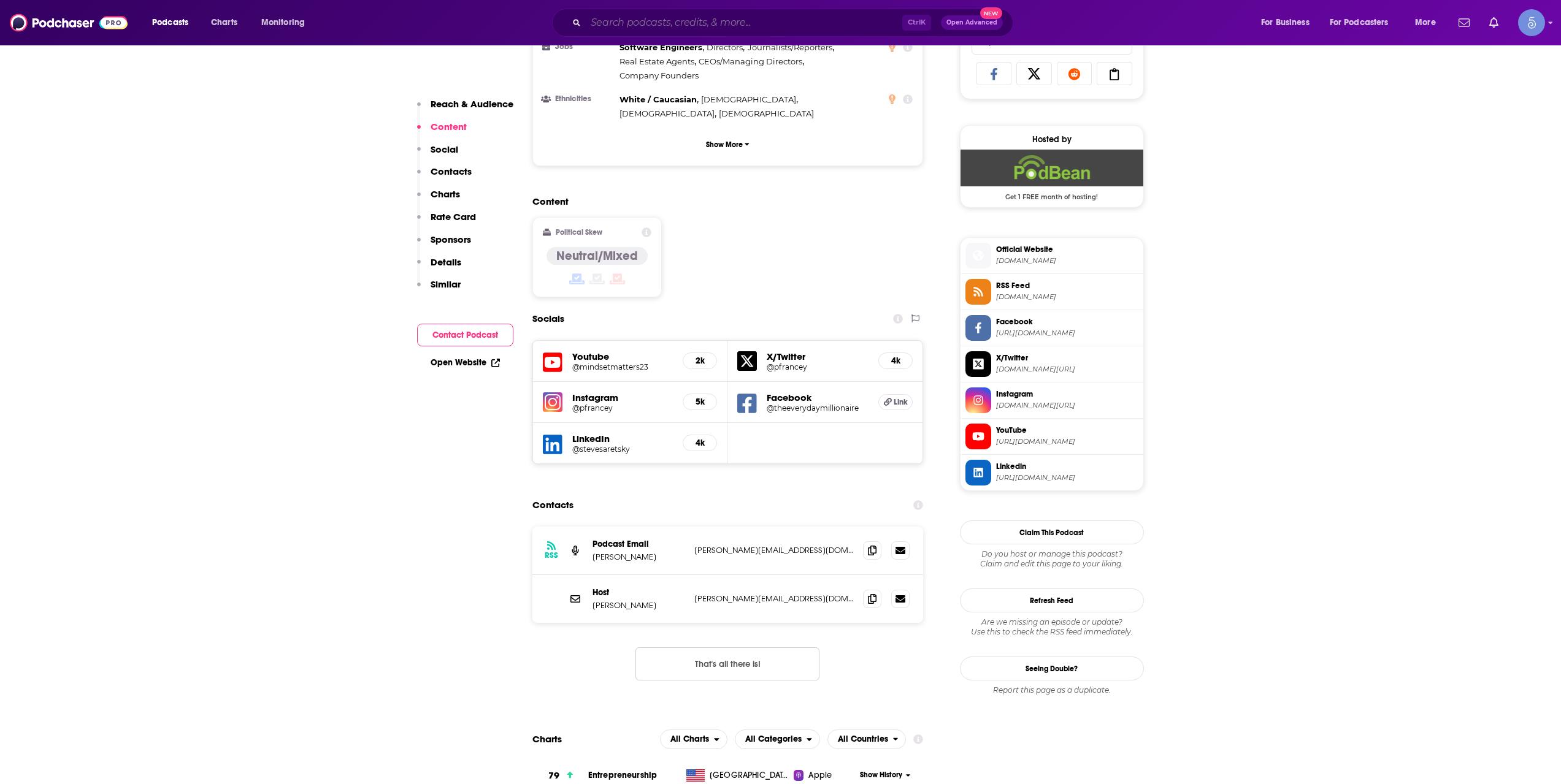
click at [596, 23] on input "Search podcasts, credits, & more..." at bounding box center [744, 23] width 317 height 19
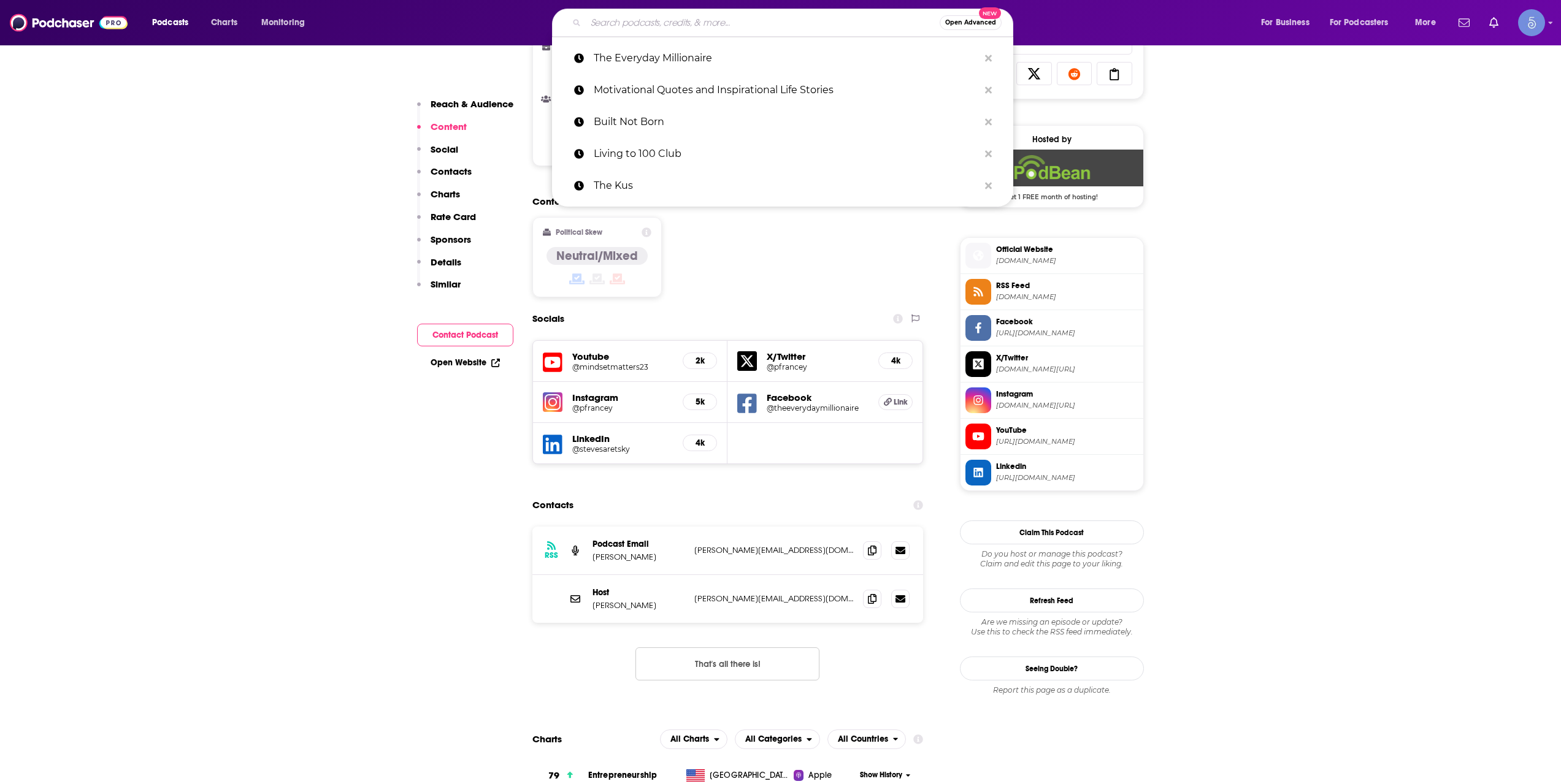
paste input "Living the Dream with Curveball"
type input "Living the Dream with Curveball"
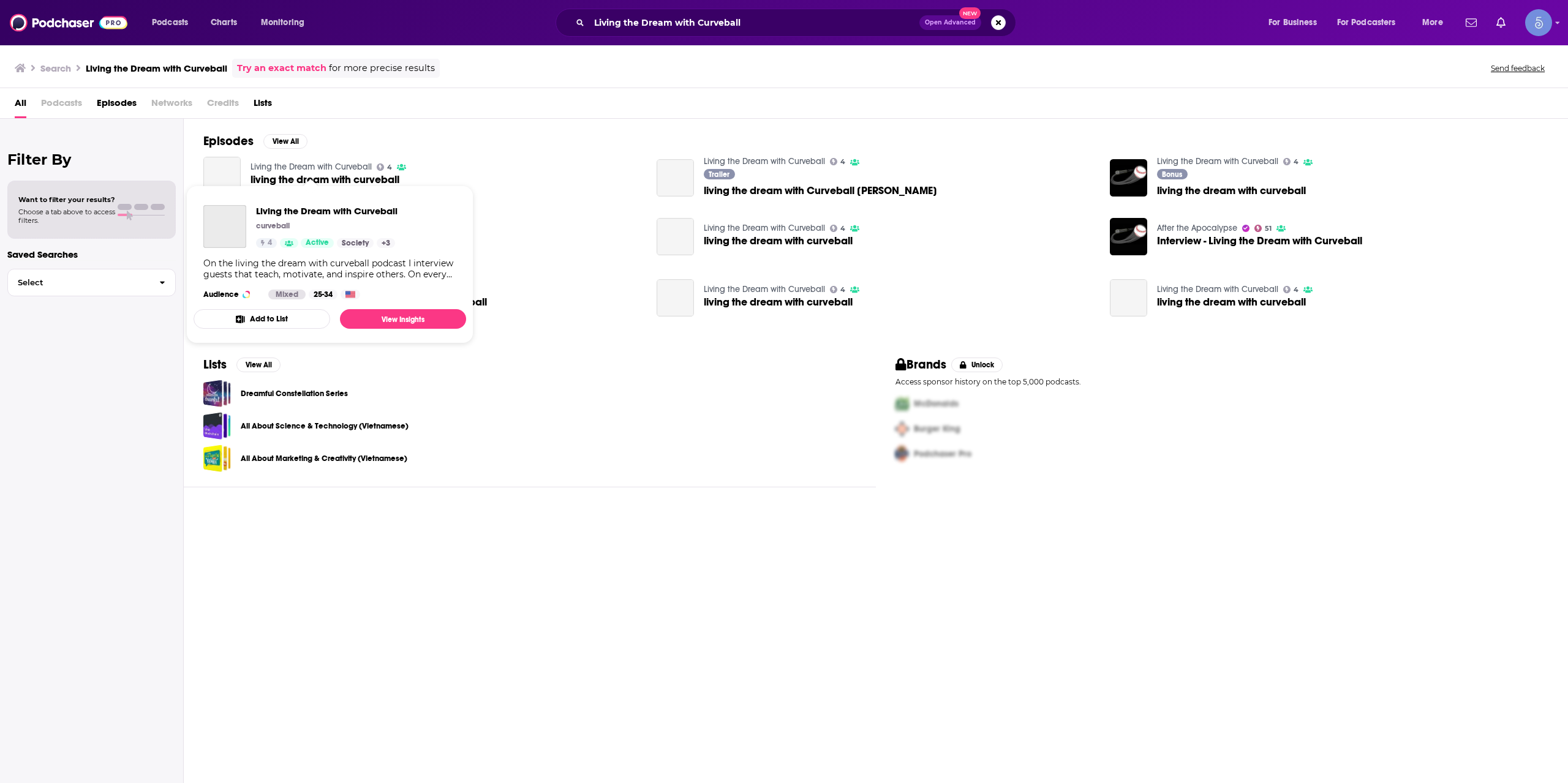
click at [316, 166] on link "Living the Dream with Curveball" at bounding box center [311, 166] width 122 height 11
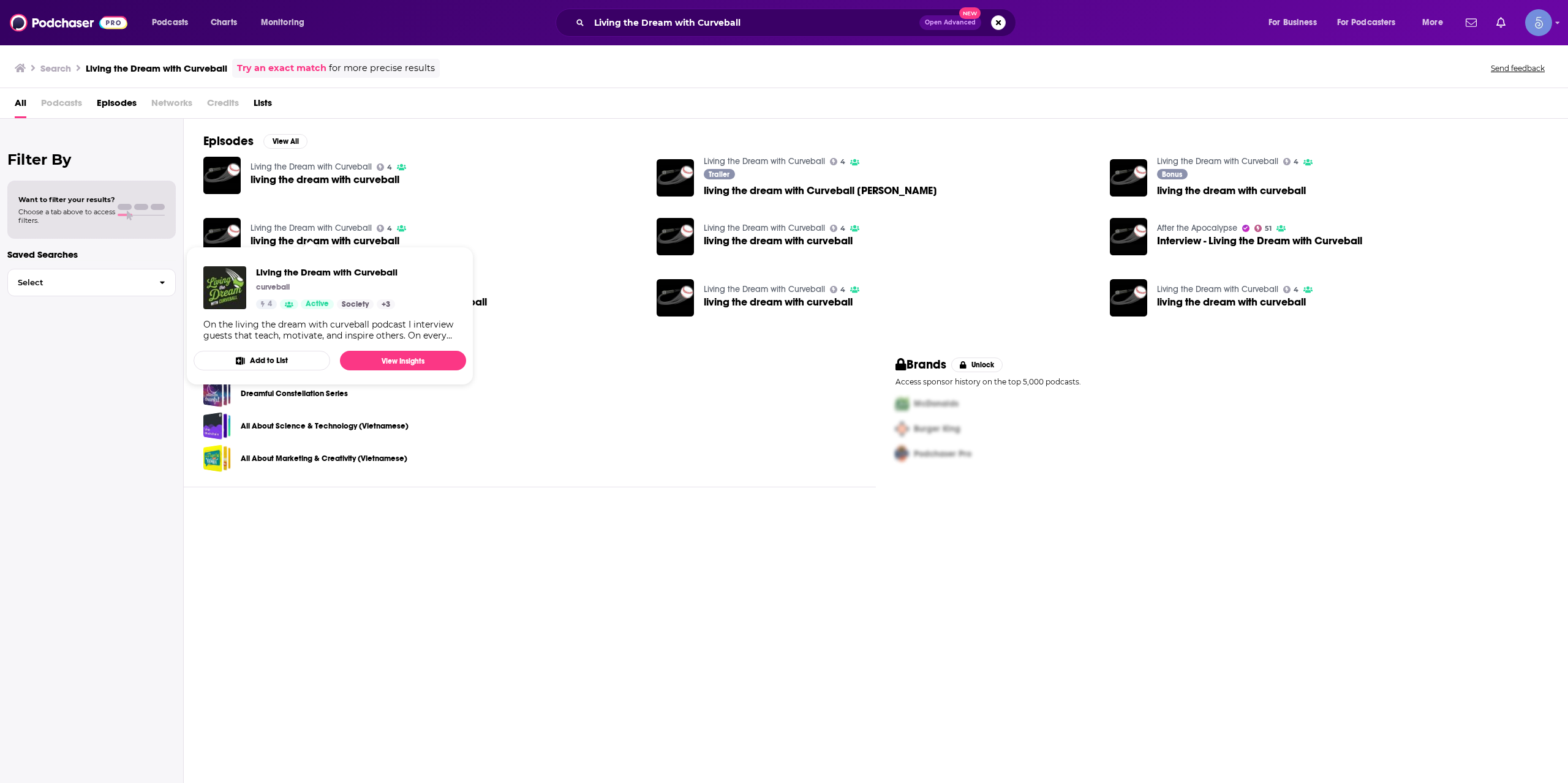
click at [335, 227] on link "Living the Dream with Curveball" at bounding box center [311, 228] width 122 height 11
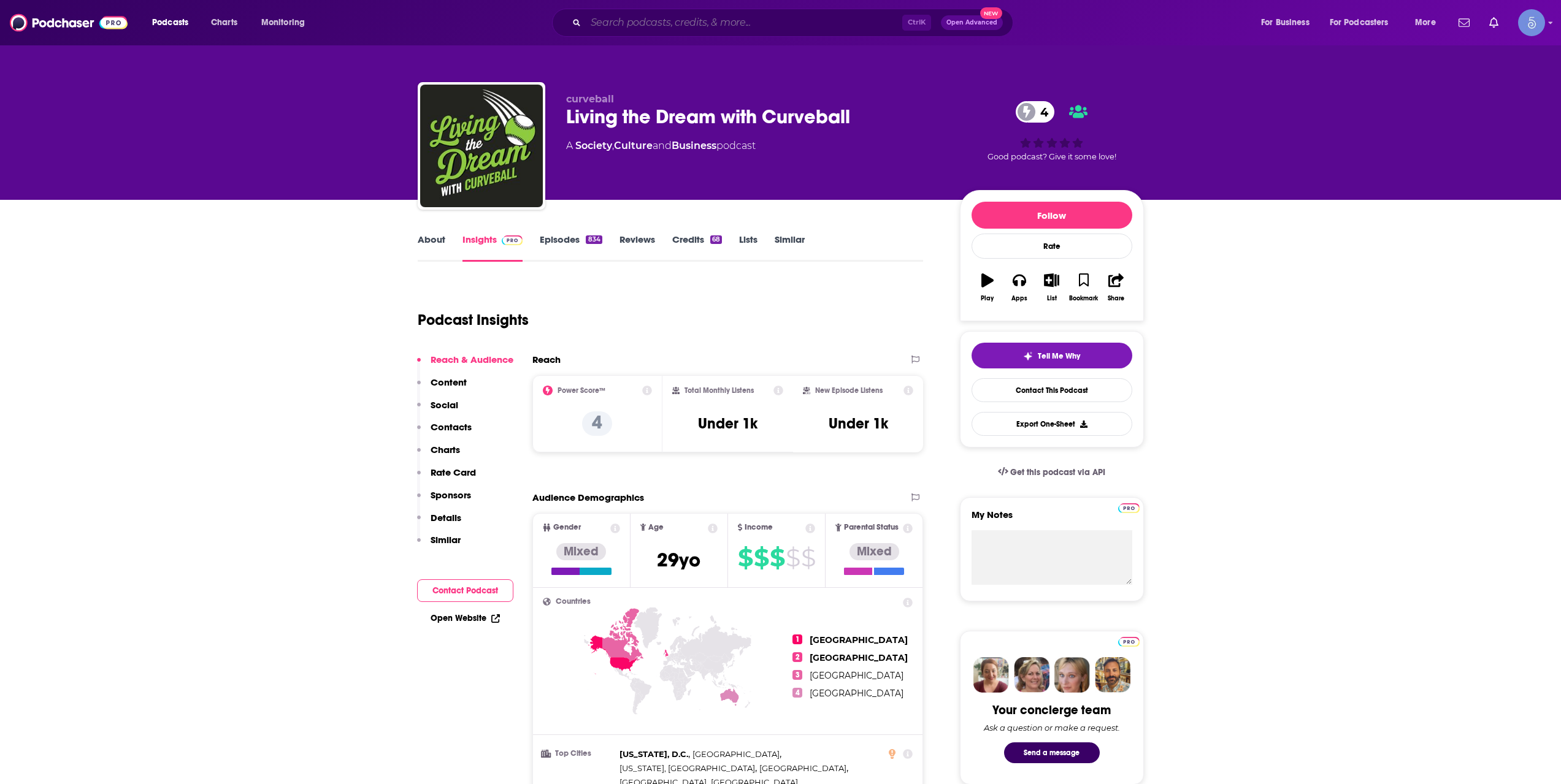
click at [645, 29] on input "Search podcasts, credits, & more..." at bounding box center [744, 23] width 317 height 19
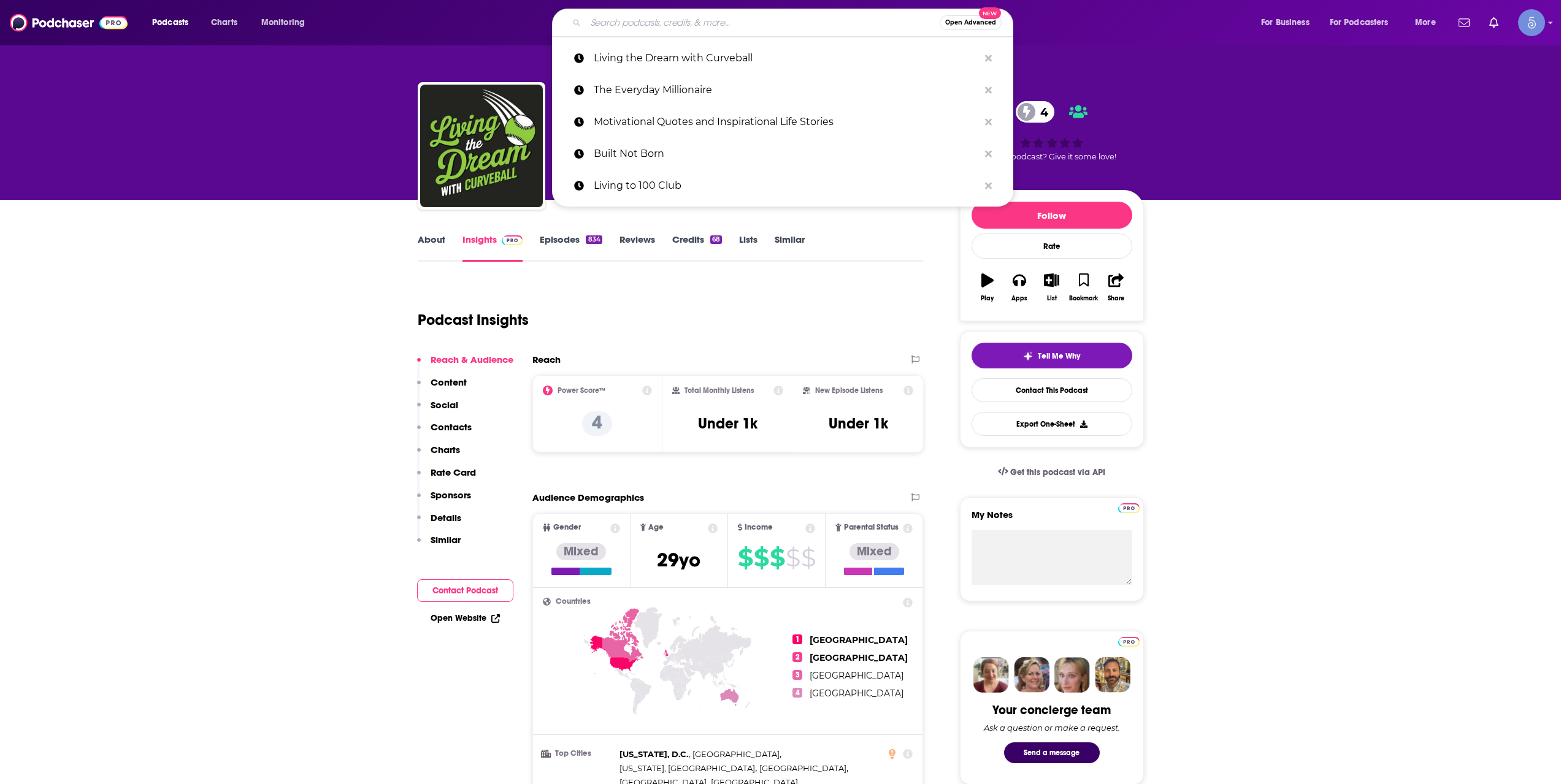
paste input "Renars Podcast"
type input "Renars Podcast"
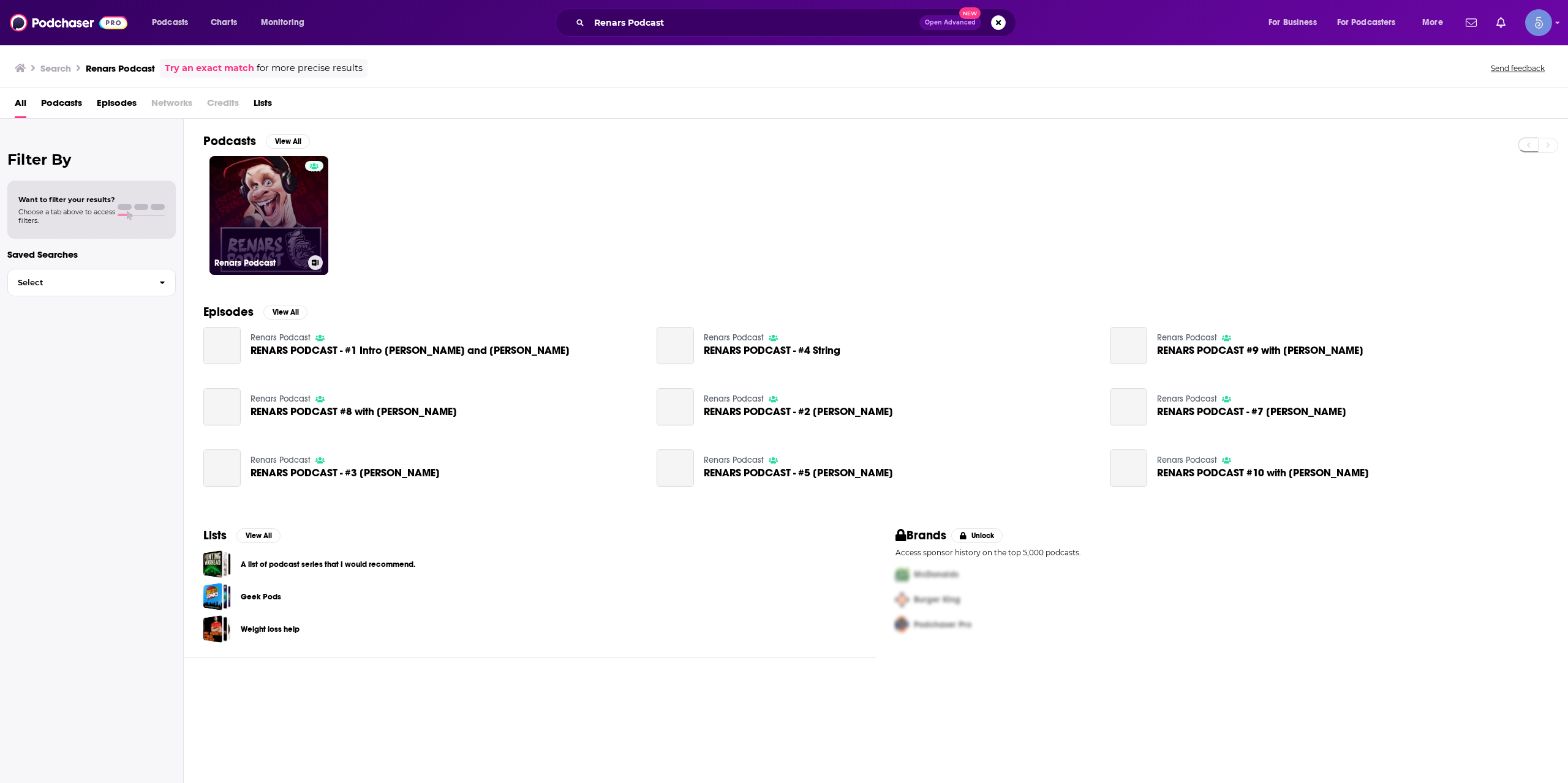
click at [301, 189] on link "Renars Podcast" at bounding box center [268, 216] width 119 height 119
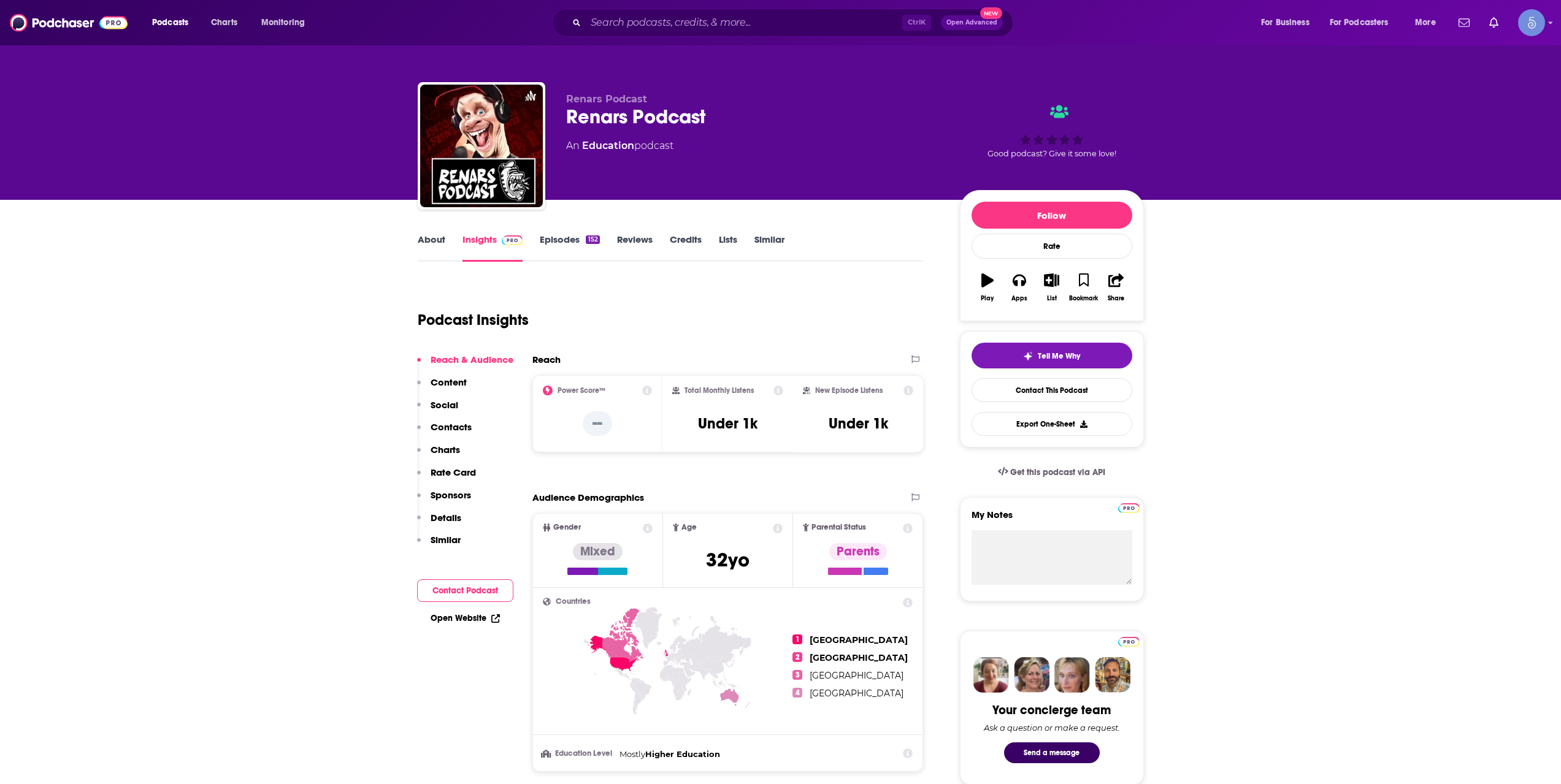
click at [726, 12] on div "Ctrl K Open Advanced New" at bounding box center [783, 23] width 461 height 28
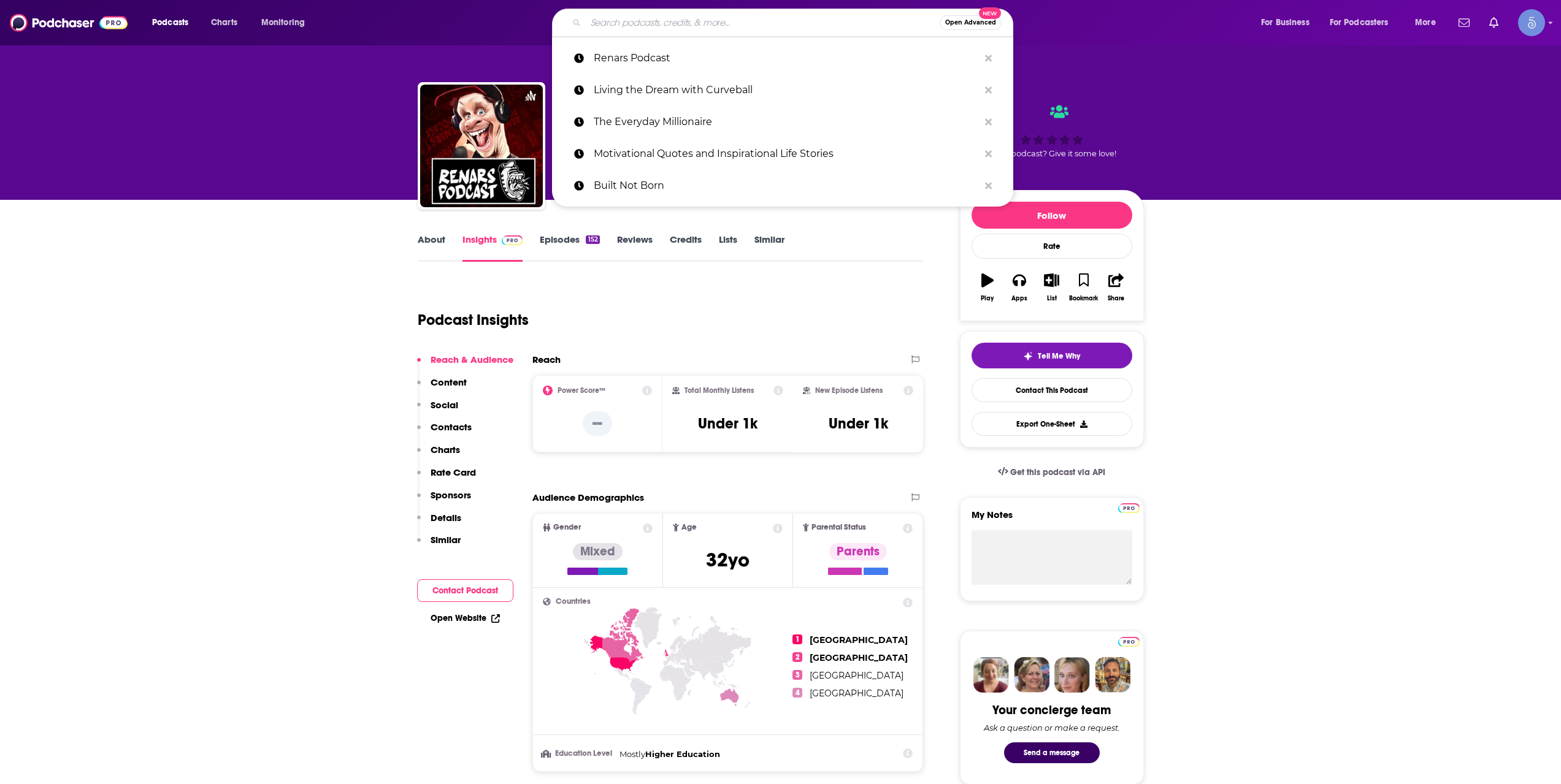
click at [726, 13] on input "Search podcasts, credits, & more..." at bounding box center [762, 23] width 354 height 19
paste input "The Burn Podcast by Ben Newman"
type input "The Burn Podcast by Ben Newman"
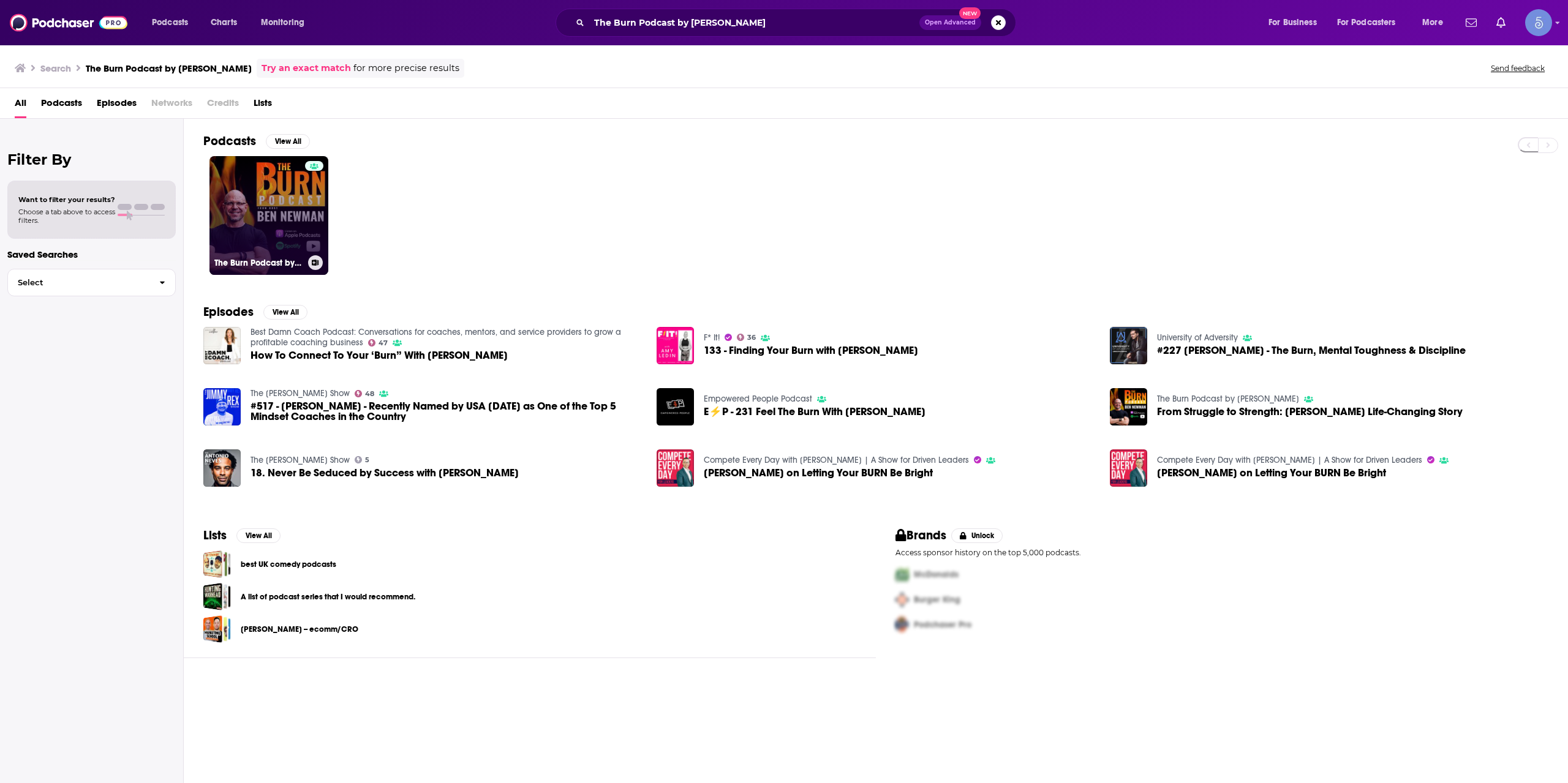
click at [250, 196] on link "The Burn Podcast by Ben Newman" at bounding box center [268, 216] width 119 height 119
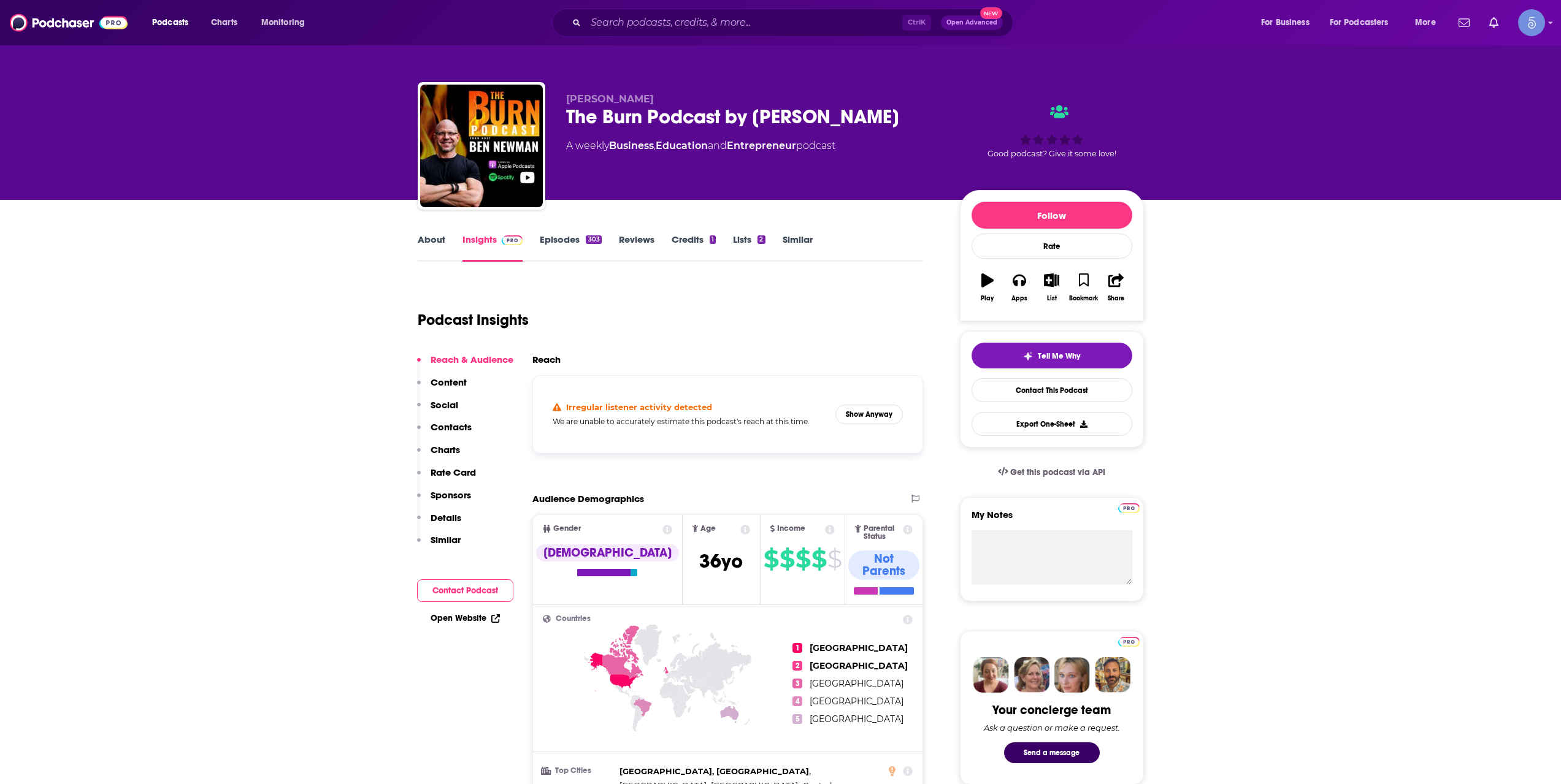
click at [831, 407] on div "Irregular listener activity detected We are unable to accurately estimate this …" at bounding box center [728, 414] width 370 height 58
click at [856, 424] on div "Irregular listener activity detected We are unable to accurately estimate this …" at bounding box center [728, 414] width 370 height 58
click at [859, 424] on div "Irregular listener activity detected We are unable to accurately estimate this …" at bounding box center [728, 414] width 370 height 58
click at [859, 419] on button "Show Anyway" at bounding box center [869, 415] width 67 height 19
click at [740, 22] on input "Search podcasts, credits, & more..." at bounding box center [744, 23] width 317 height 19
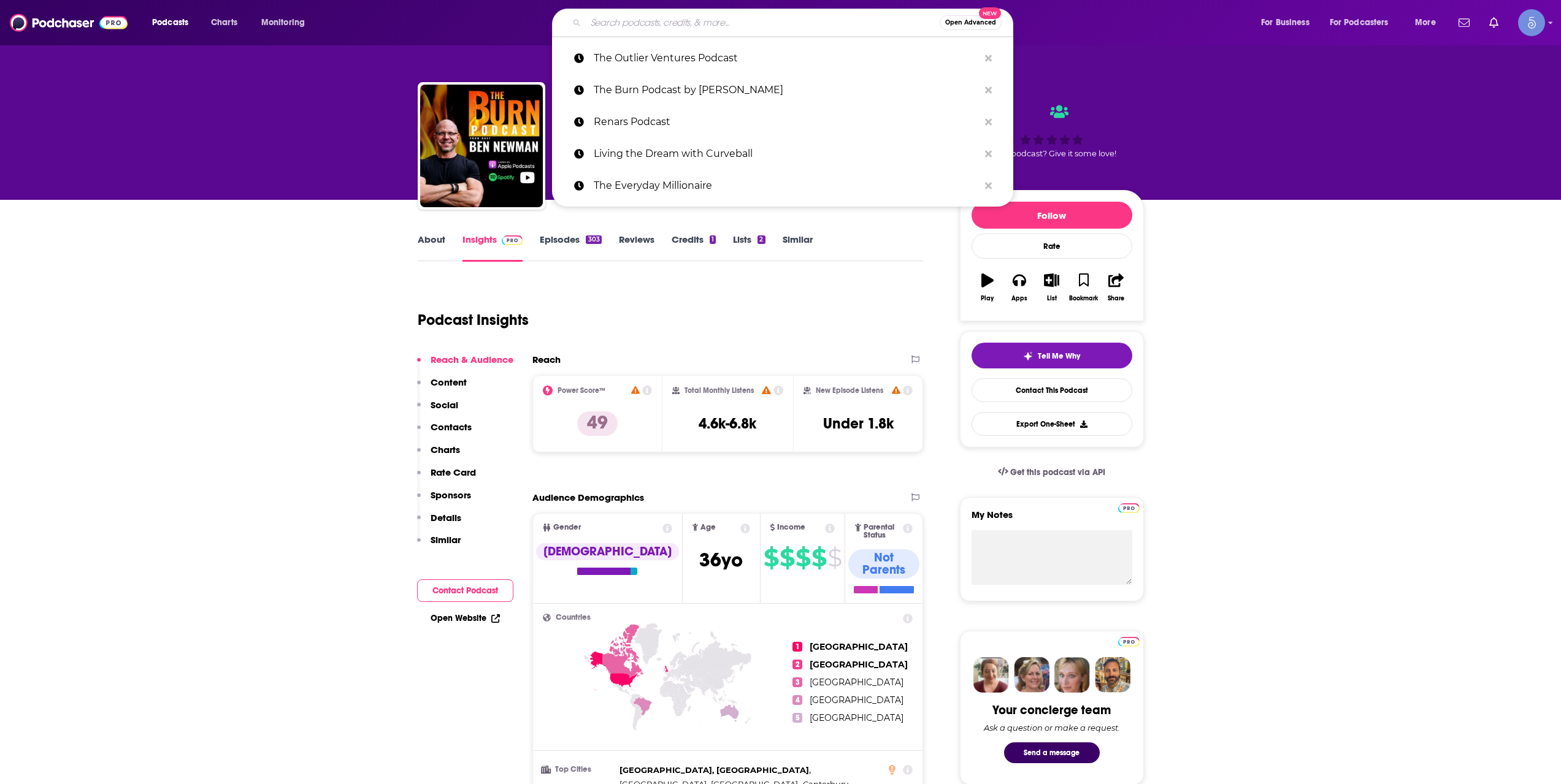
paste input "Win [DATE]"
type input "Win [DATE]"
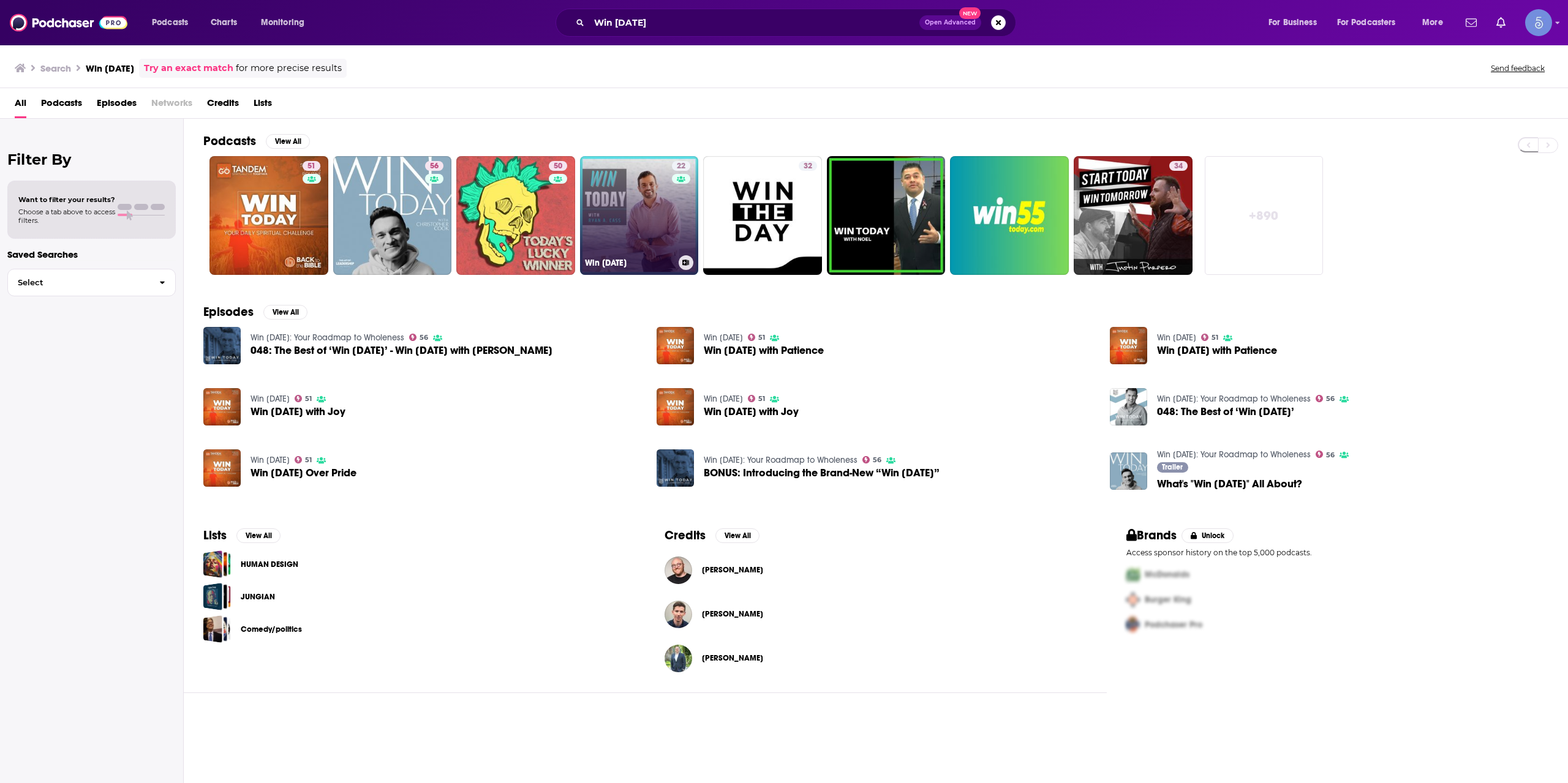
click at [665, 220] on link "22 Win Today" at bounding box center [639, 216] width 119 height 119
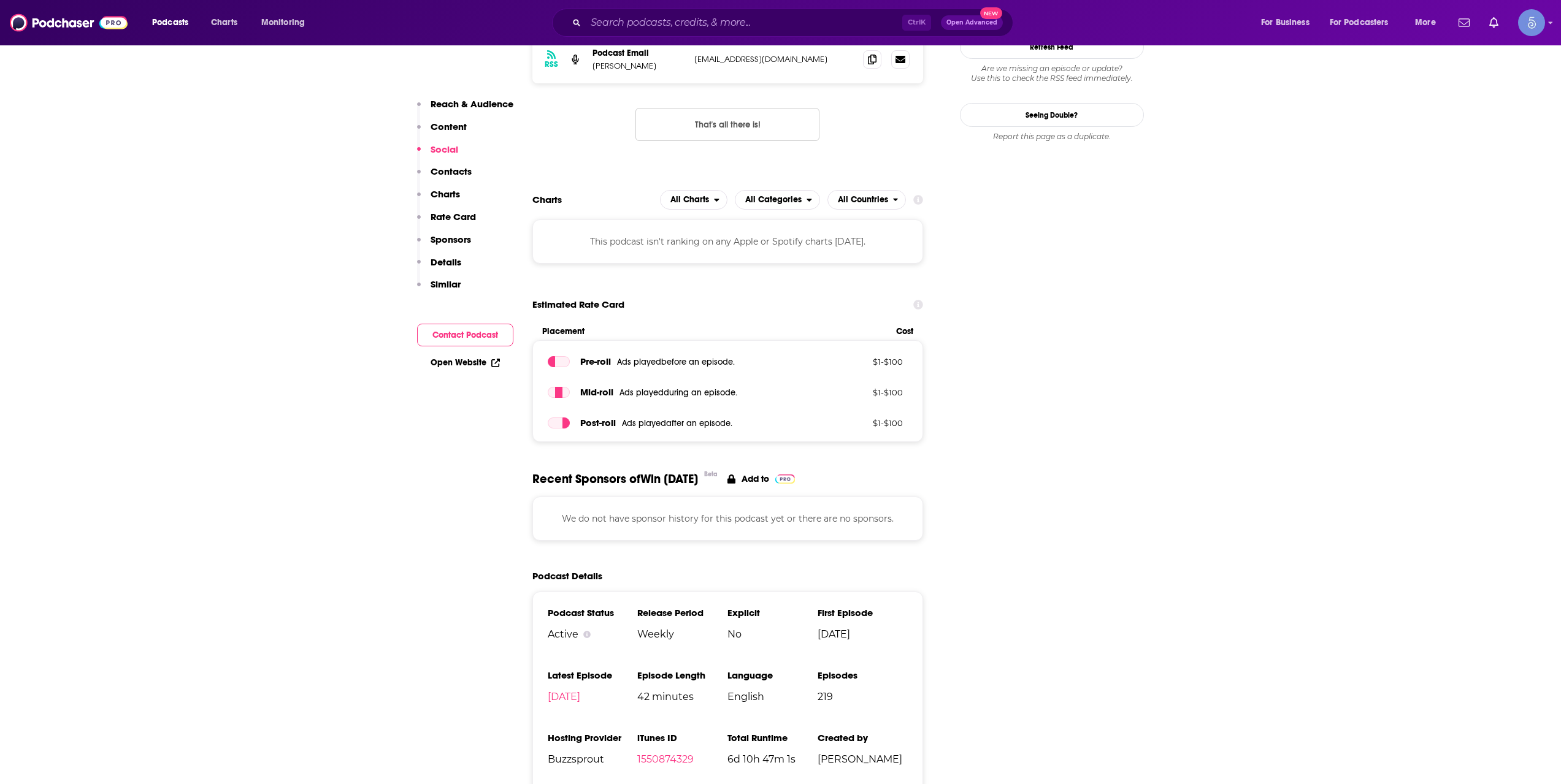
scroll to position [817, 0]
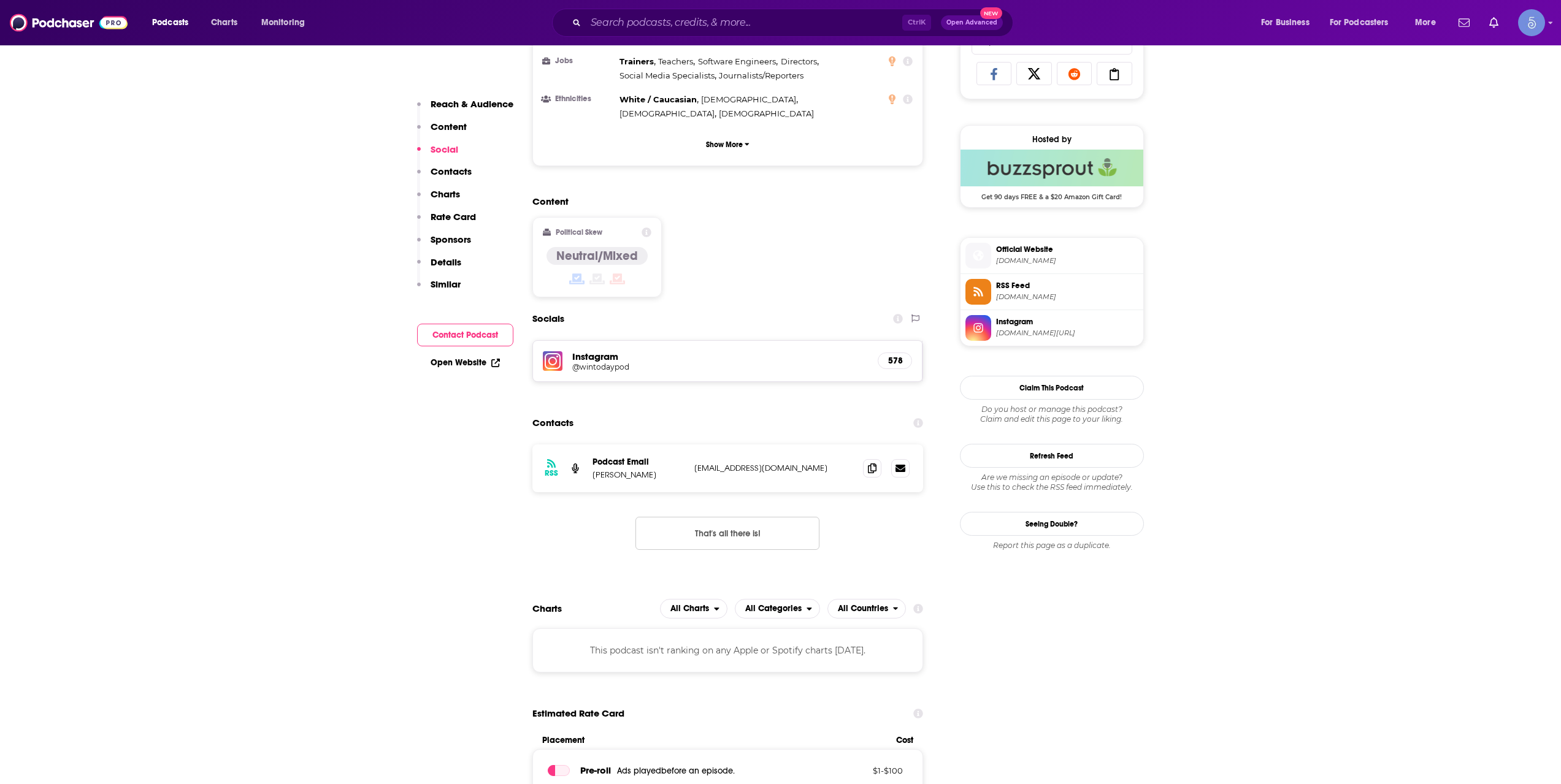
click at [1046, 267] on span "Official Website wondaytoday.com" at bounding box center [1064, 255] width 147 height 24
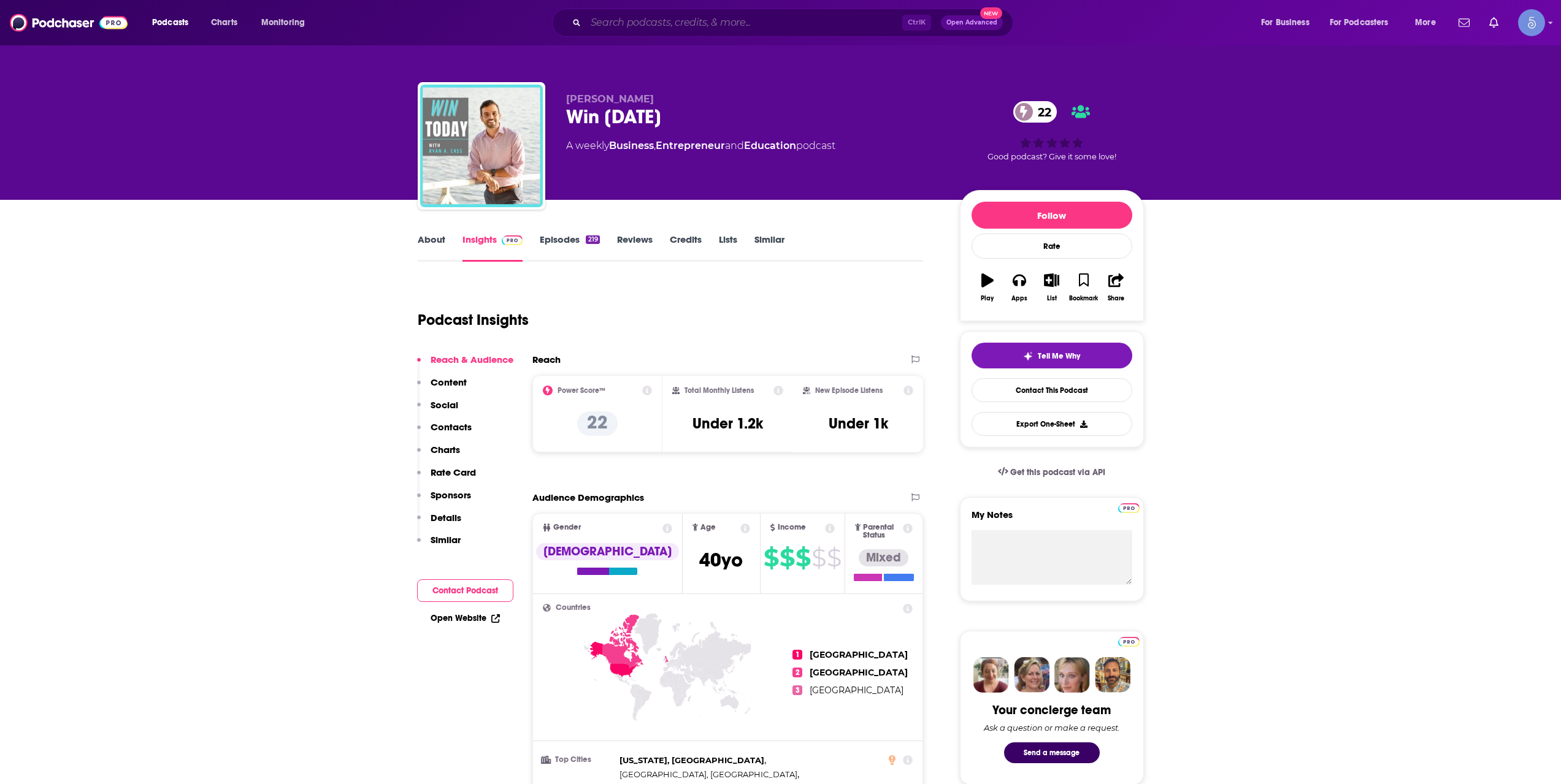
click at [608, 27] on input "Search podcasts, credits, & more..." at bounding box center [744, 23] width 317 height 19
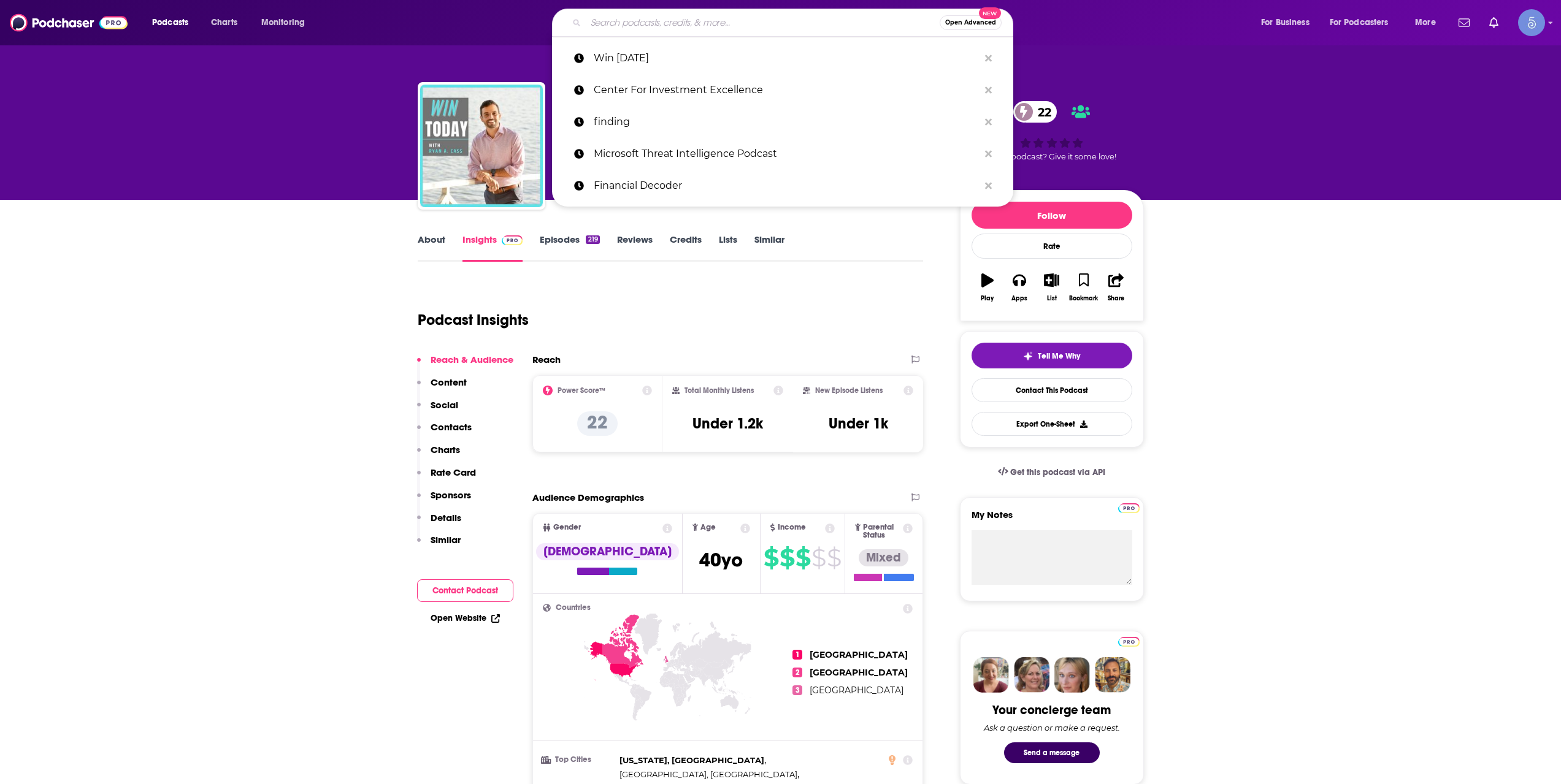
paste input "The Power Transformation Podcast"
type input "The Power Transformation Podcast"
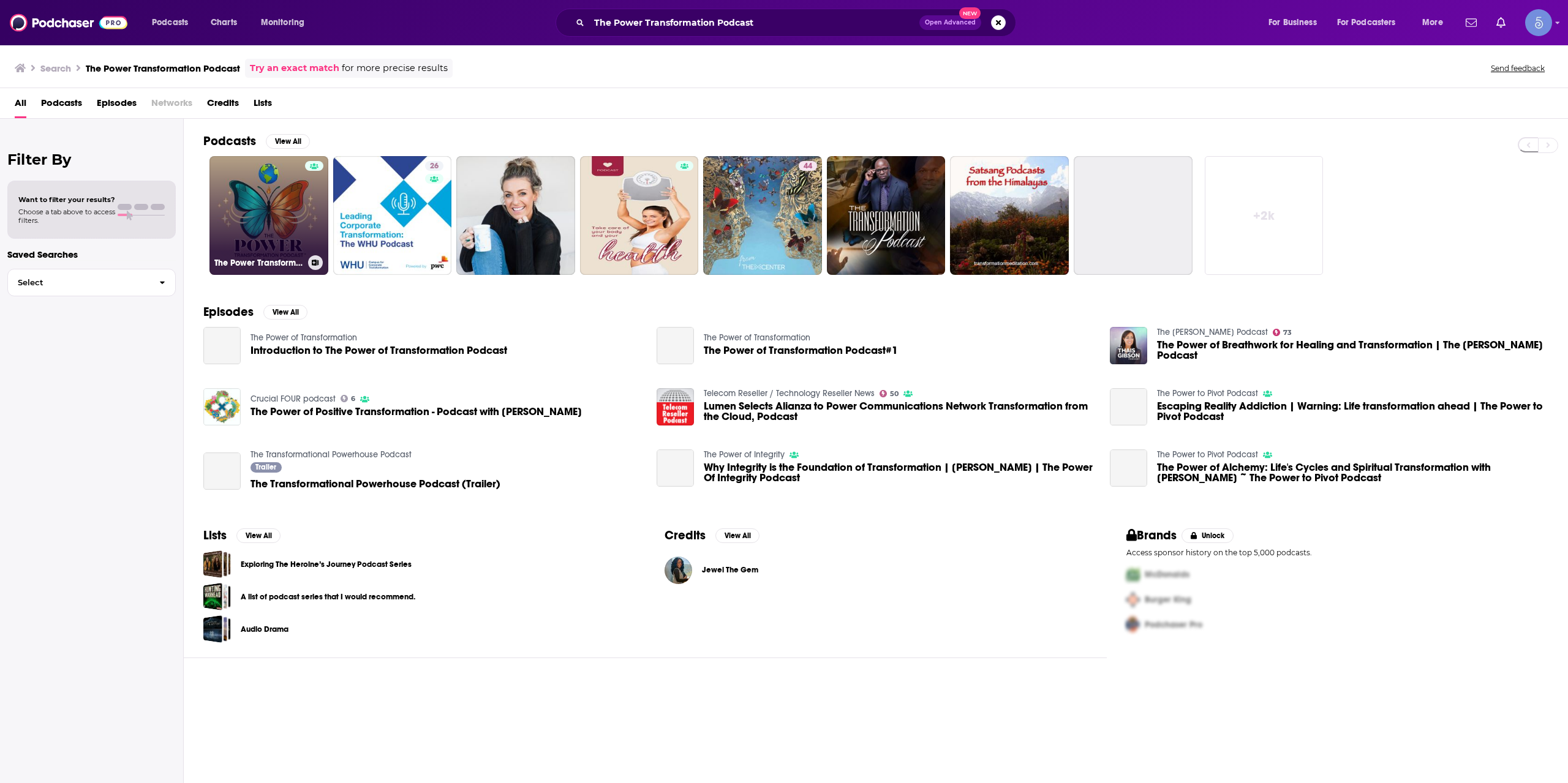
click at [287, 220] on link "The Power Transformation Podcast" at bounding box center [268, 216] width 119 height 119
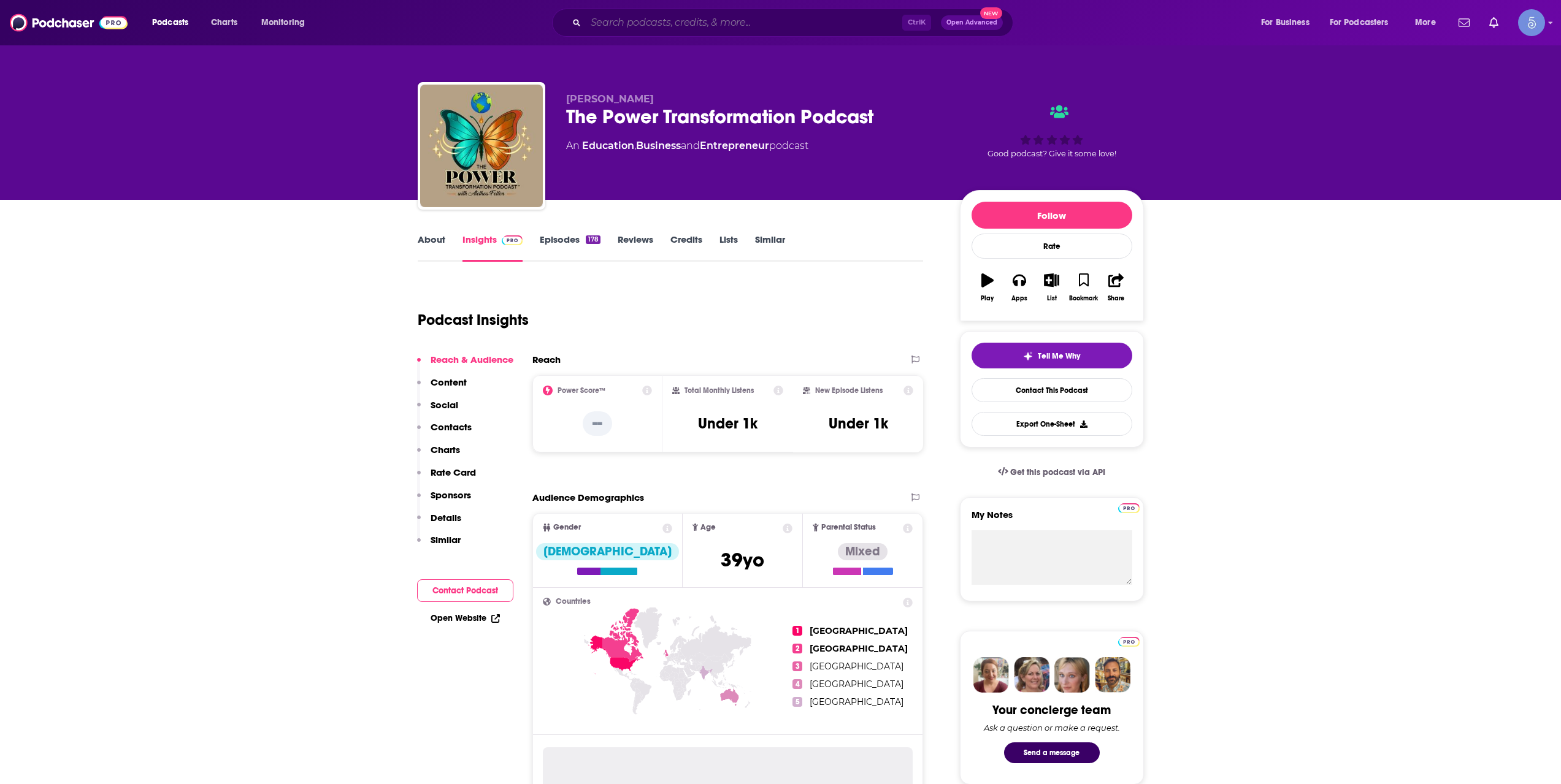
click at [631, 20] on input "Search podcasts, credits, & more..." at bounding box center [744, 23] width 317 height 19
paste input "The [PERSON_NAME]’ Podcast Tales of Recovery"
type input "The [PERSON_NAME]’ Podcast Tales of Recovery"
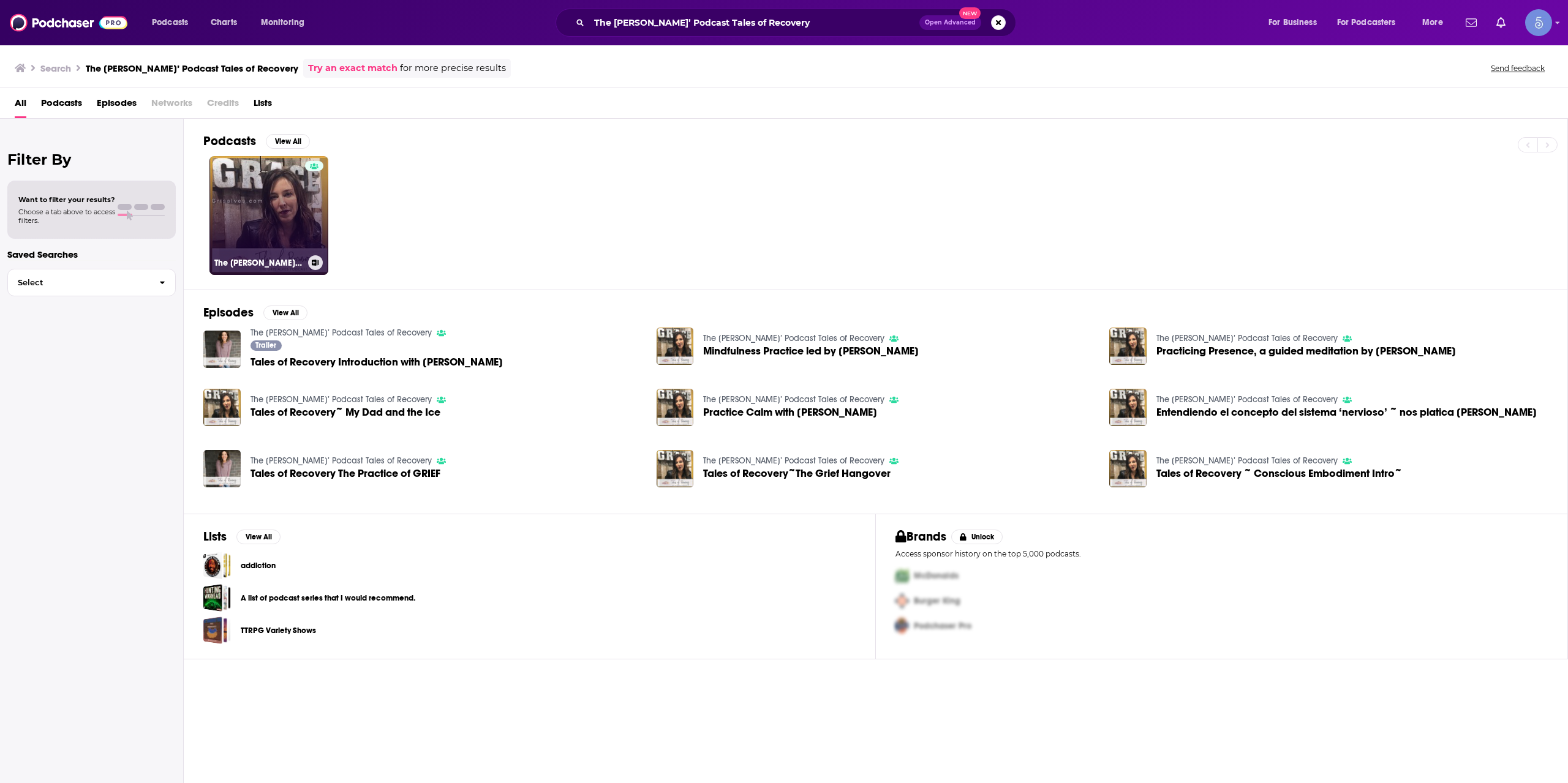
click at [277, 204] on link "The [PERSON_NAME]’ Podcast Tales of Recovery" at bounding box center [268, 216] width 119 height 119
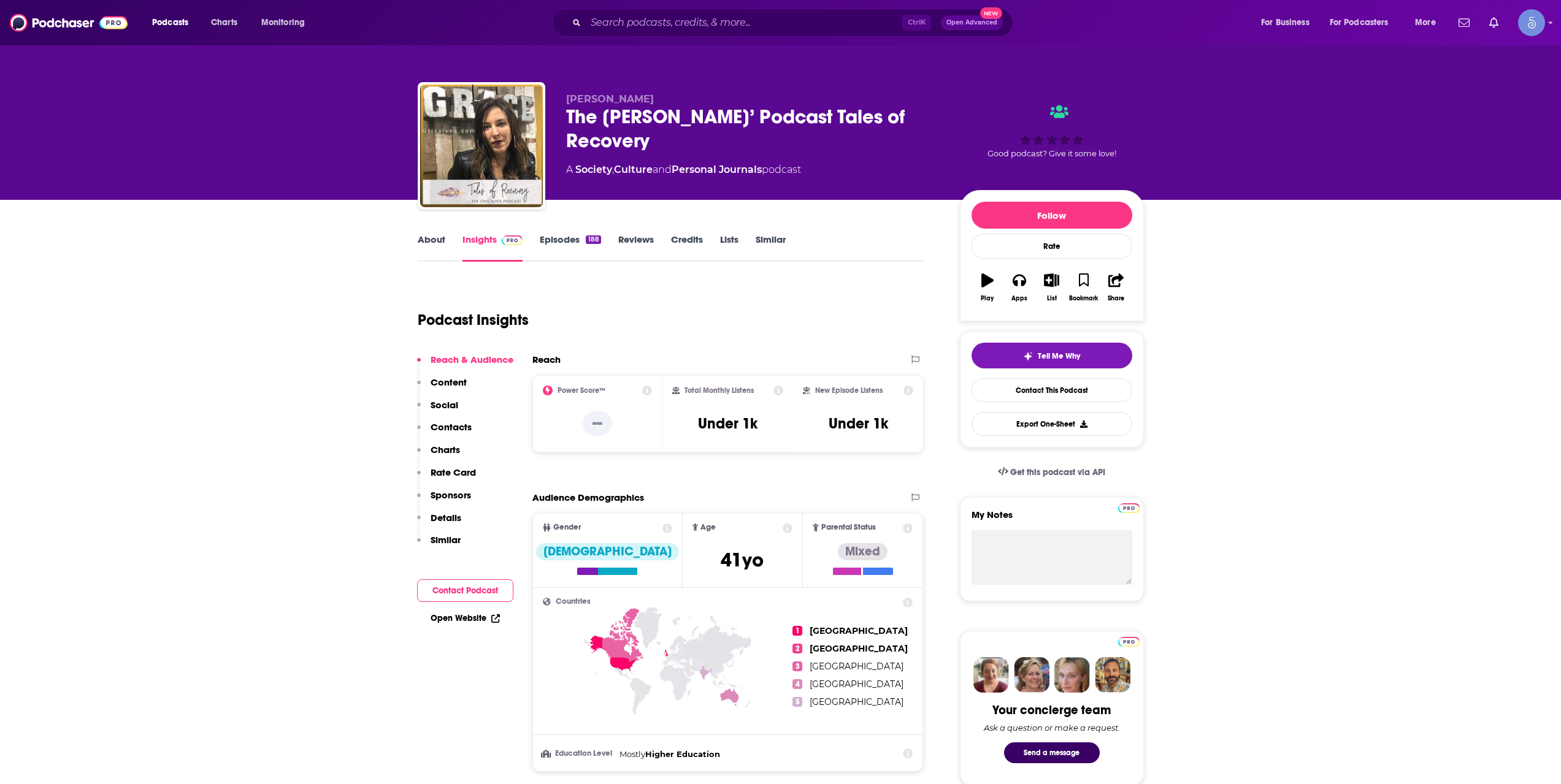
click at [666, 38] on div "Podcasts Charts Monitoring Ctrl K Open Advanced New For Business For Podcasters…" at bounding box center [780, 23] width 1561 height 45
click at [670, 29] on input "Search podcasts, credits, & more..." at bounding box center [744, 23] width 317 height 19
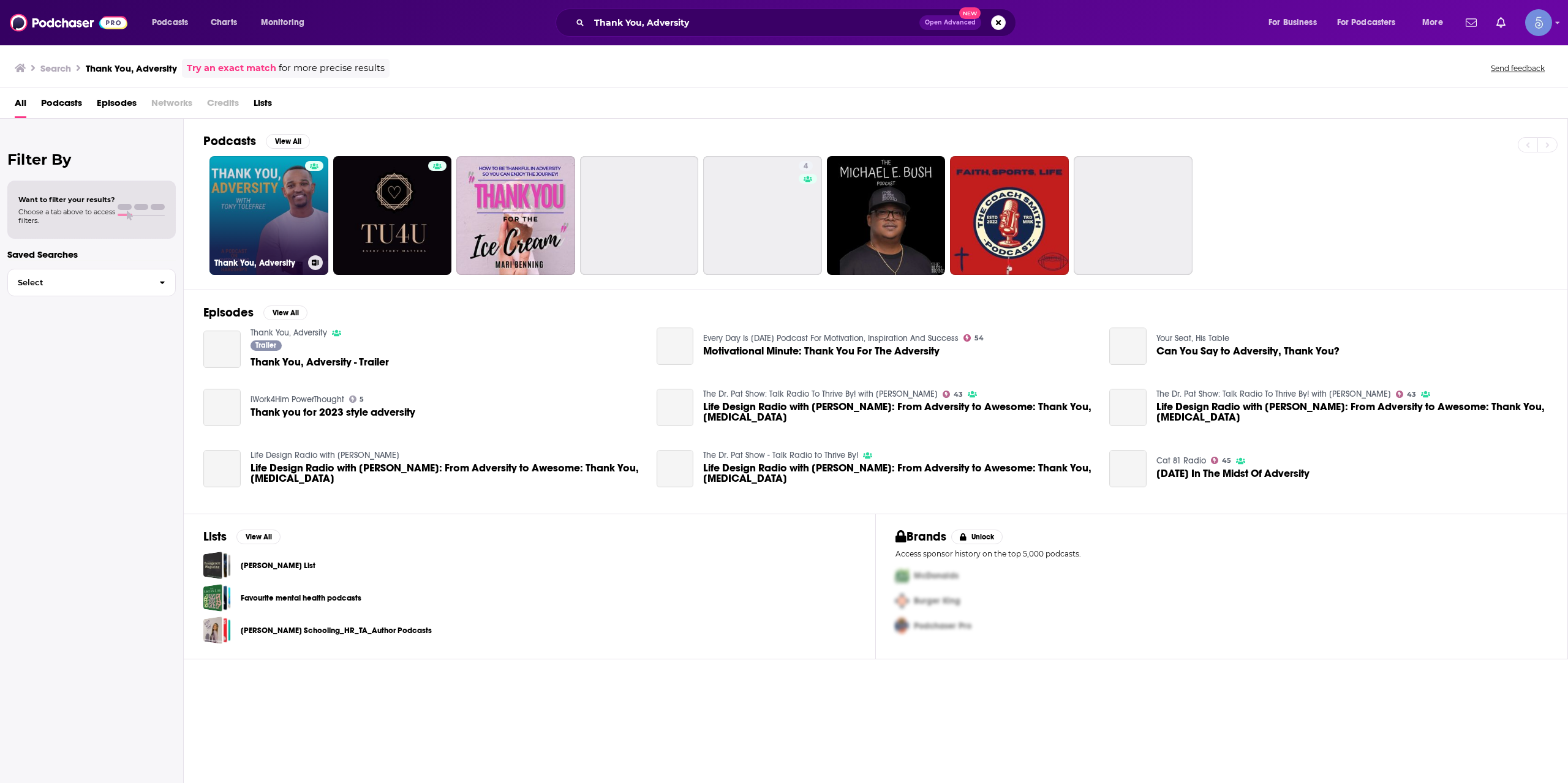
click at [285, 219] on link "Thank You, Adversity" at bounding box center [268, 216] width 119 height 119
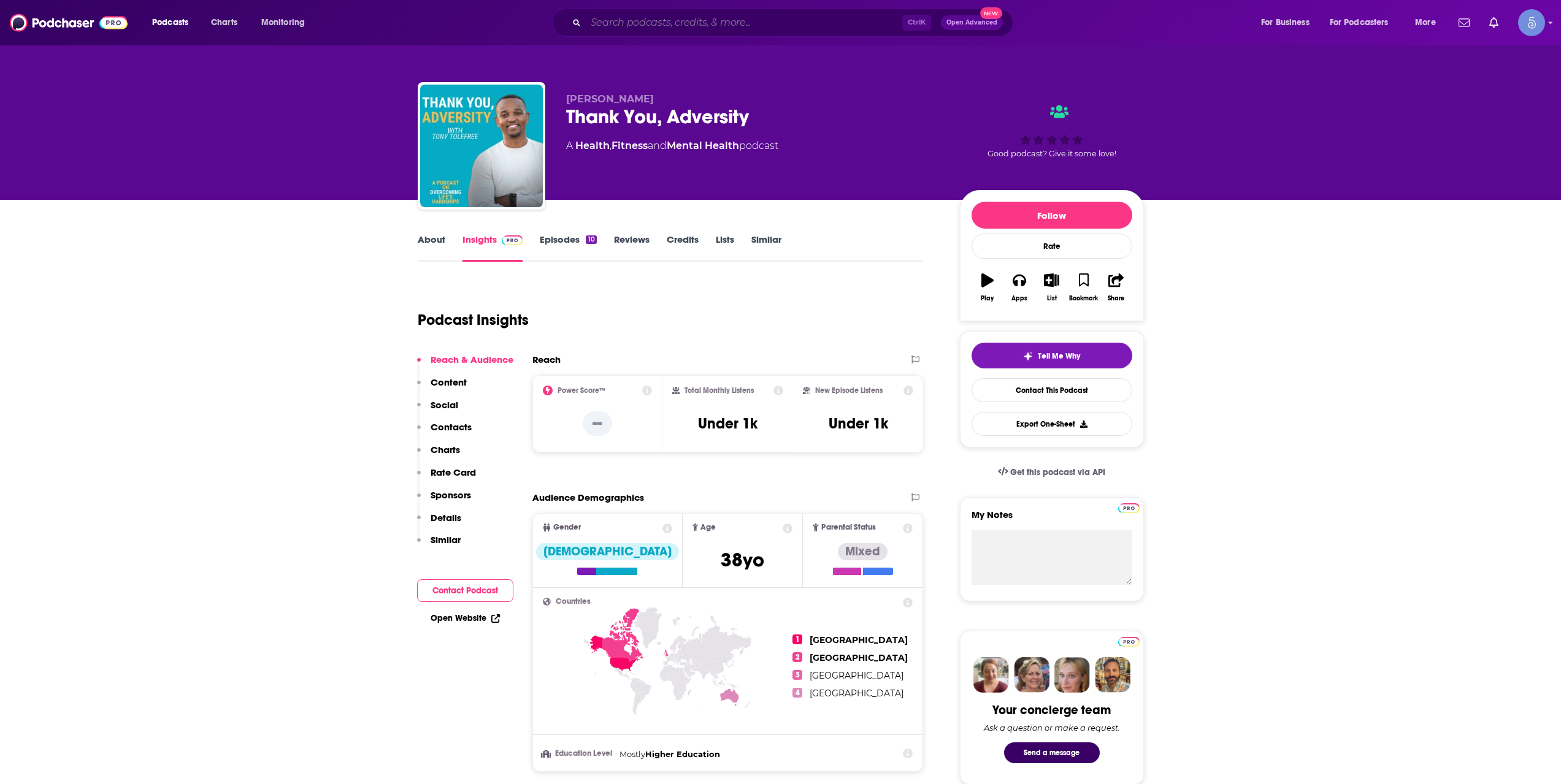
click at [671, 21] on input "Search podcasts, credits, & more..." at bounding box center [744, 23] width 317 height 19
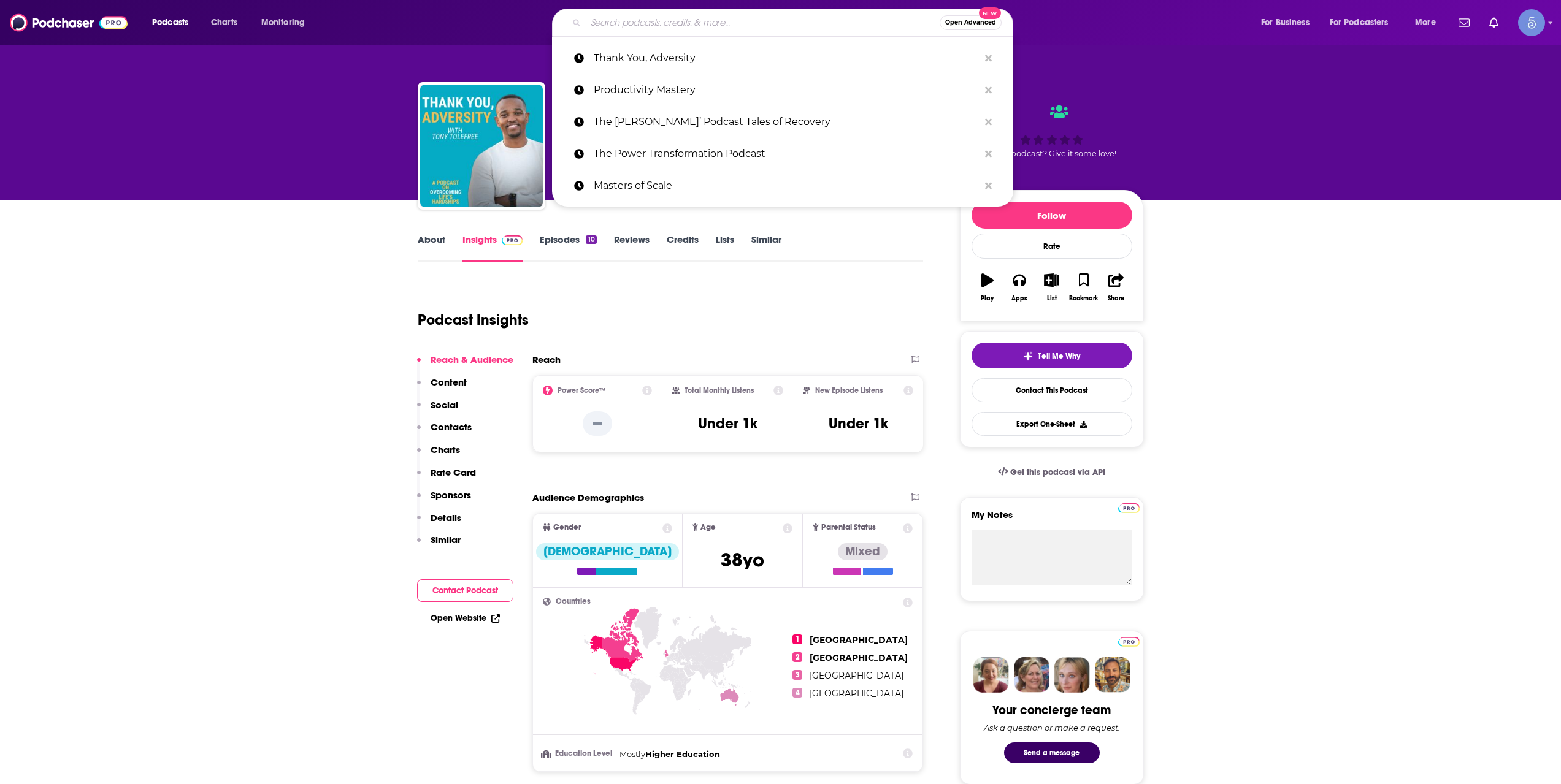
paste input "Resilience Unravelled"
type input "Resilience Unravelled"
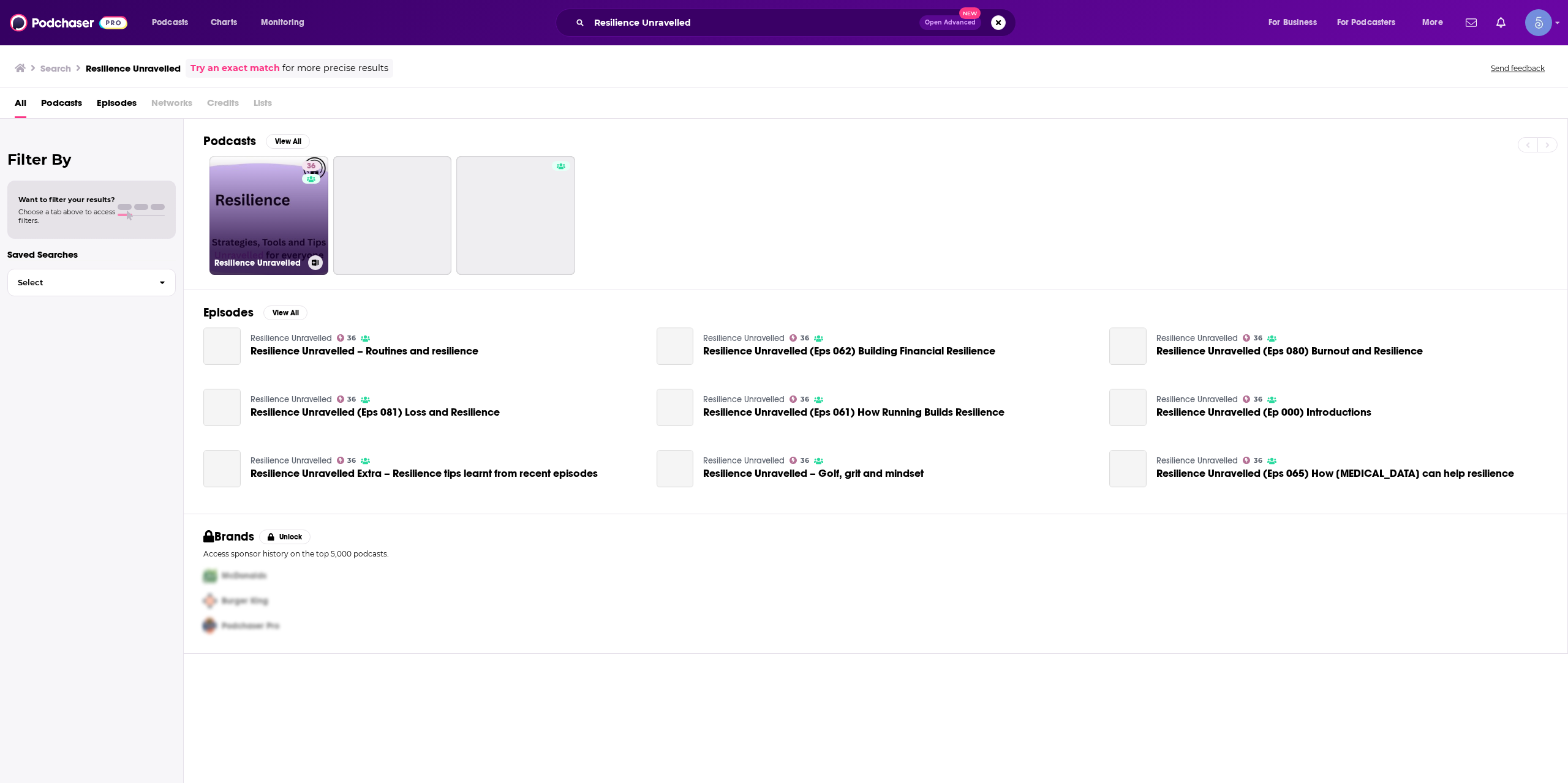
click at [272, 211] on link "36 Resilience Unravelled" at bounding box center [268, 216] width 119 height 119
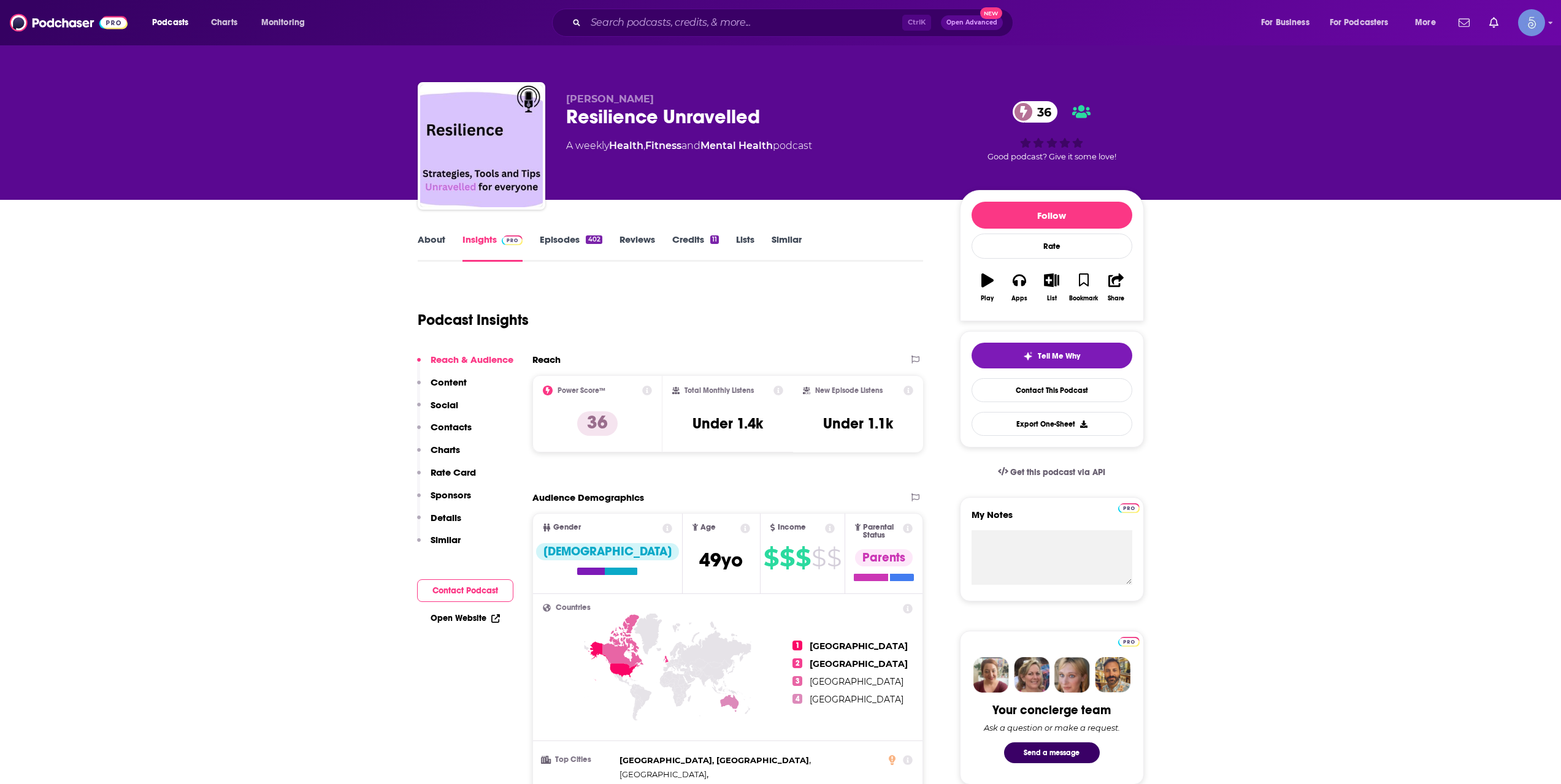
drag, startPoint x: 718, startPoint y: 40, endPoint x: 718, endPoint y: 27, distance: 13.0
click at [718, 34] on div "Podcasts Charts Monitoring Ctrl K Open Advanced New For Business For Podcasters…" at bounding box center [780, 23] width 1561 height 45
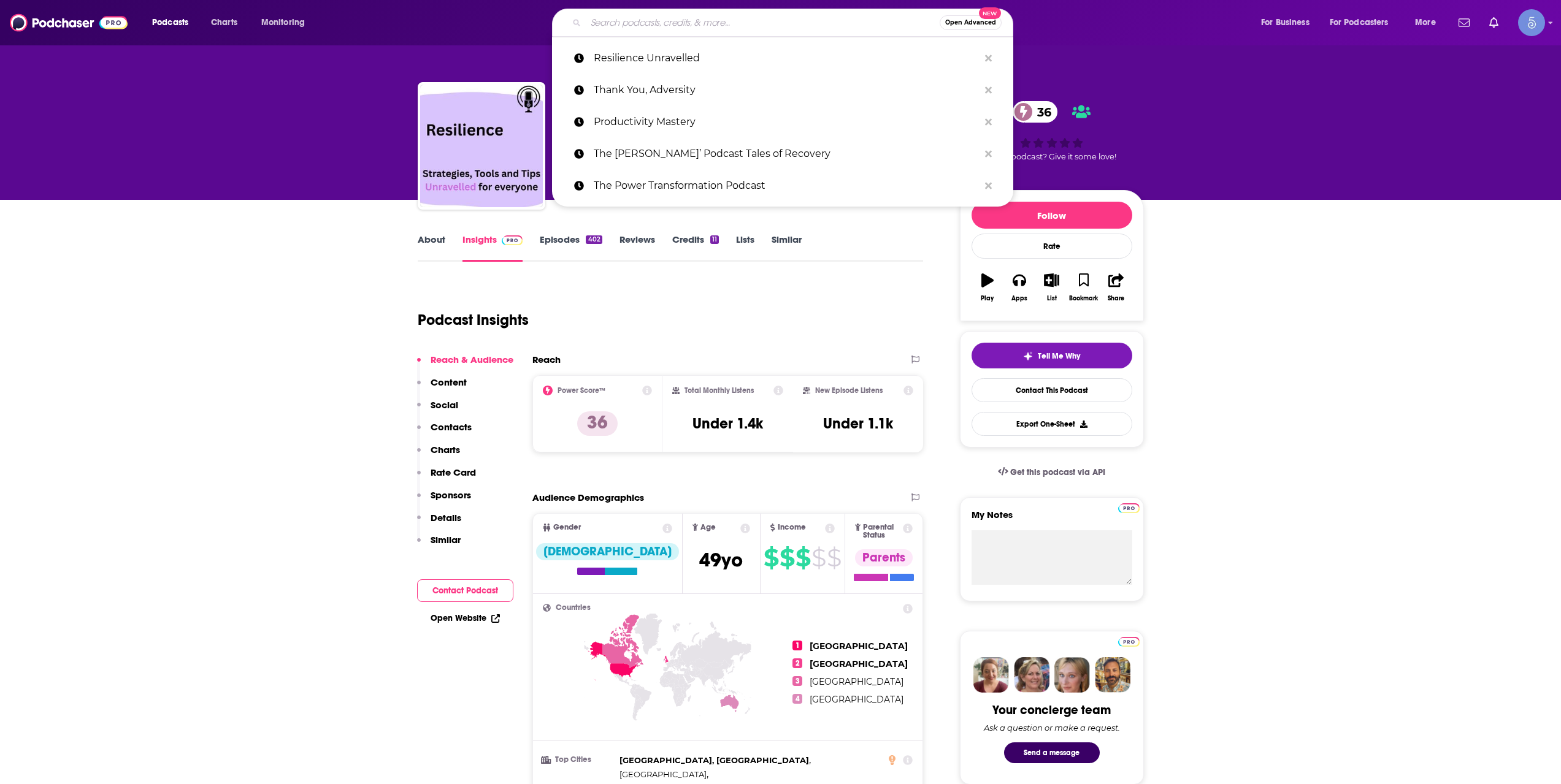
click at [718, 27] on input "Search podcasts, credits, & more..." at bounding box center [762, 23] width 354 height 19
paste input "Be Mythical"
type input "Be Mythical"
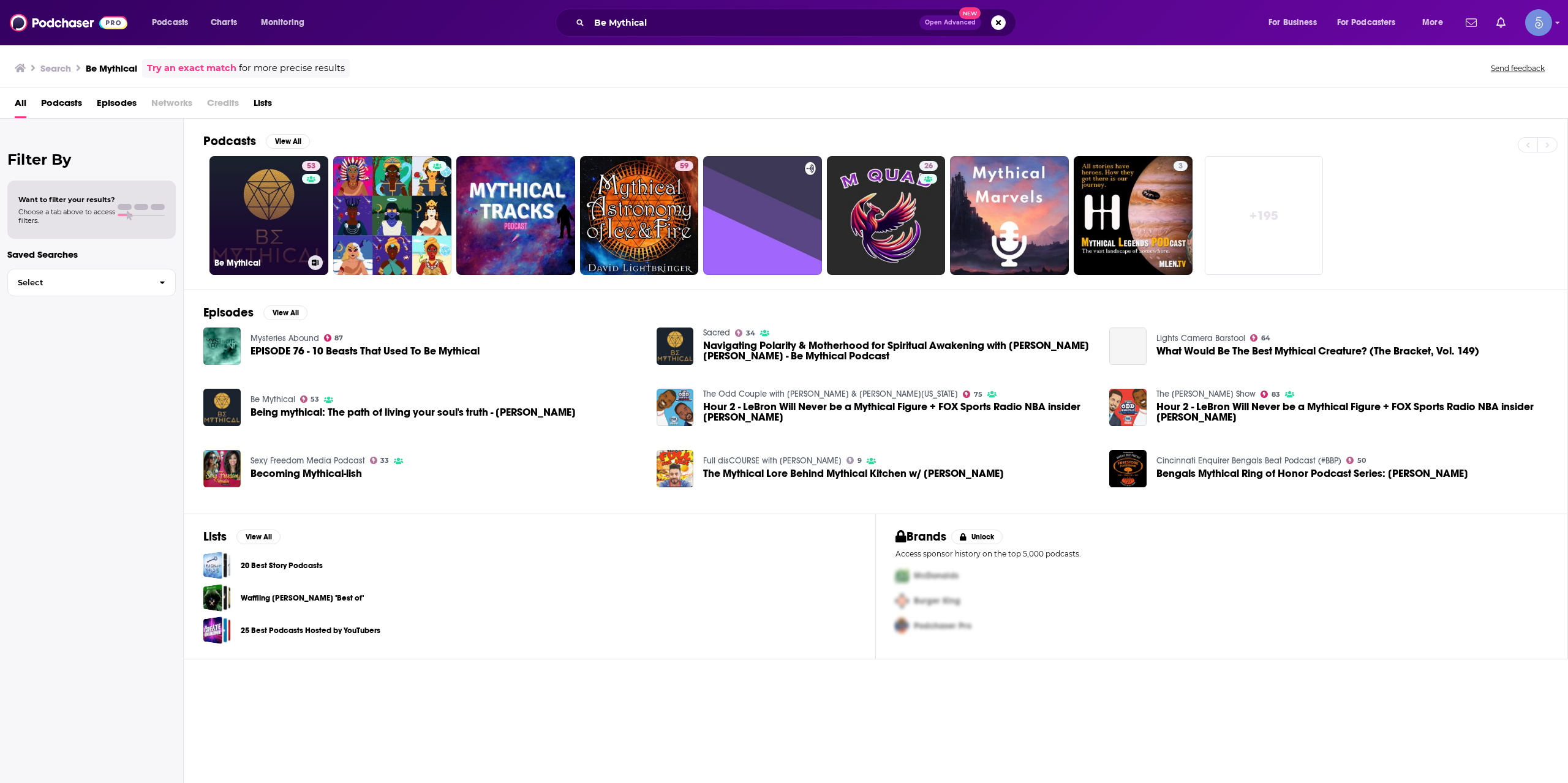
click at [279, 203] on link "53 Be Mythical" at bounding box center [268, 216] width 119 height 119
